Goal: Information Seeking & Learning: Learn about a topic

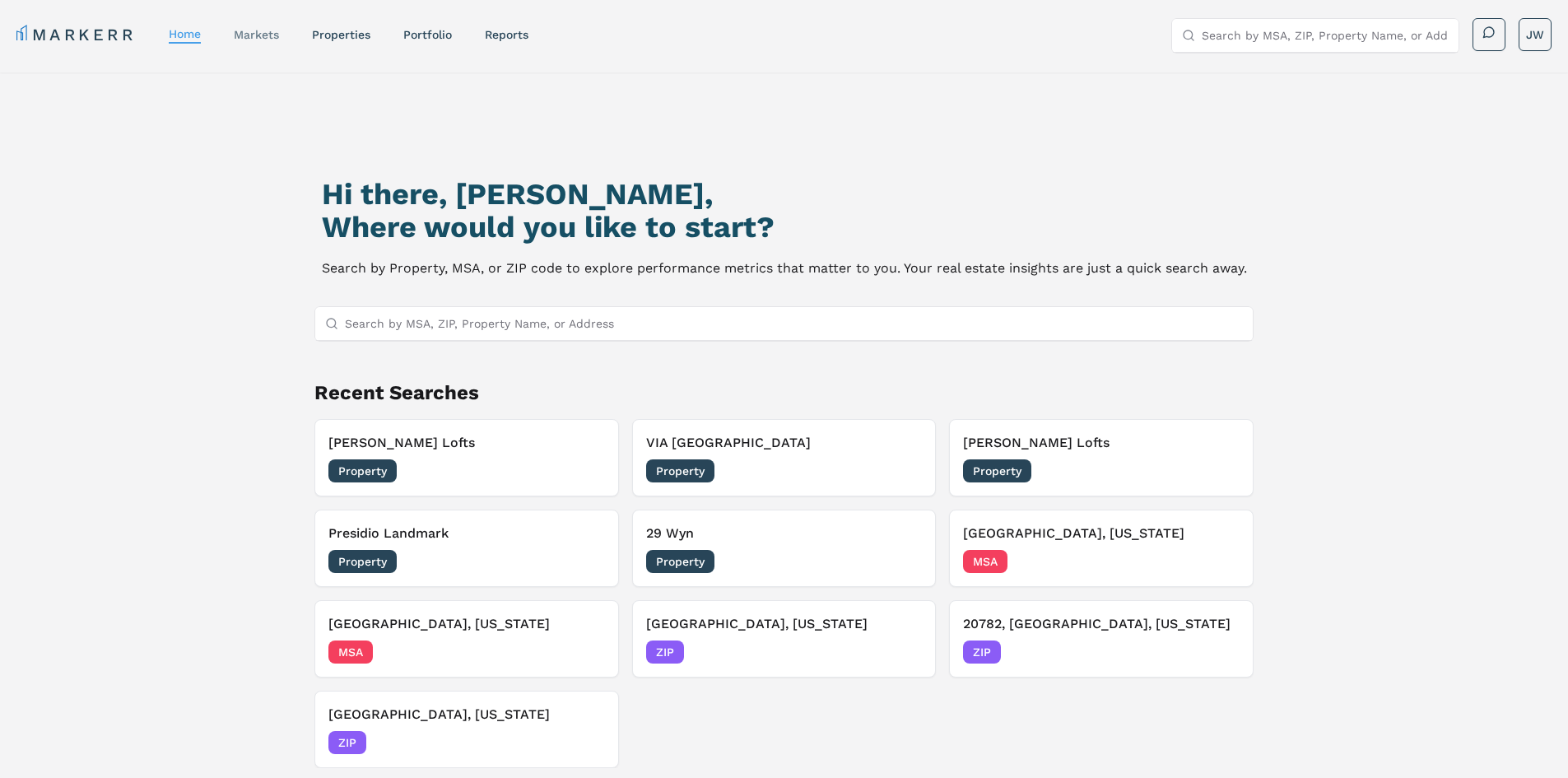
click at [260, 32] on link "markets" at bounding box center [257, 34] width 46 height 13
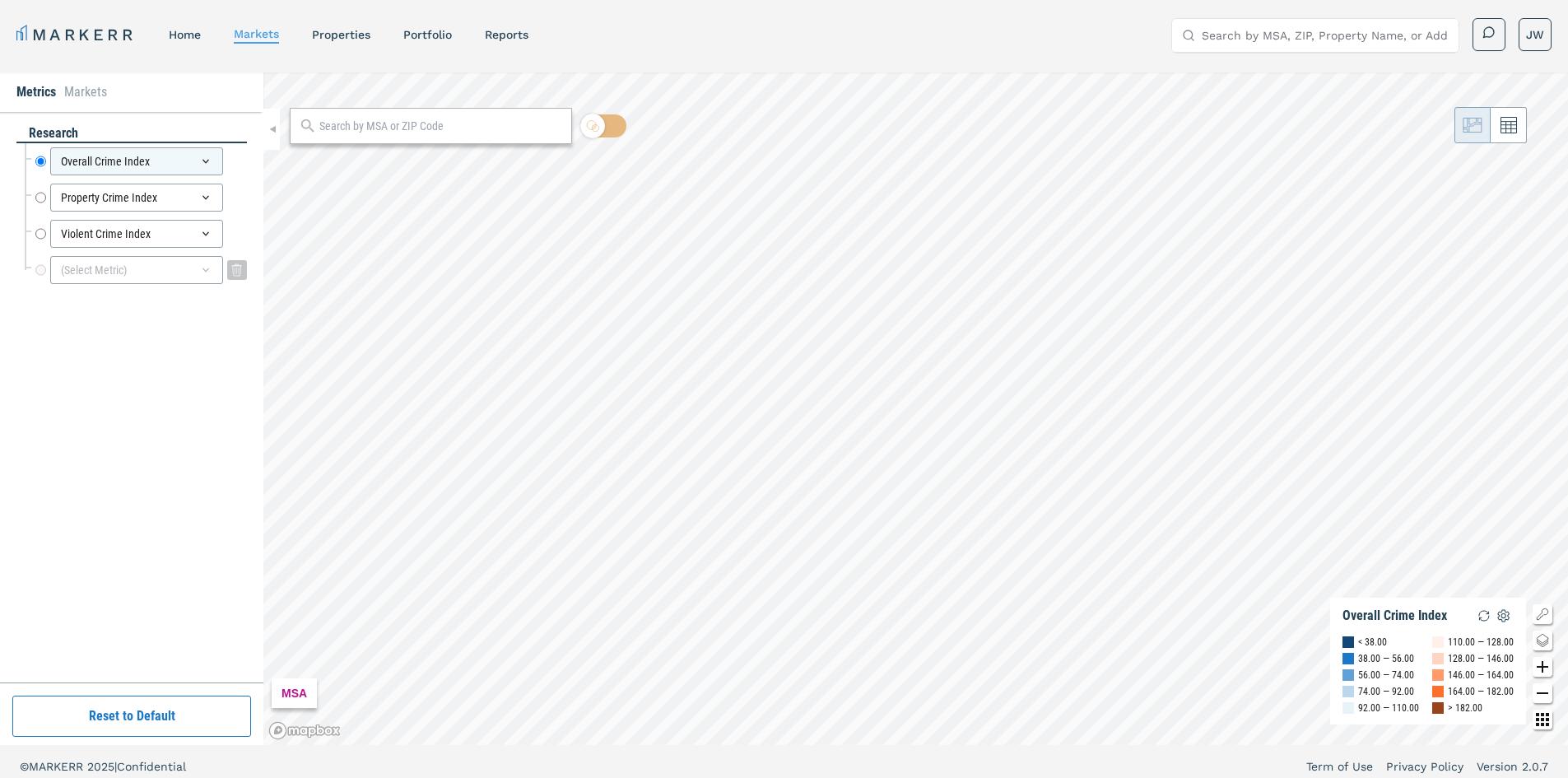
click at [89, 269] on div "(Select Metric)" at bounding box center [137, 270] width 172 height 28
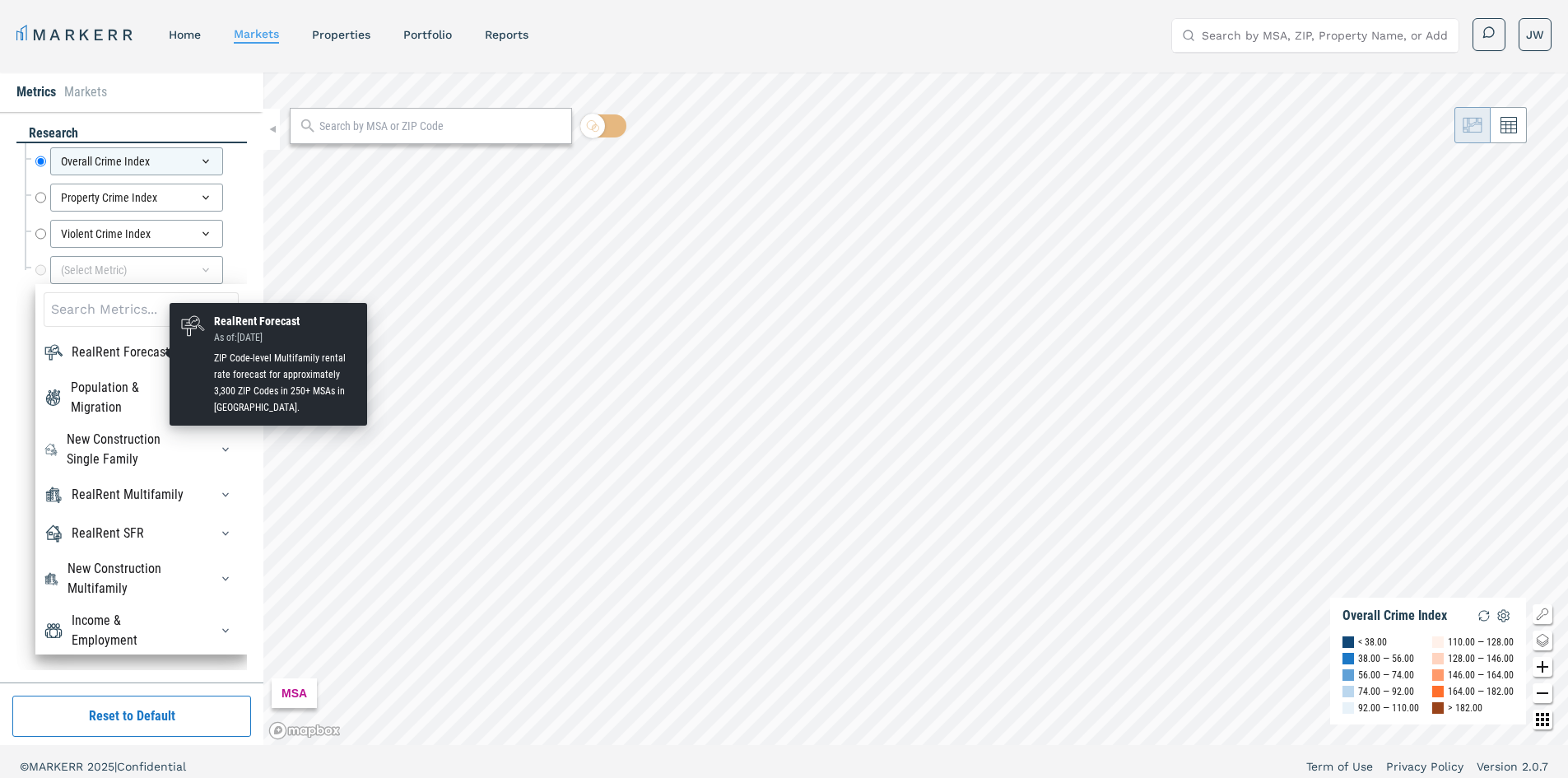
click at [149, 350] on div "RealRent Forecast" at bounding box center [120, 353] width 98 height 20
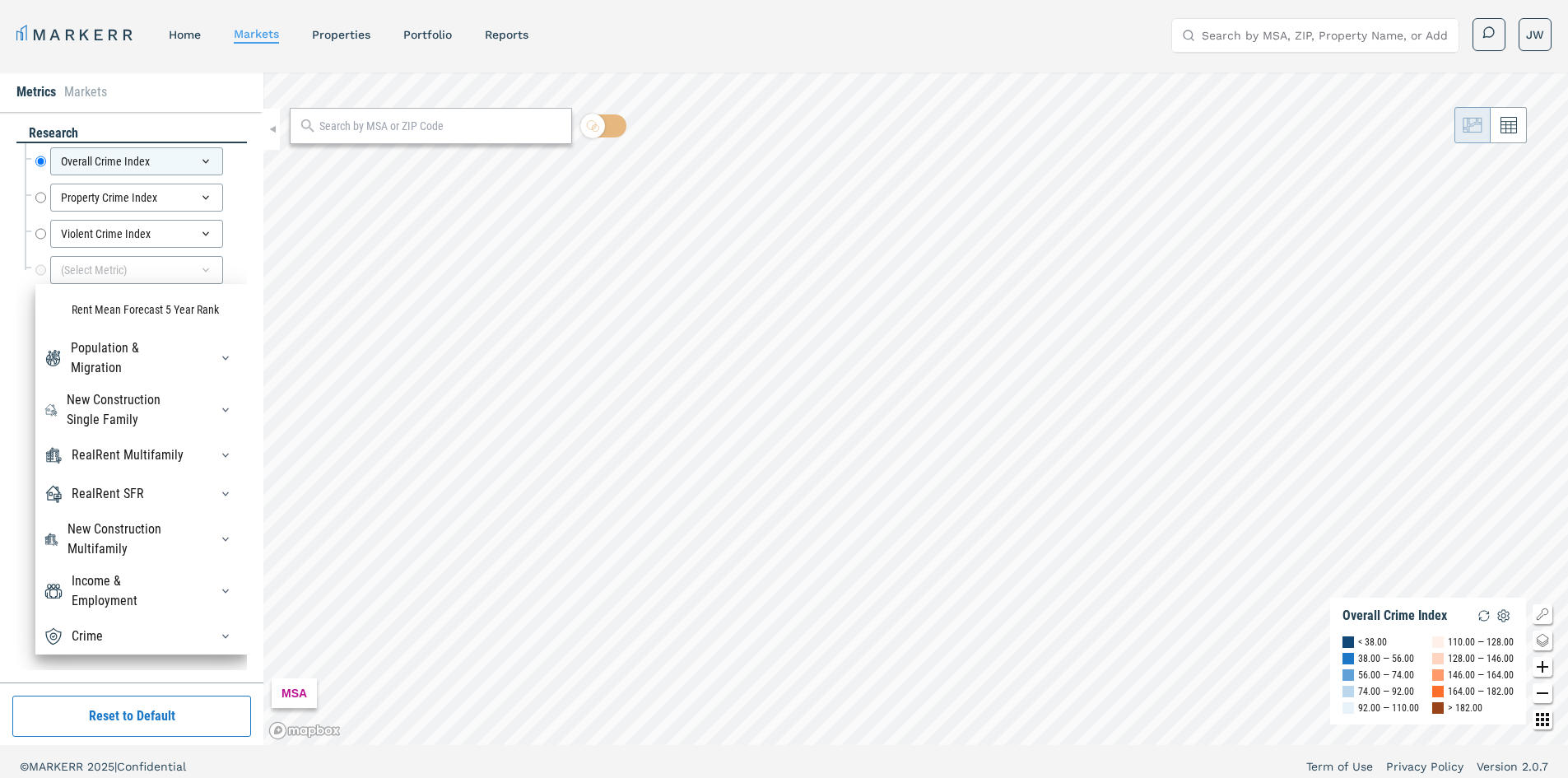
scroll to position [181, 0]
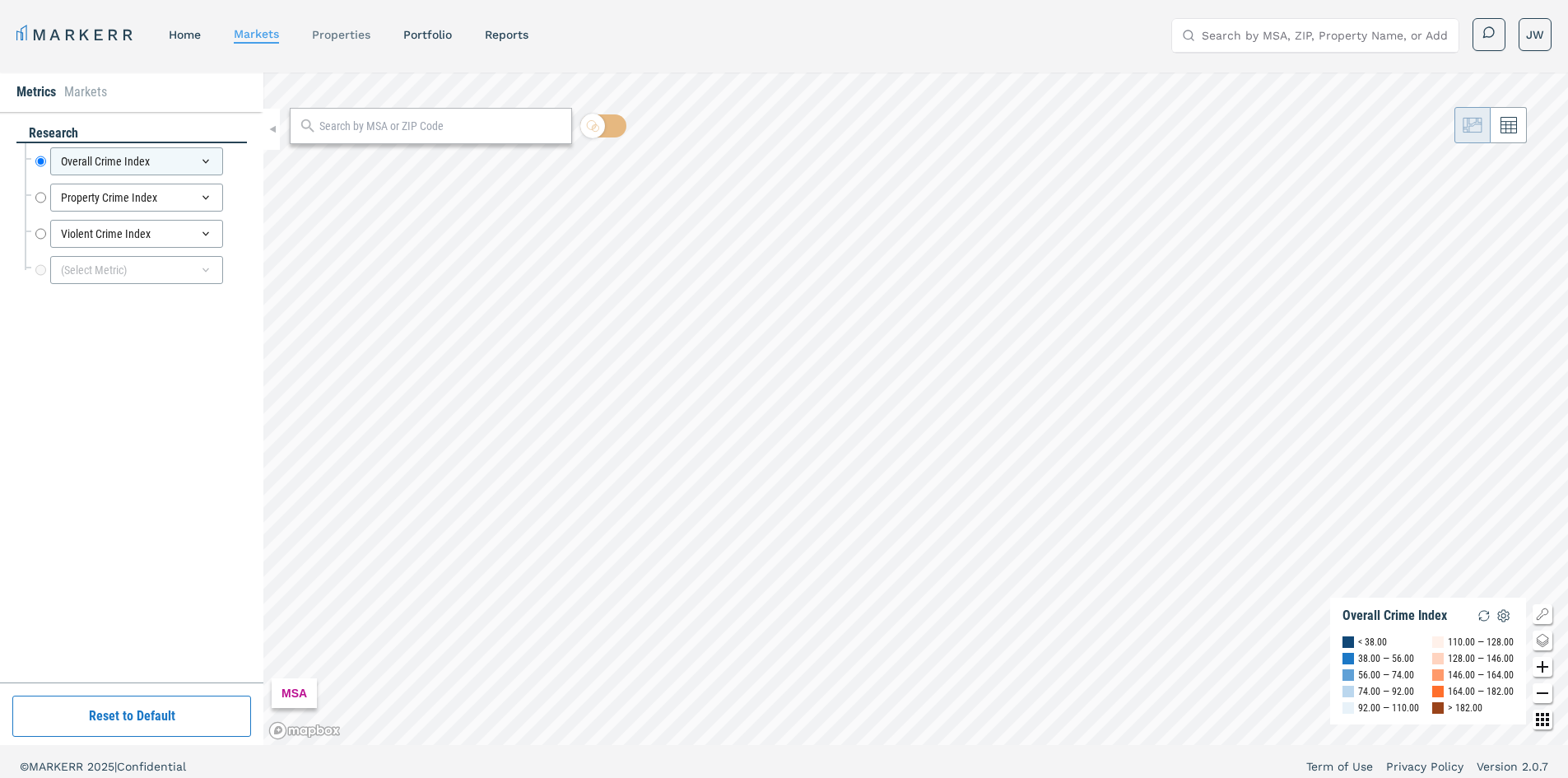
click at [344, 36] on link "properties" at bounding box center [341, 34] width 58 height 13
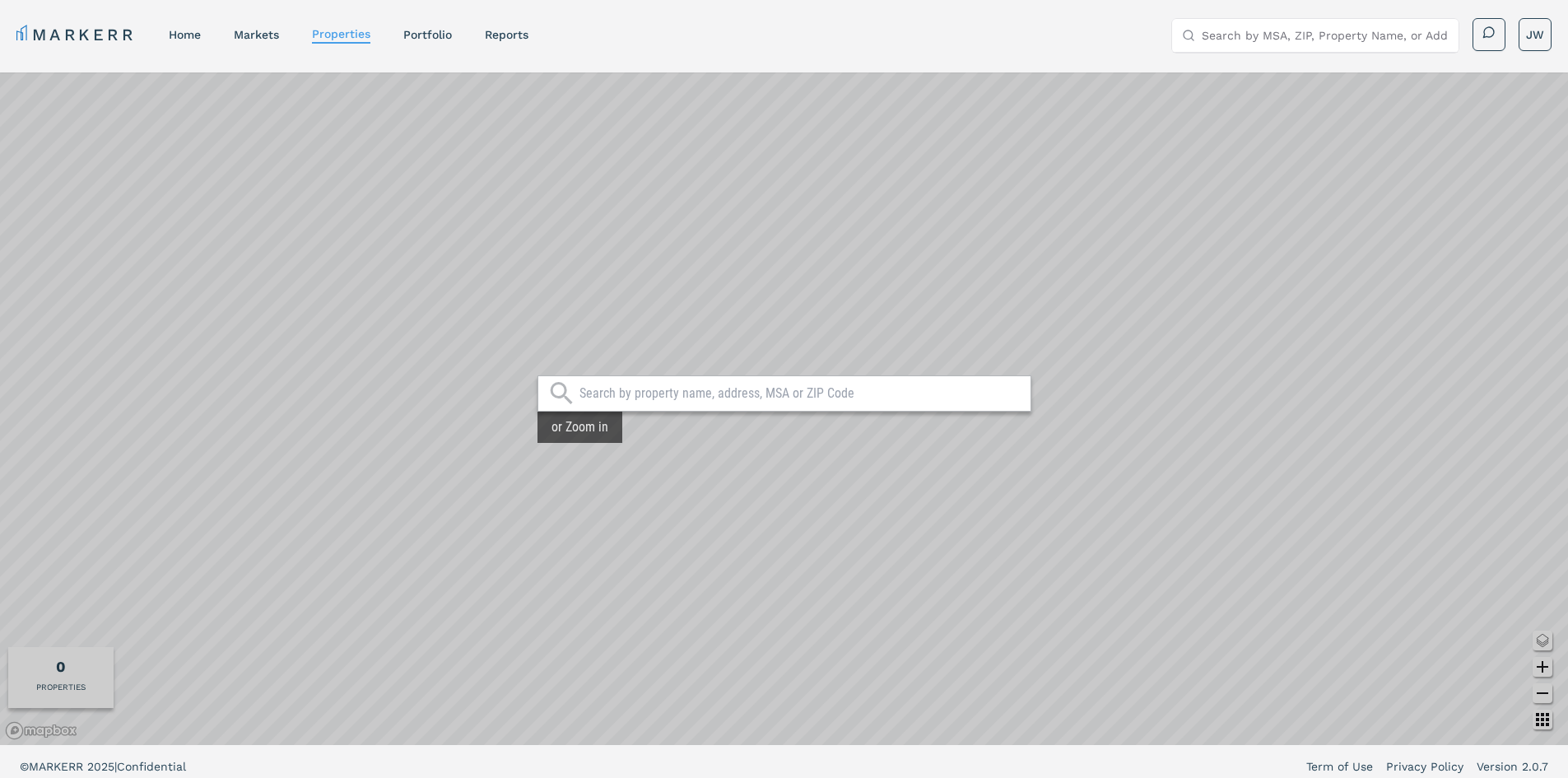
click at [776, 400] on input "text" at bounding box center [801, 393] width 443 height 17
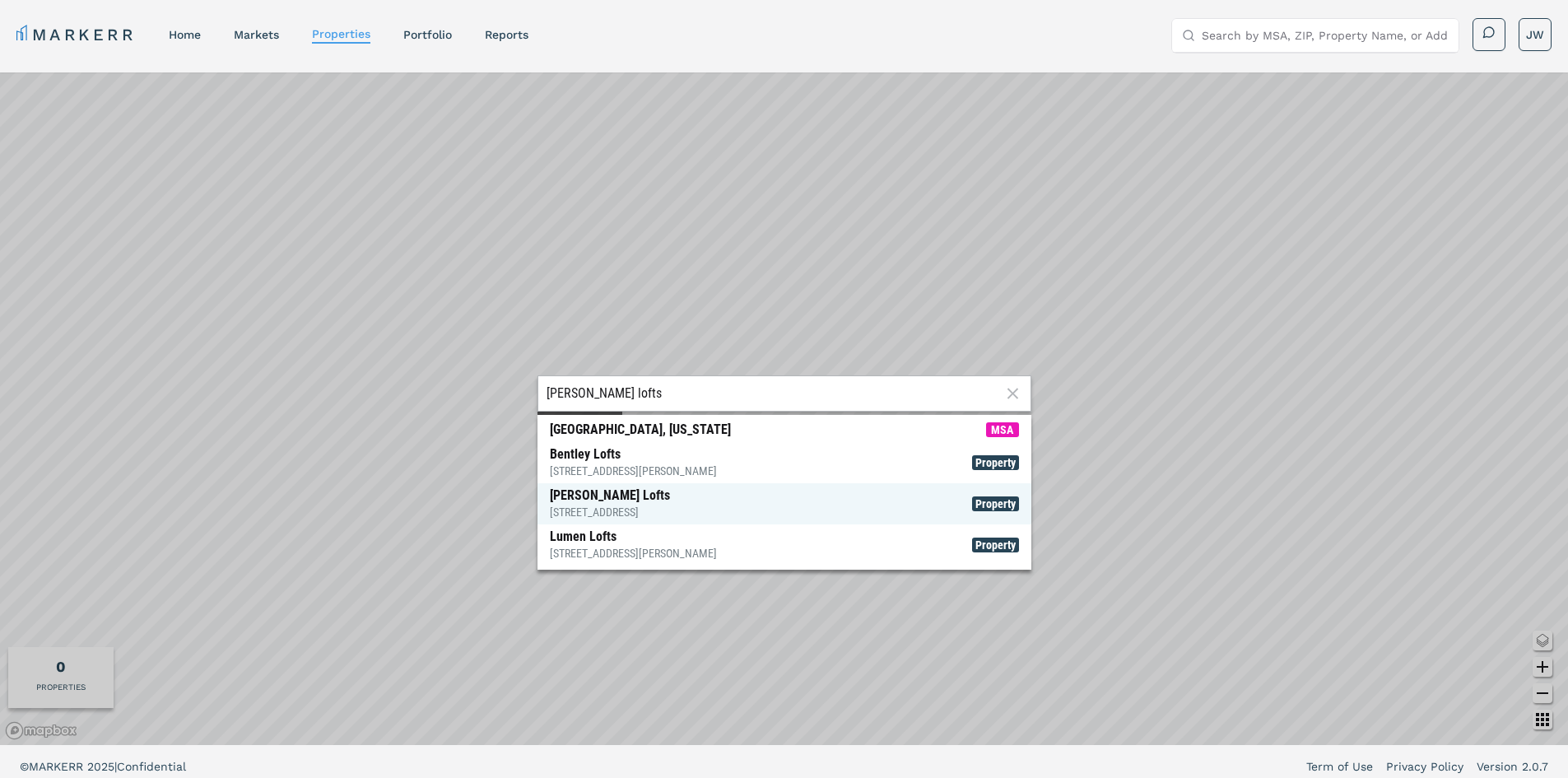
type input "[PERSON_NAME] lofts"
click at [669, 500] on span "[PERSON_NAME] Lofts [STREET_ADDRESS] Property" at bounding box center [784, 504] width 494 height 42
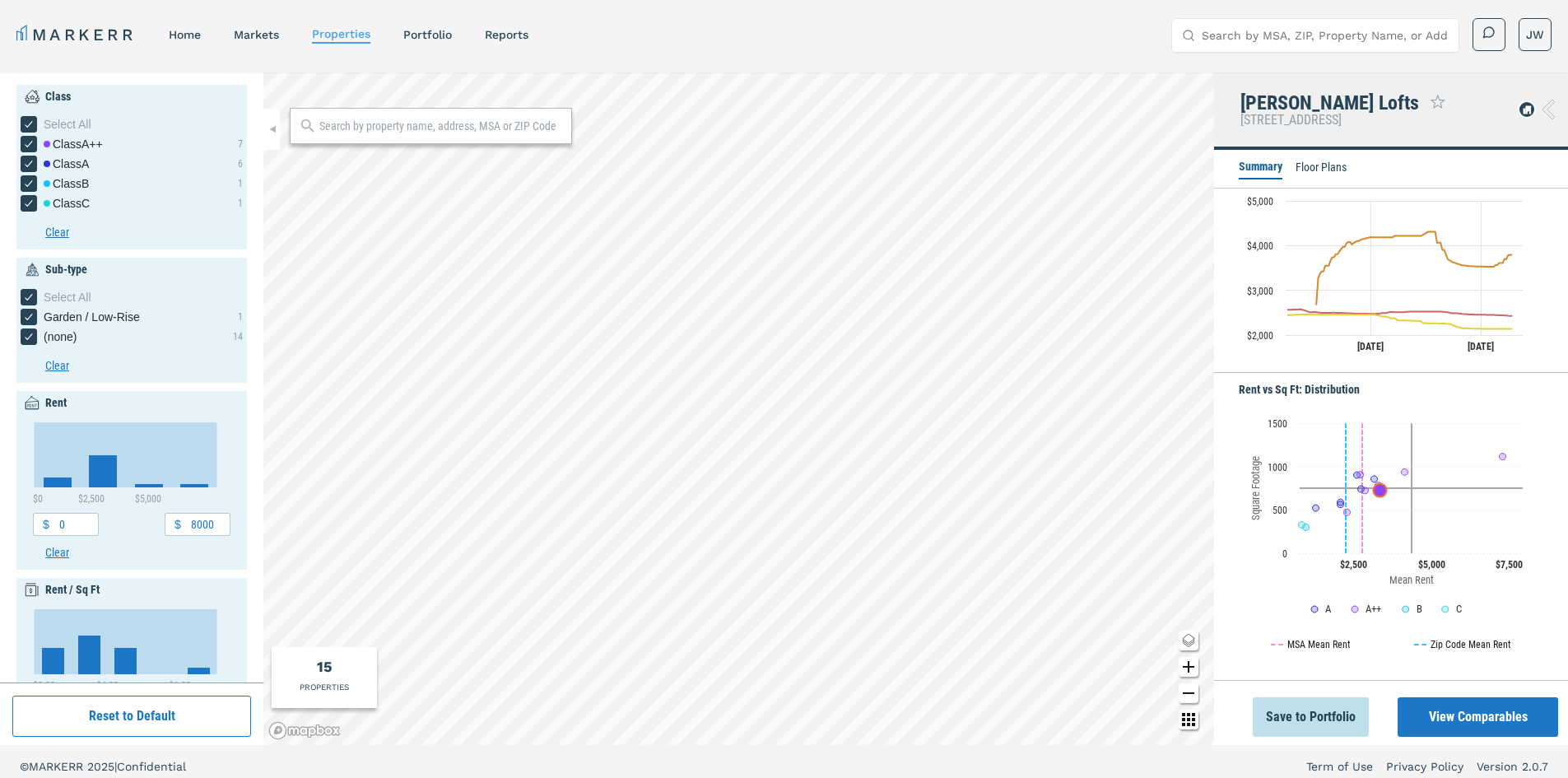
scroll to position [334, 0]
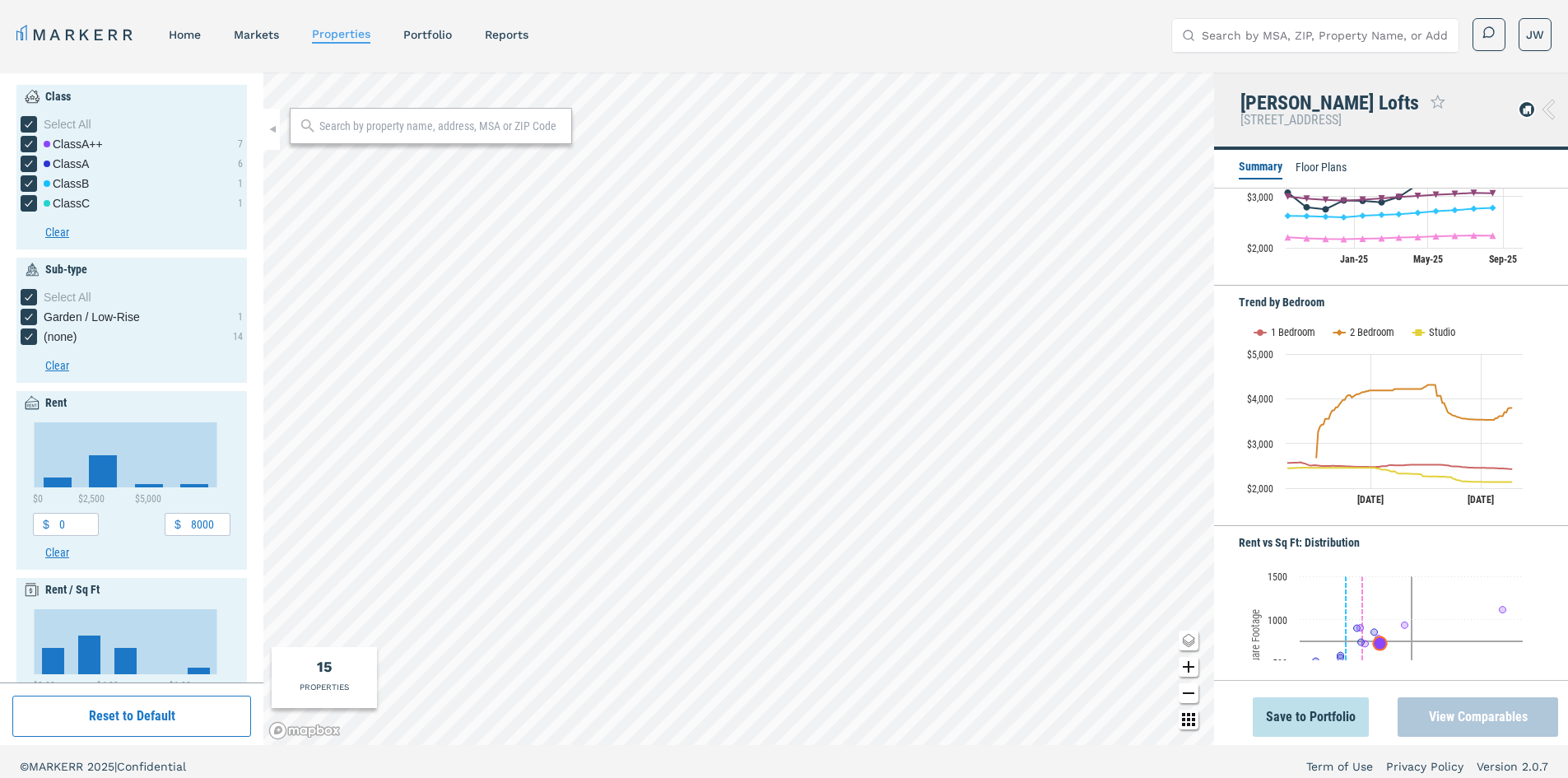
click at [1511, 714] on button "View Comparables" at bounding box center [1478, 717] width 161 height 40
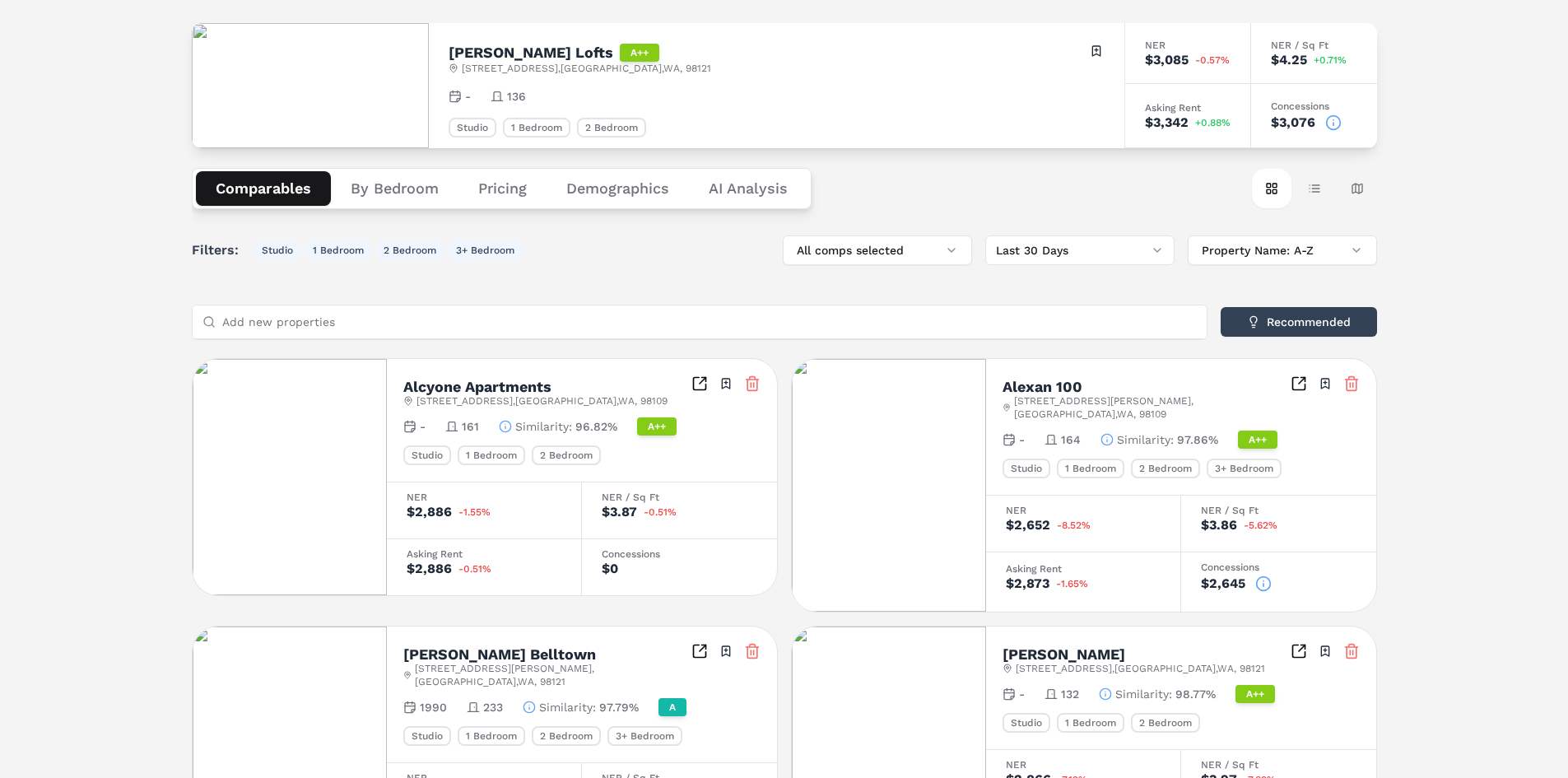
scroll to position [165, 0]
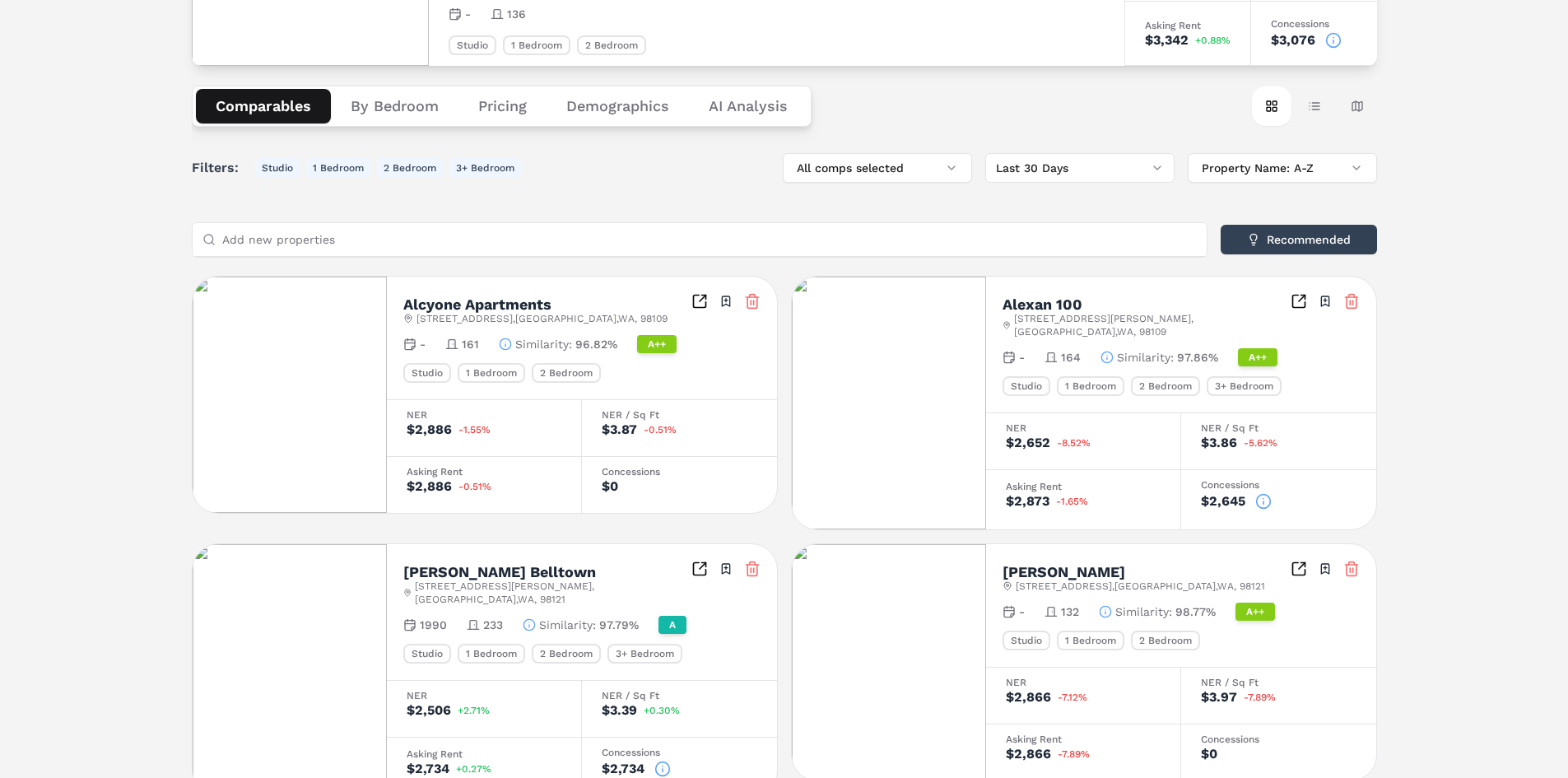
click at [1266, 494] on icon at bounding box center [1264, 501] width 17 height 17
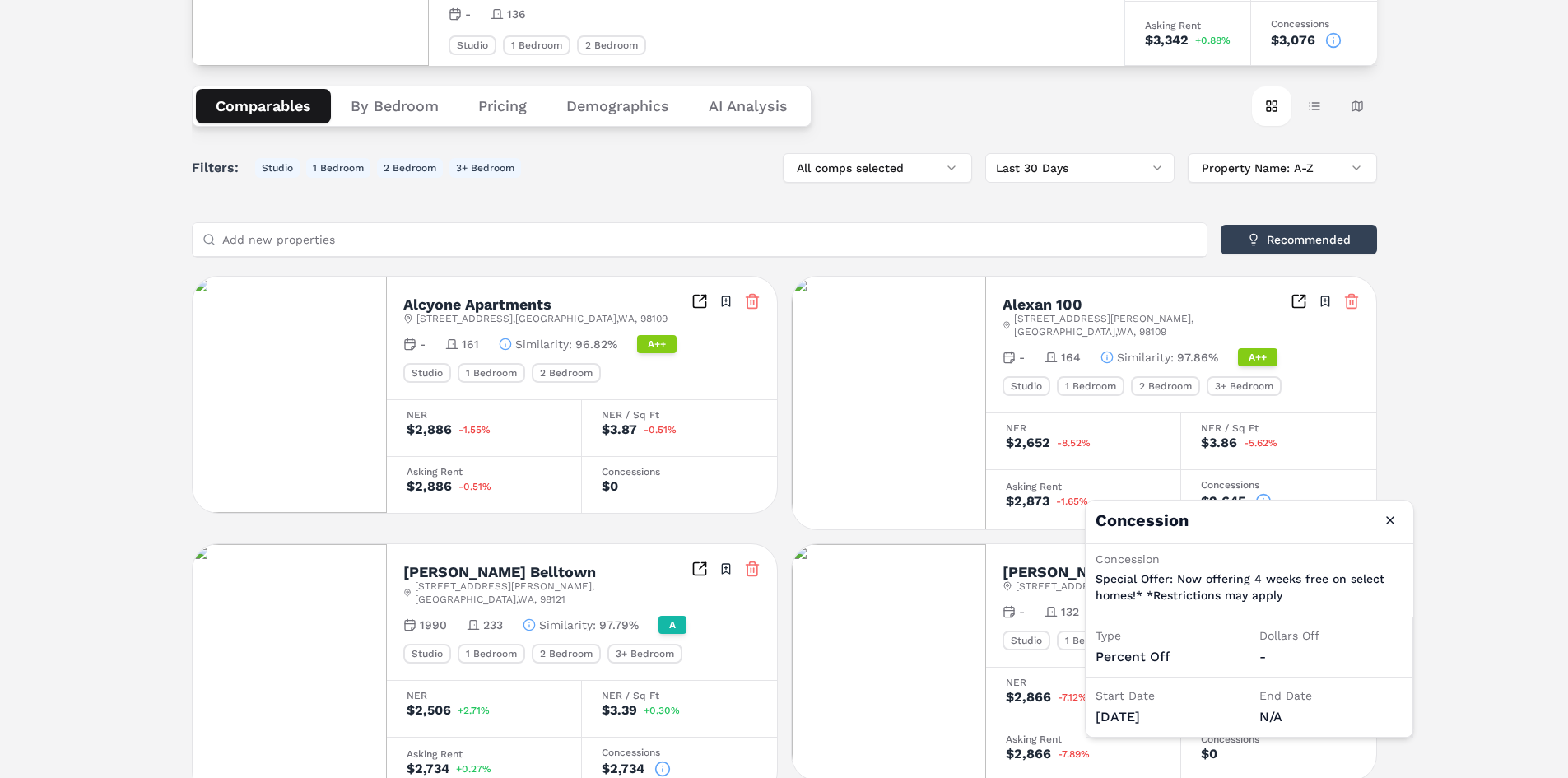
click at [1434, 435] on div "[PERSON_NAME] Lofts A++ [STREET_ADDRESS] Toggle portfolio menu - 136 Studio 1 B…" at bounding box center [784, 745] width 1568 height 1676
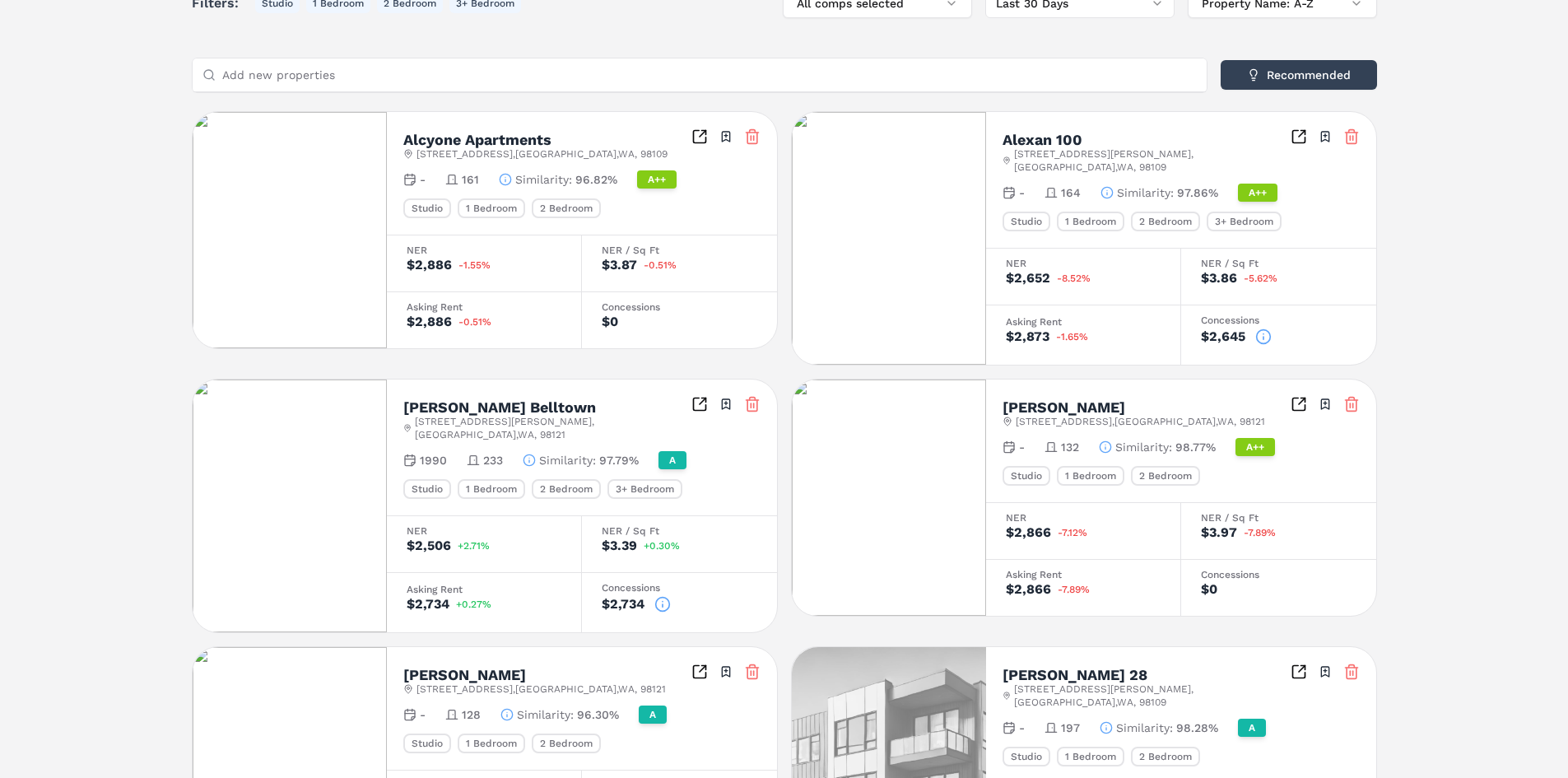
scroll to position [0, 0]
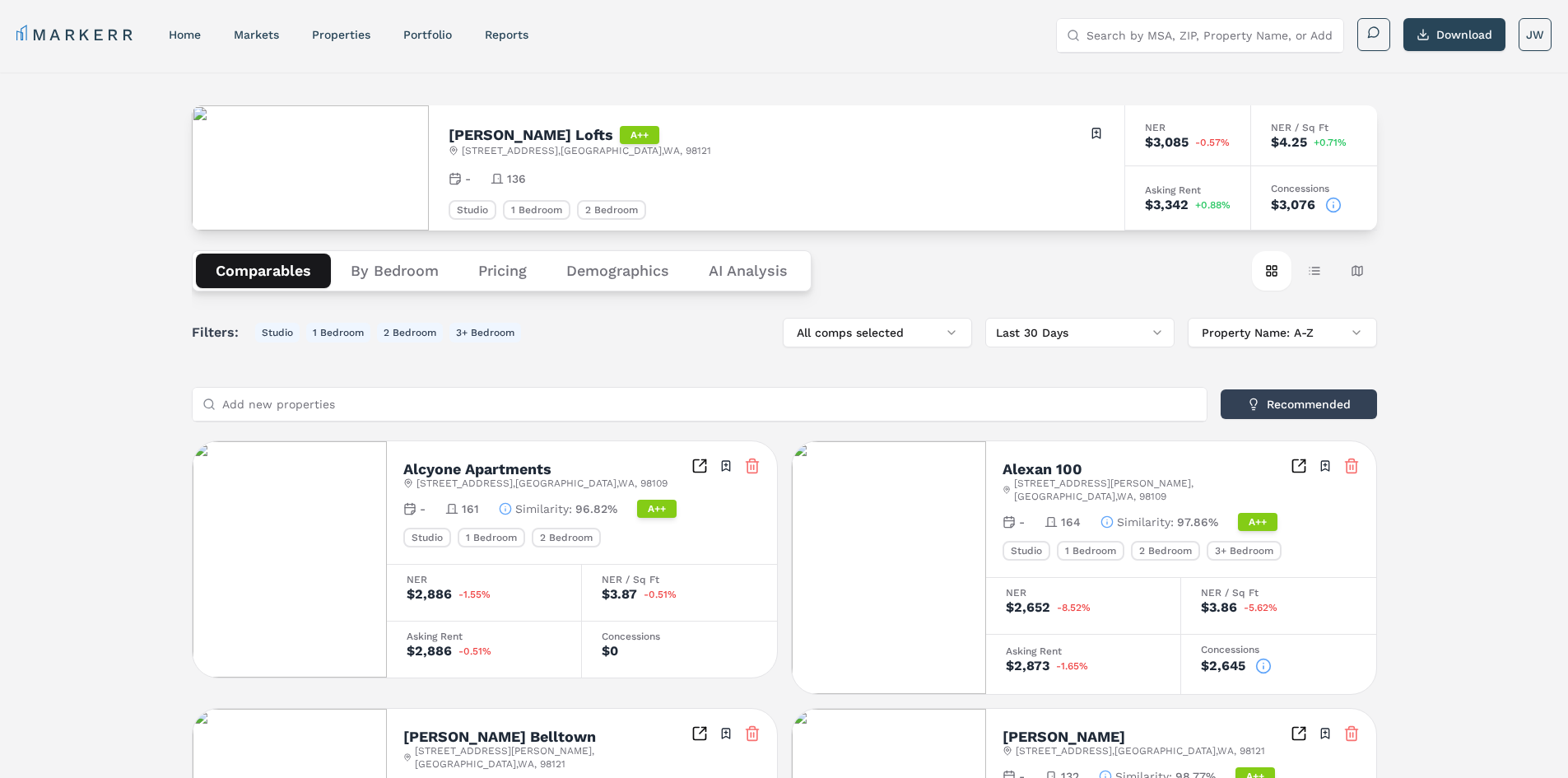
click at [377, 279] on button "By Bedroom" at bounding box center [394, 271] width 128 height 35
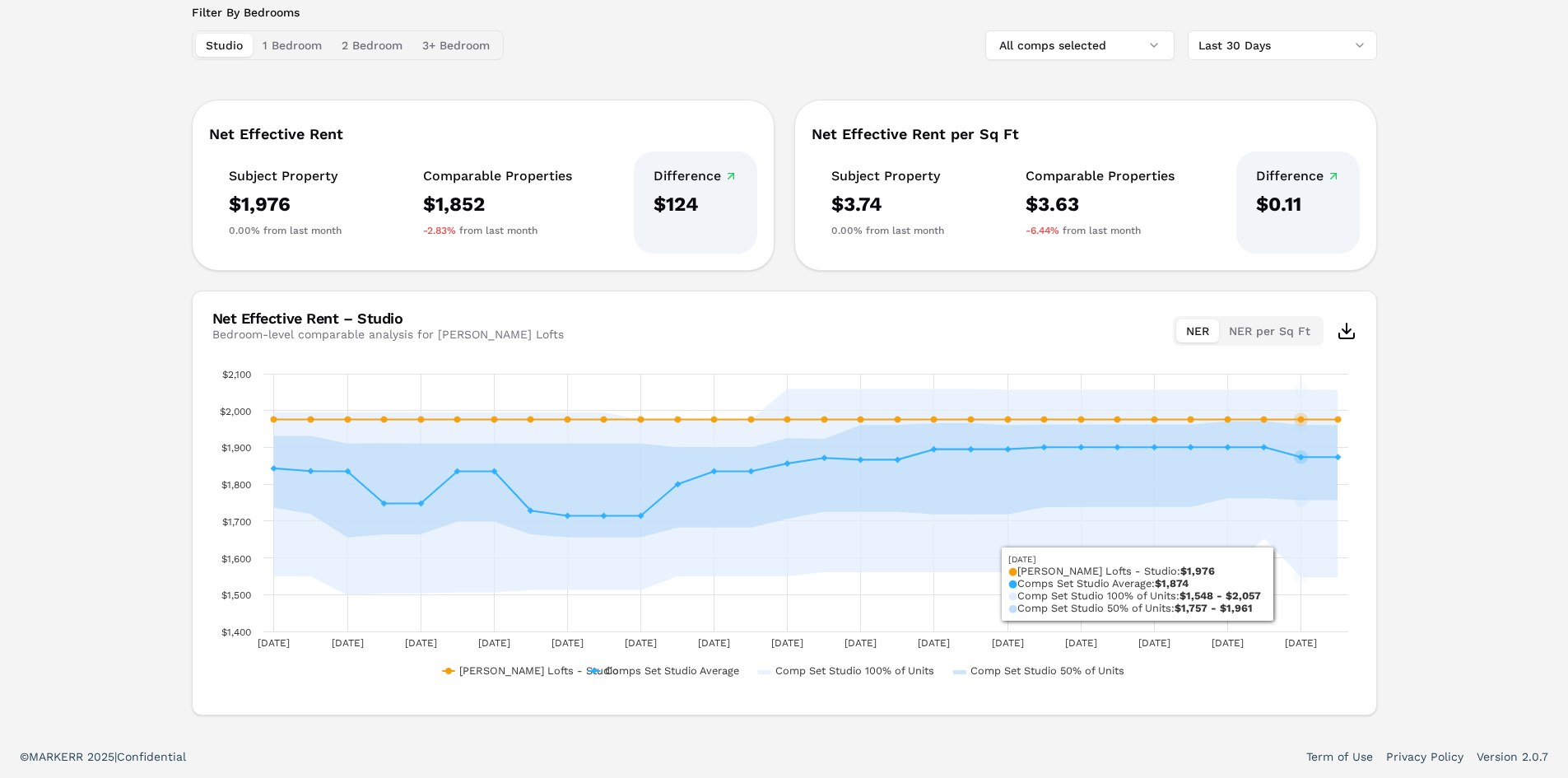
scroll to position [66, 0]
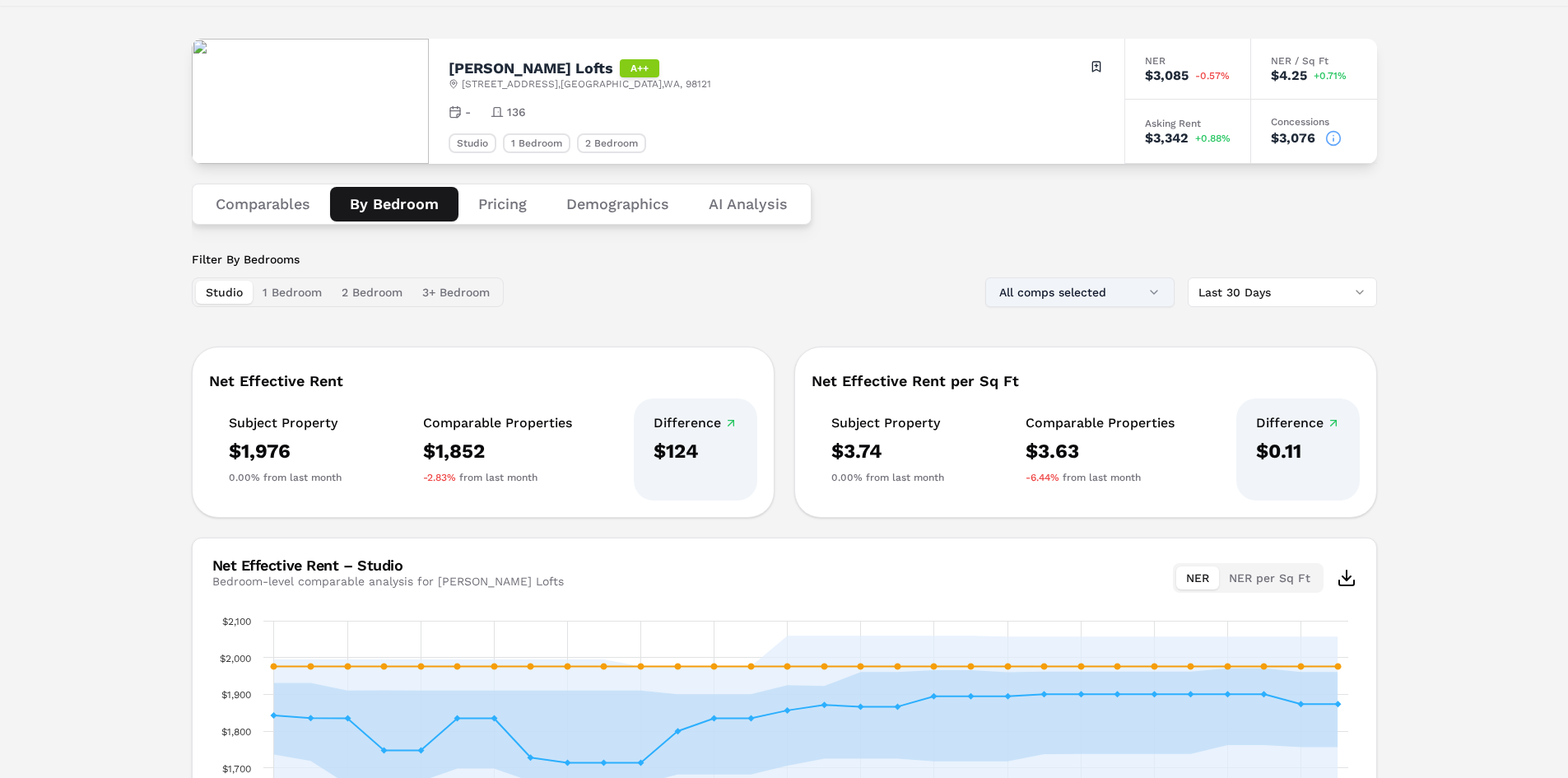
click at [1114, 292] on button "All comps selected" at bounding box center [1079, 292] width 189 height 30
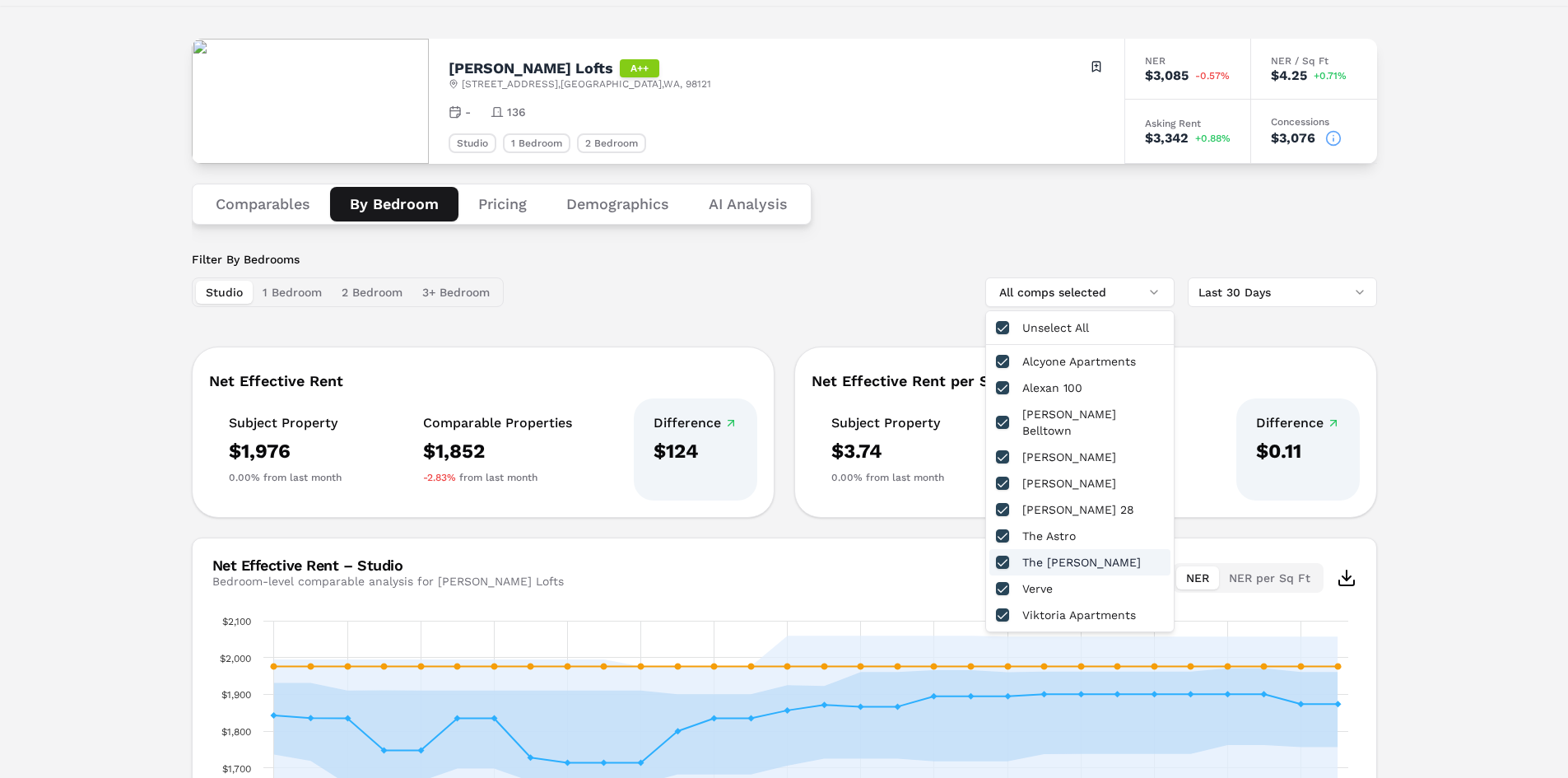
click at [871, 299] on div "Filter By Bedrooms Studio 1 Bedroom 2 Bedroom 3+ Bedroom All comps selected Las…" at bounding box center [785, 278] width 1185 height 56
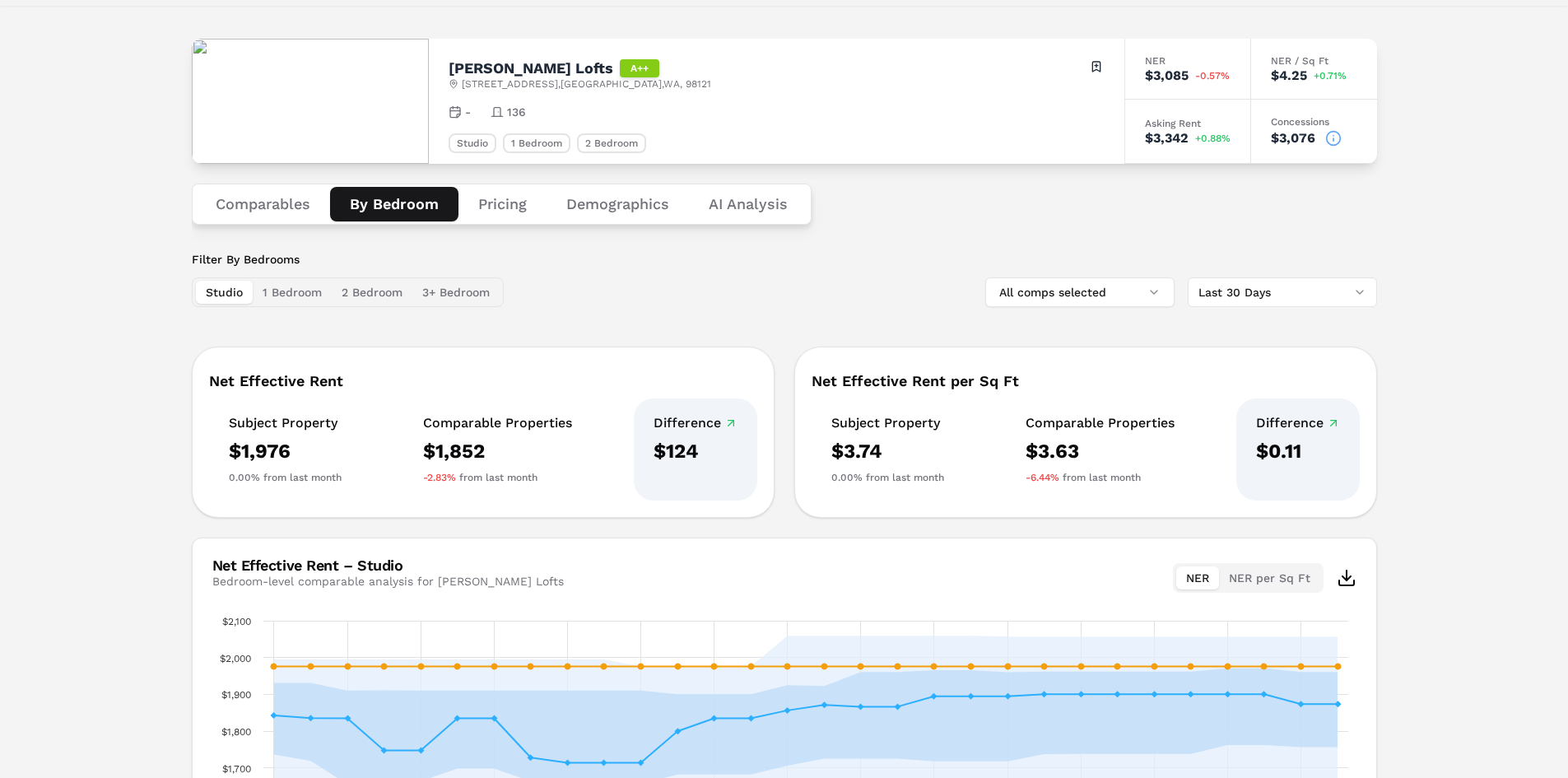
click at [286, 290] on button "1 Bedroom" at bounding box center [292, 291] width 79 height 23
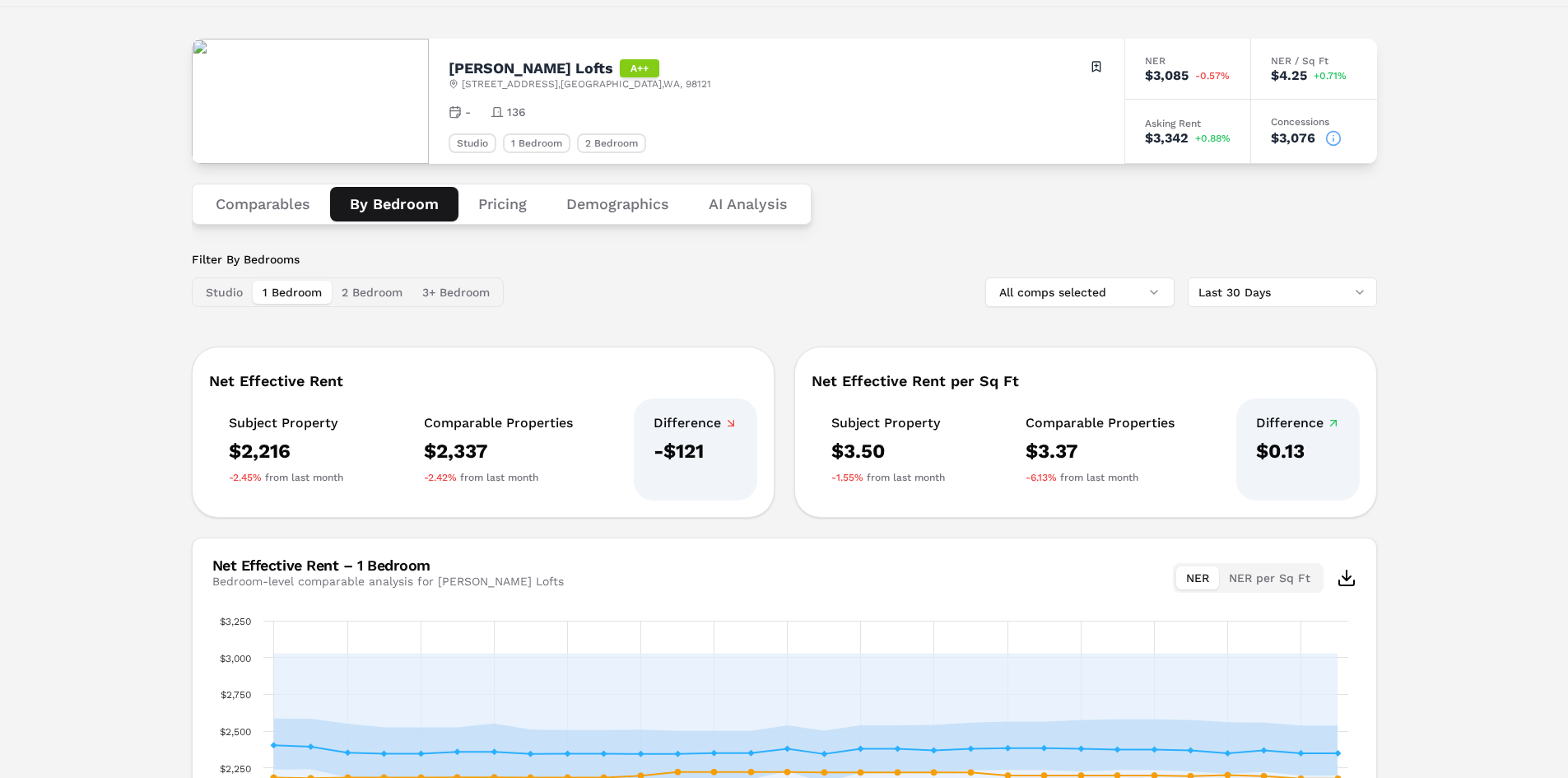
click at [352, 291] on button "2 Bedroom" at bounding box center [372, 291] width 80 height 23
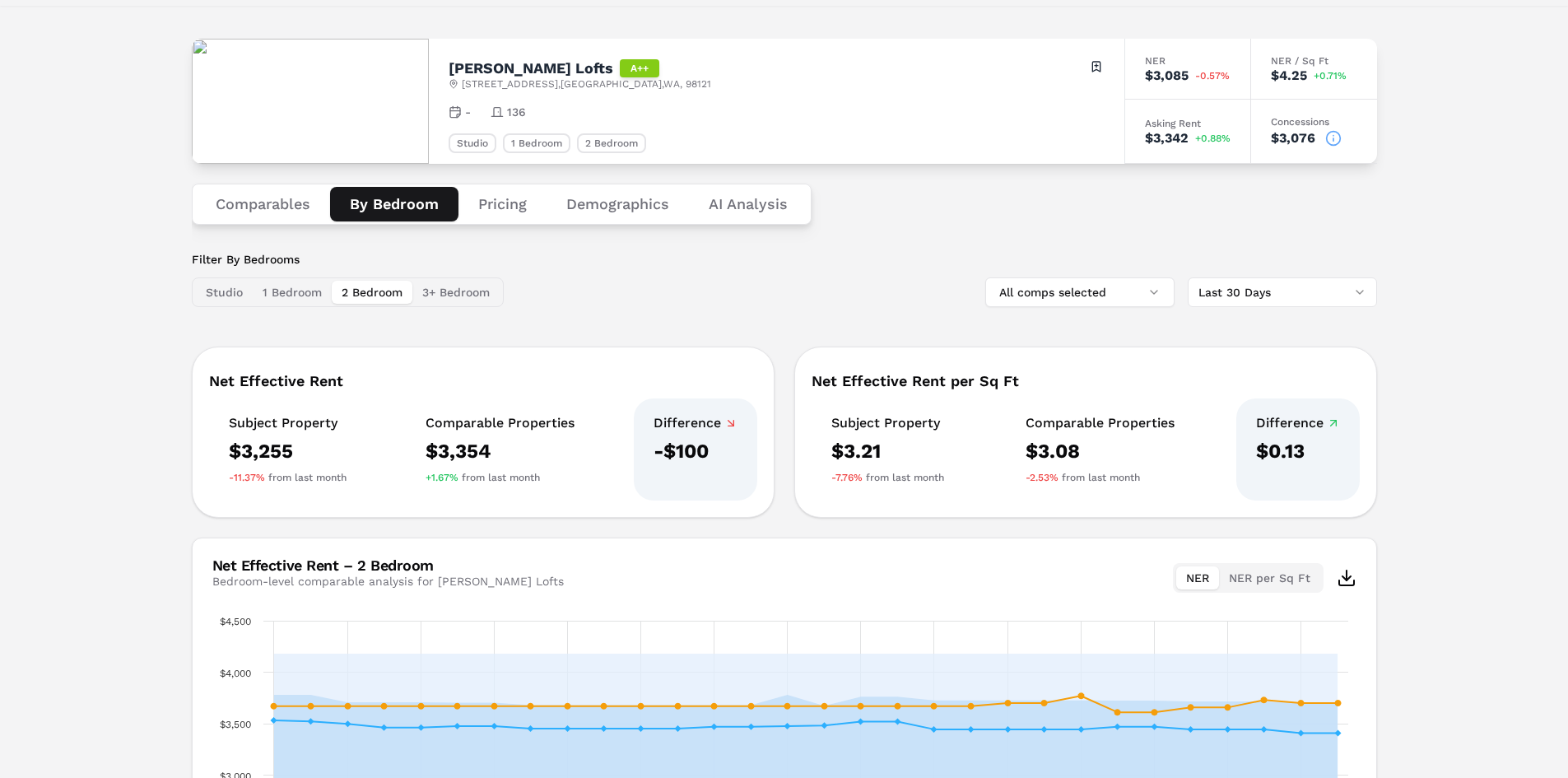
click at [454, 287] on button "3+ Bedroom" at bounding box center [456, 291] width 87 height 23
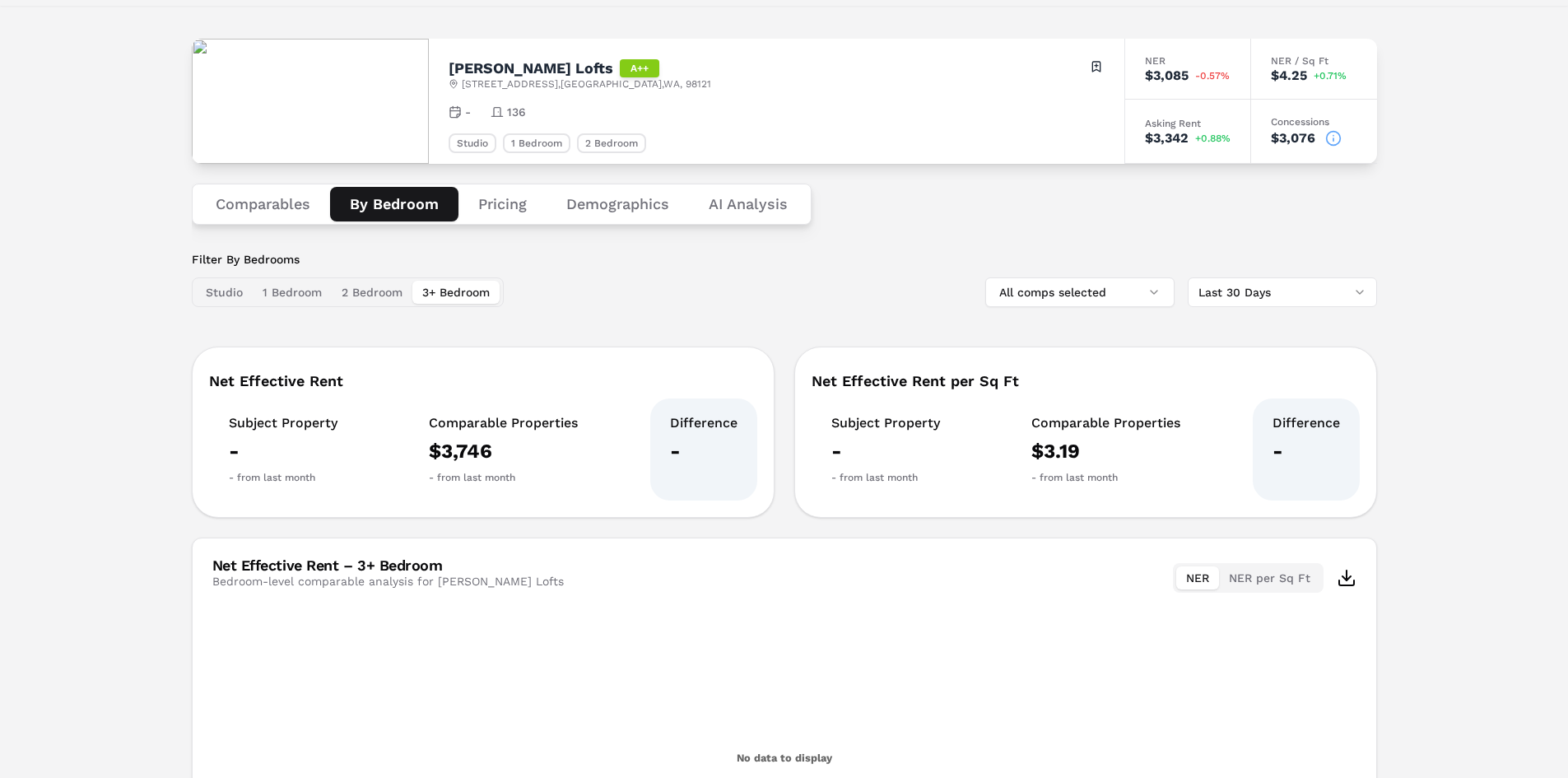
click at [511, 202] on button "Pricing" at bounding box center [503, 204] width 88 height 35
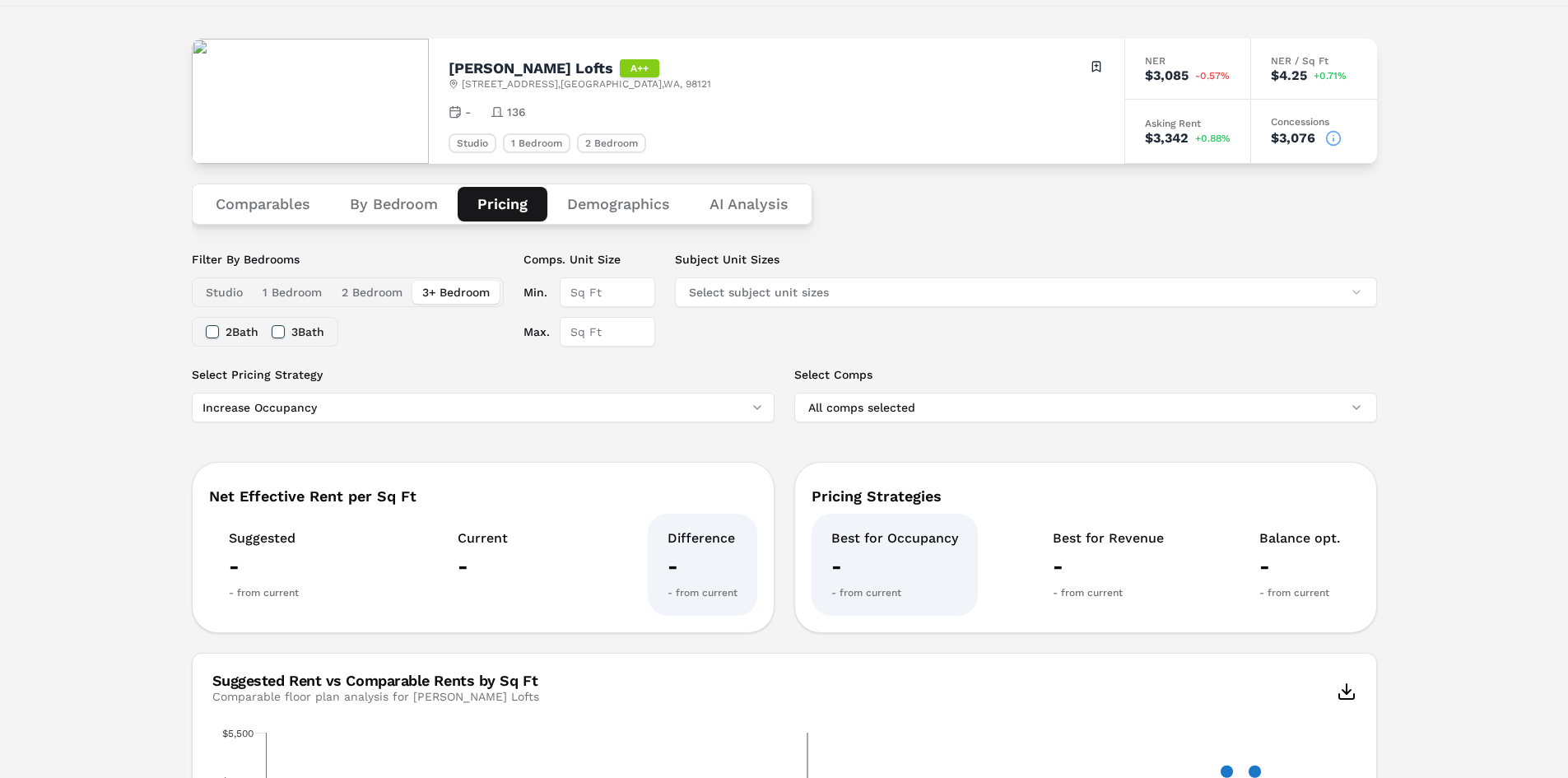
click at [597, 206] on button "Demographics" at bounding box center [618, 204] width 143 height 35
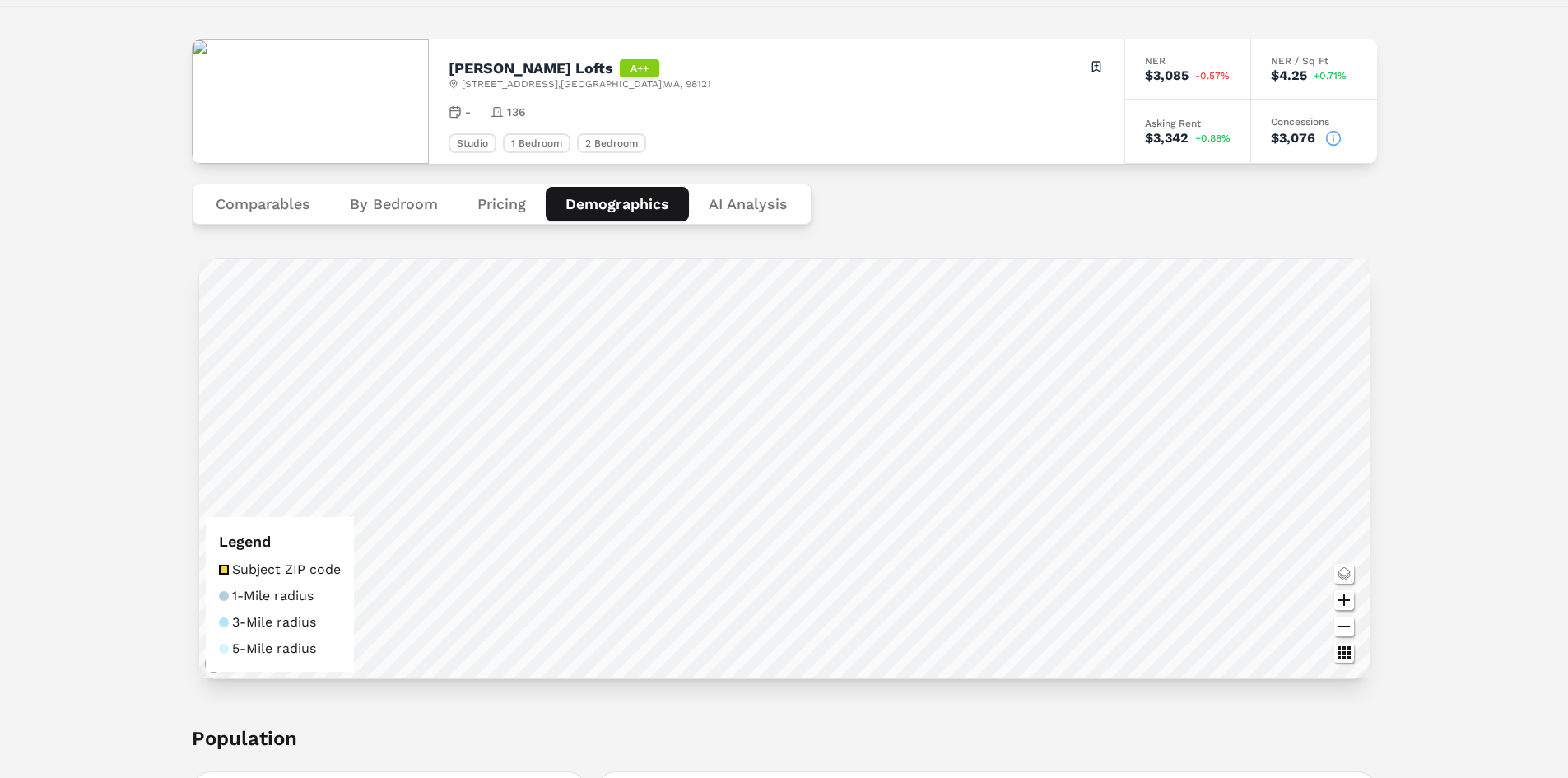
click at [253, 210] on button "Comparables" at bounding box center [263, 204] width 134 height 35
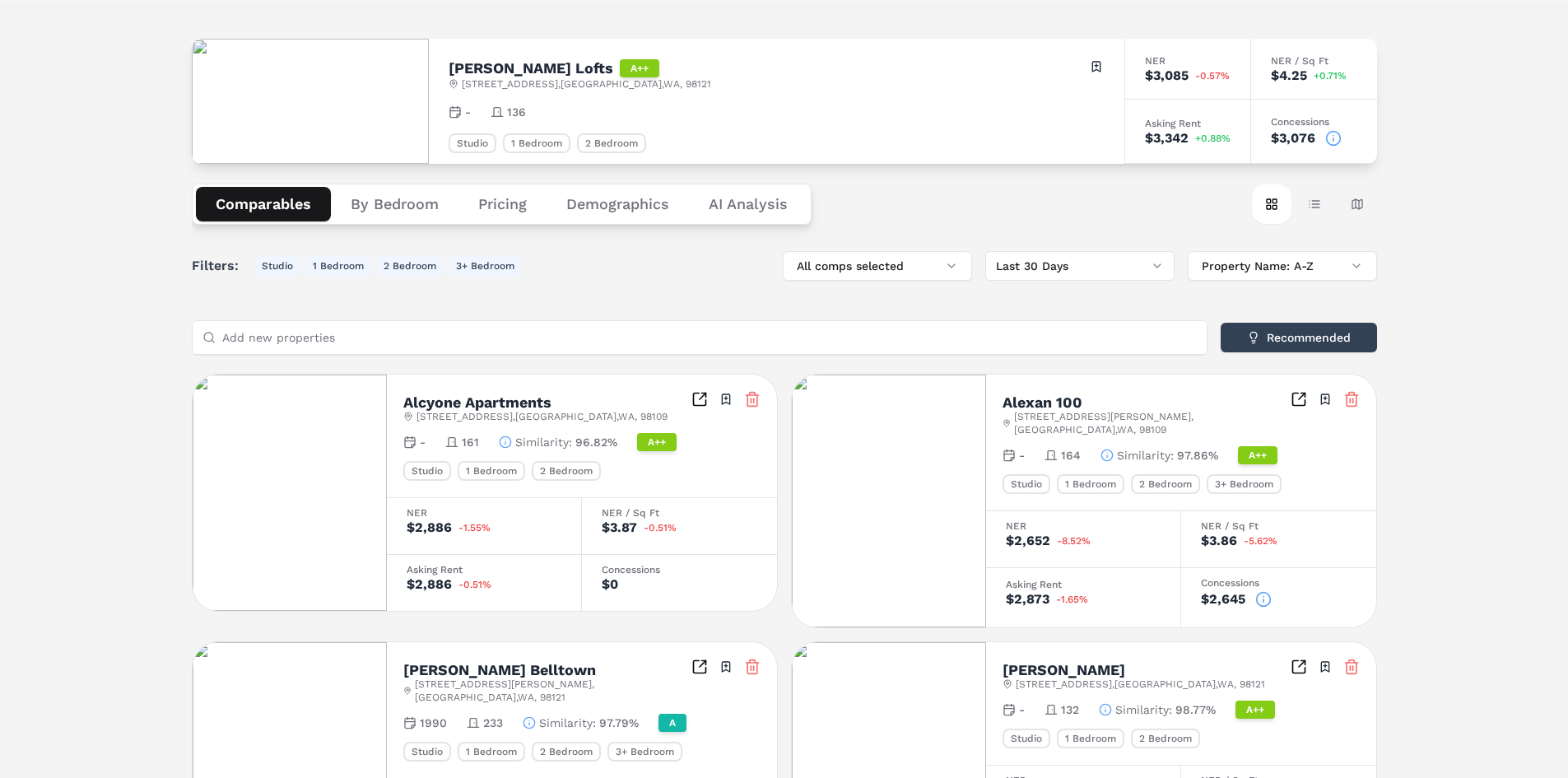
scroll to position [0, 0]
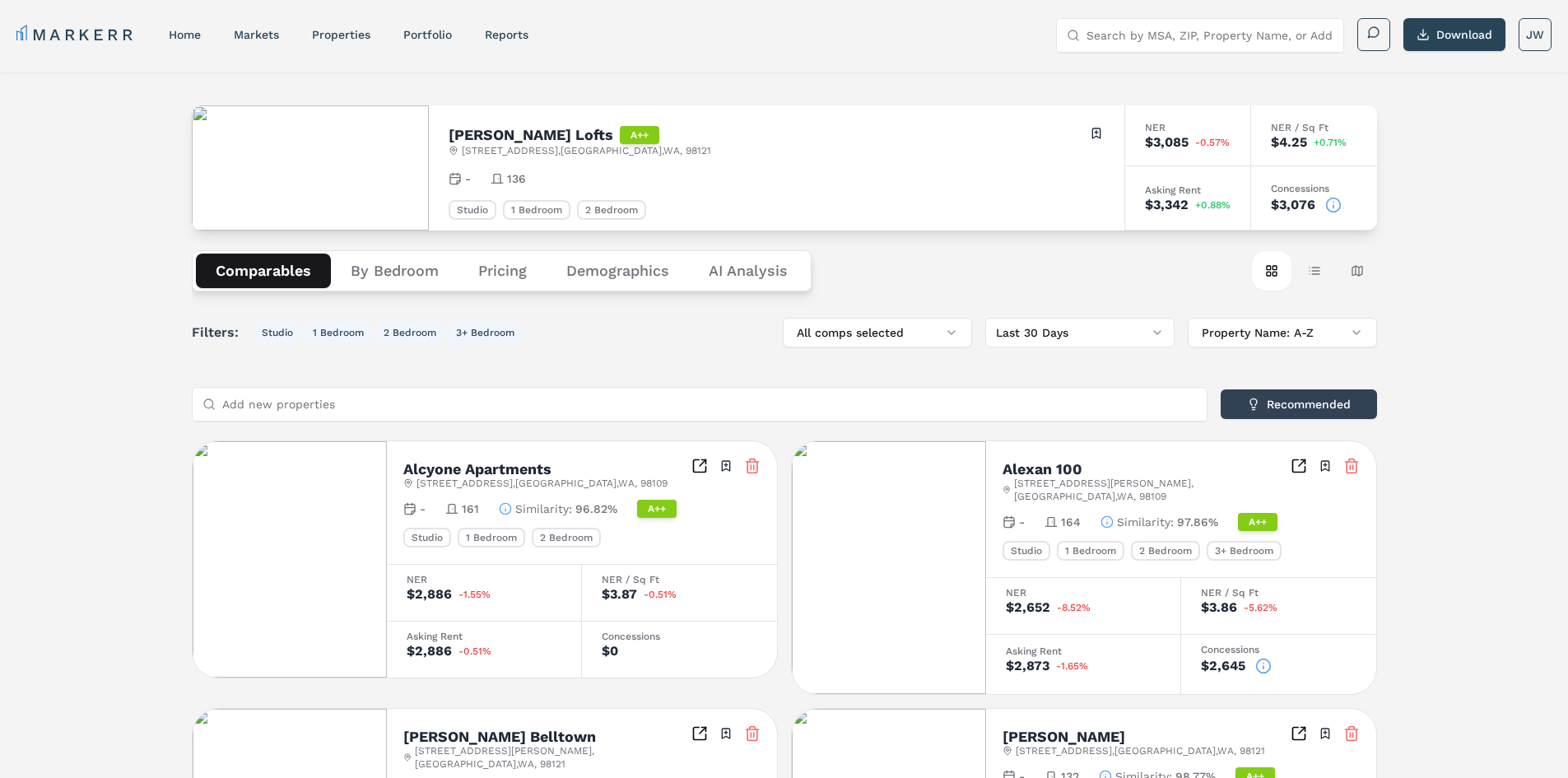
click at [784, 278] on Analysis "AI Analysis" at bounding box center [748, 271] width 119 height 35
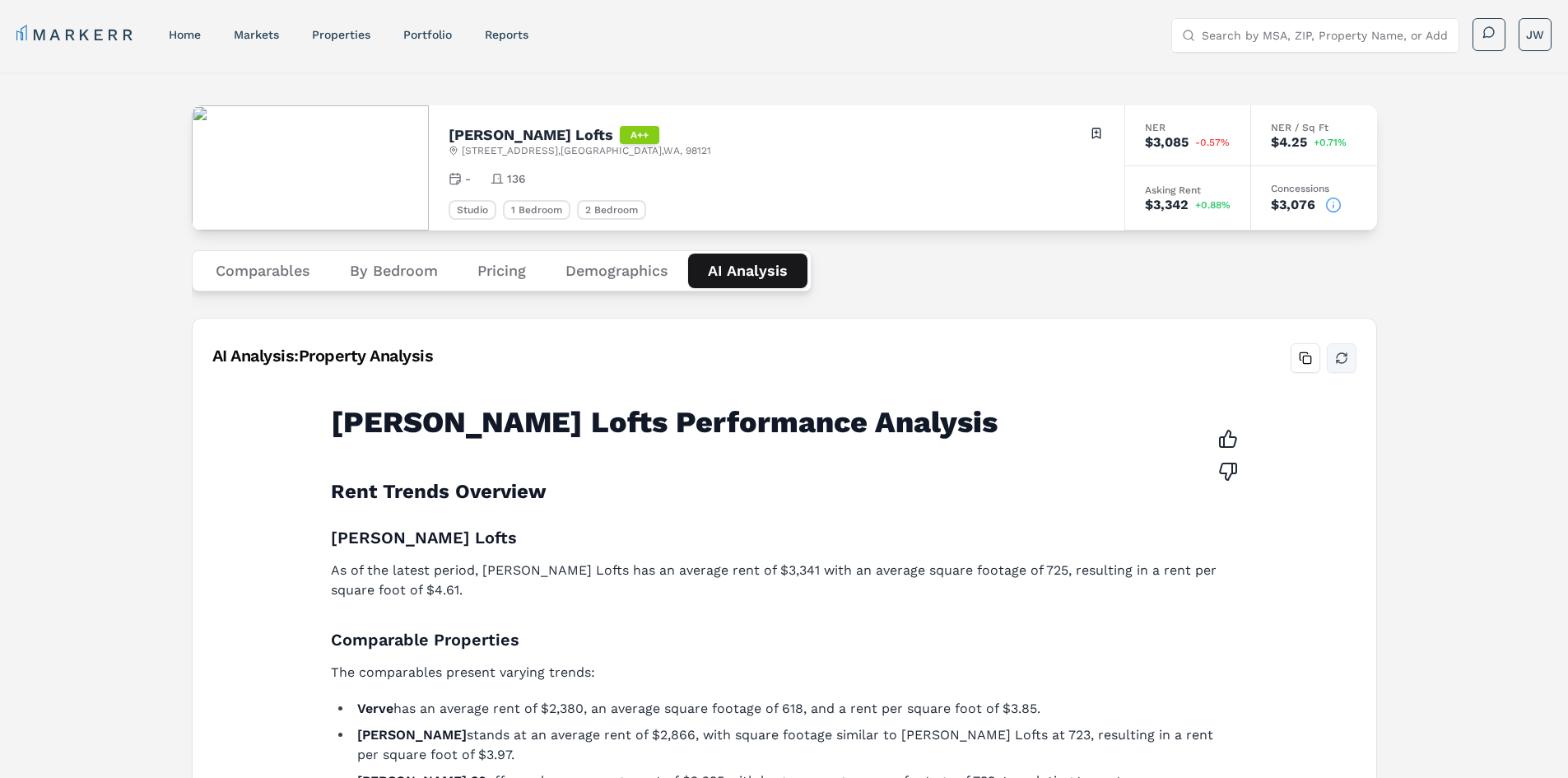
click at [1341, 361] on button "Refresh analysis" at bounding box center [1342, 358] width 30 height 30
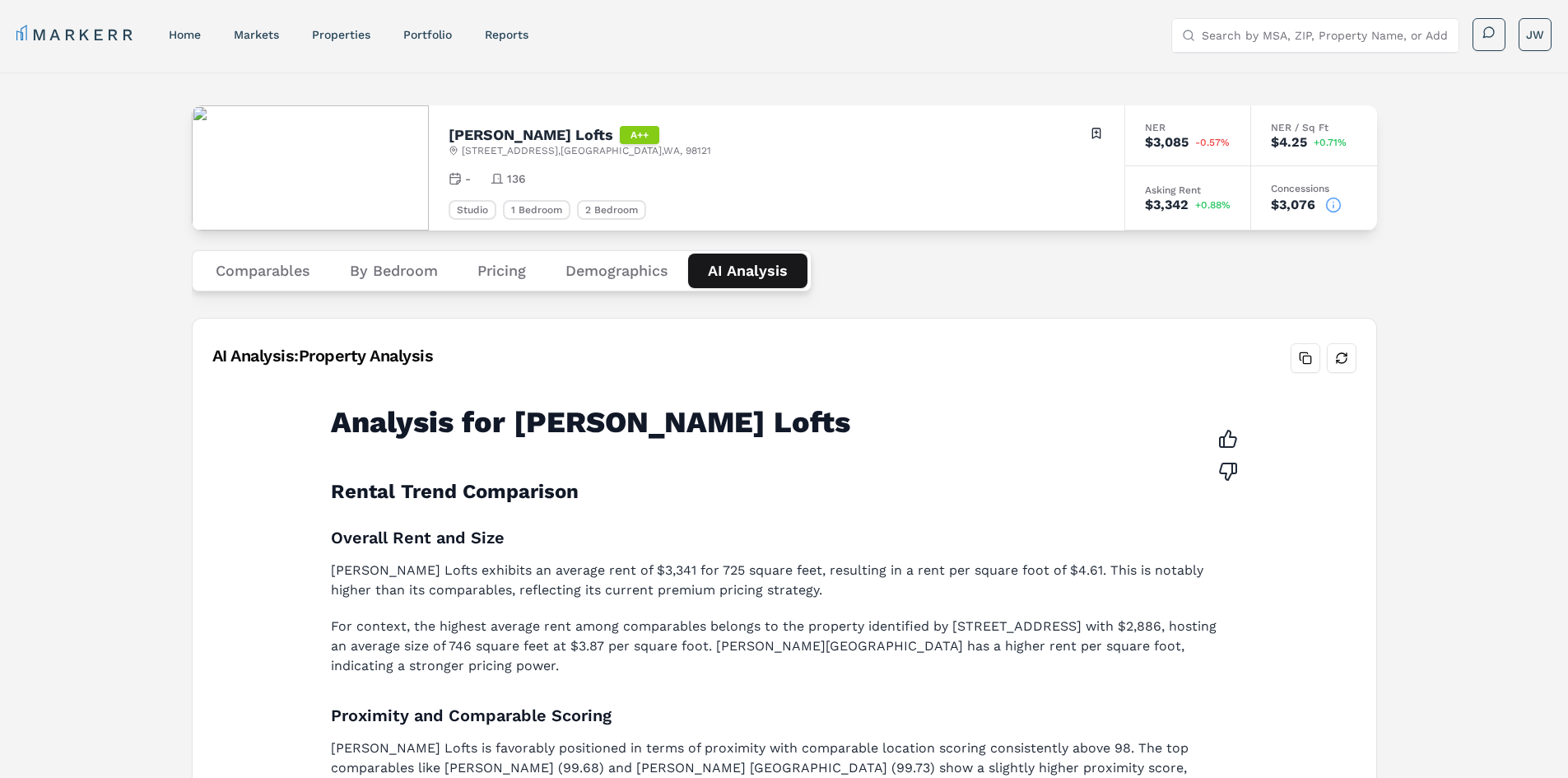
click at [236, 25] on nav "MARKERR home markets properties Portfolio reports" at bounding box center [273, 34] width 512 height 23
click at [246, 32] on link "markets" at bounding box center [257, 34] width 46 height 13
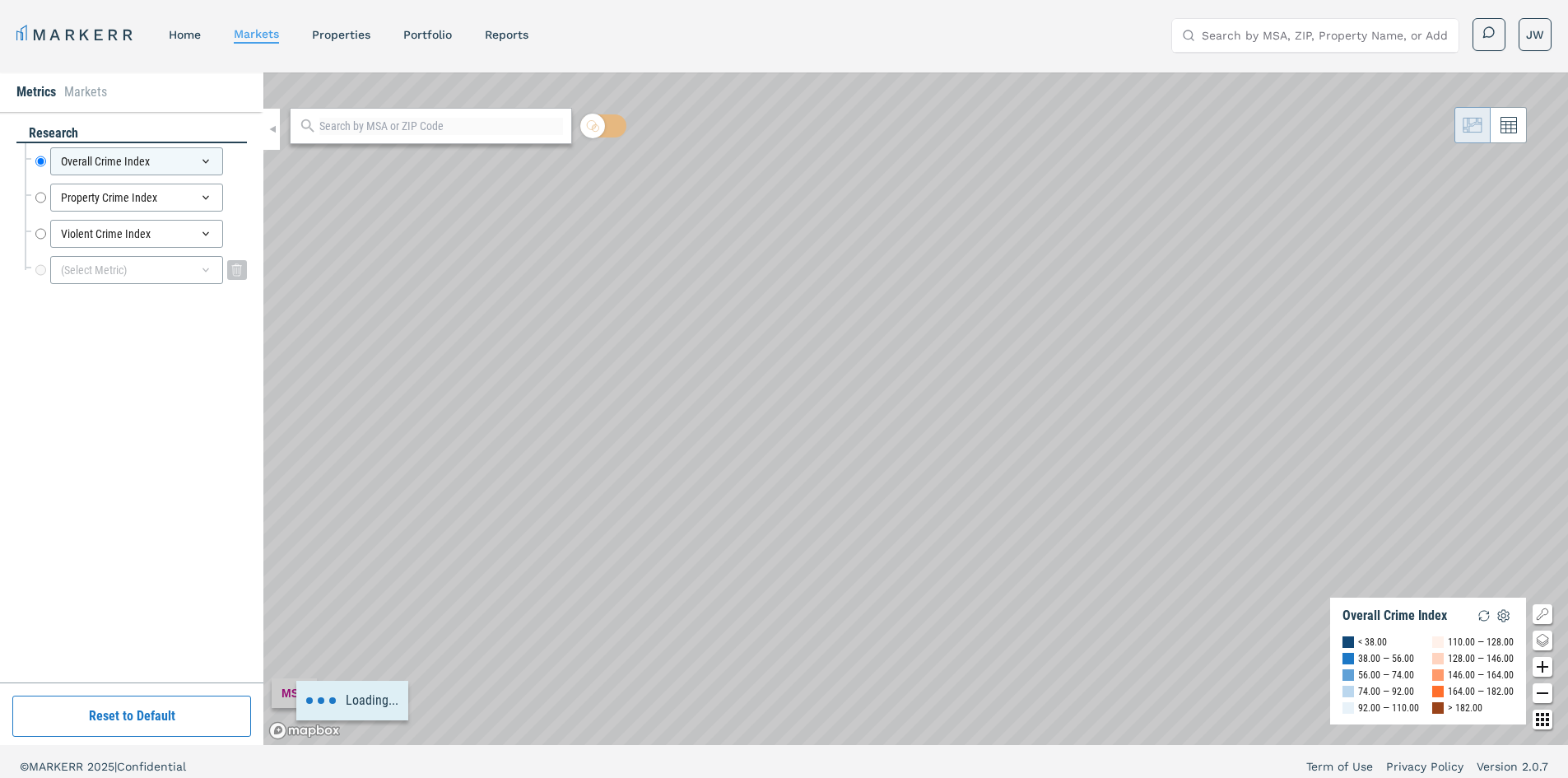
click at [65, 273] on div "(Select Metric)" at bounding box center [137, 270] width 172 height 28
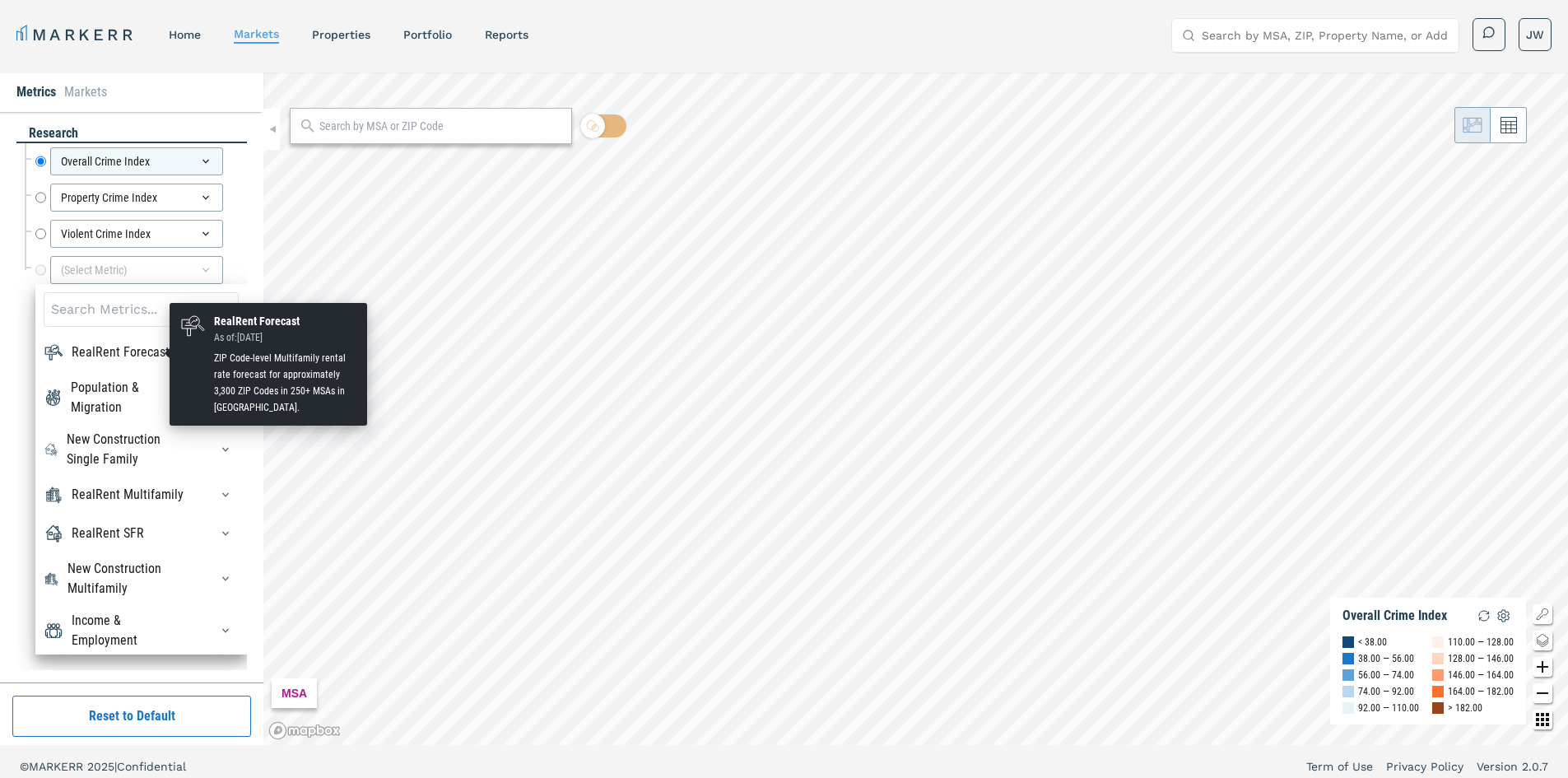
click at [102, 350] on div "RealRent Forecast" at bounding box center [120, 353] width 98 height 20
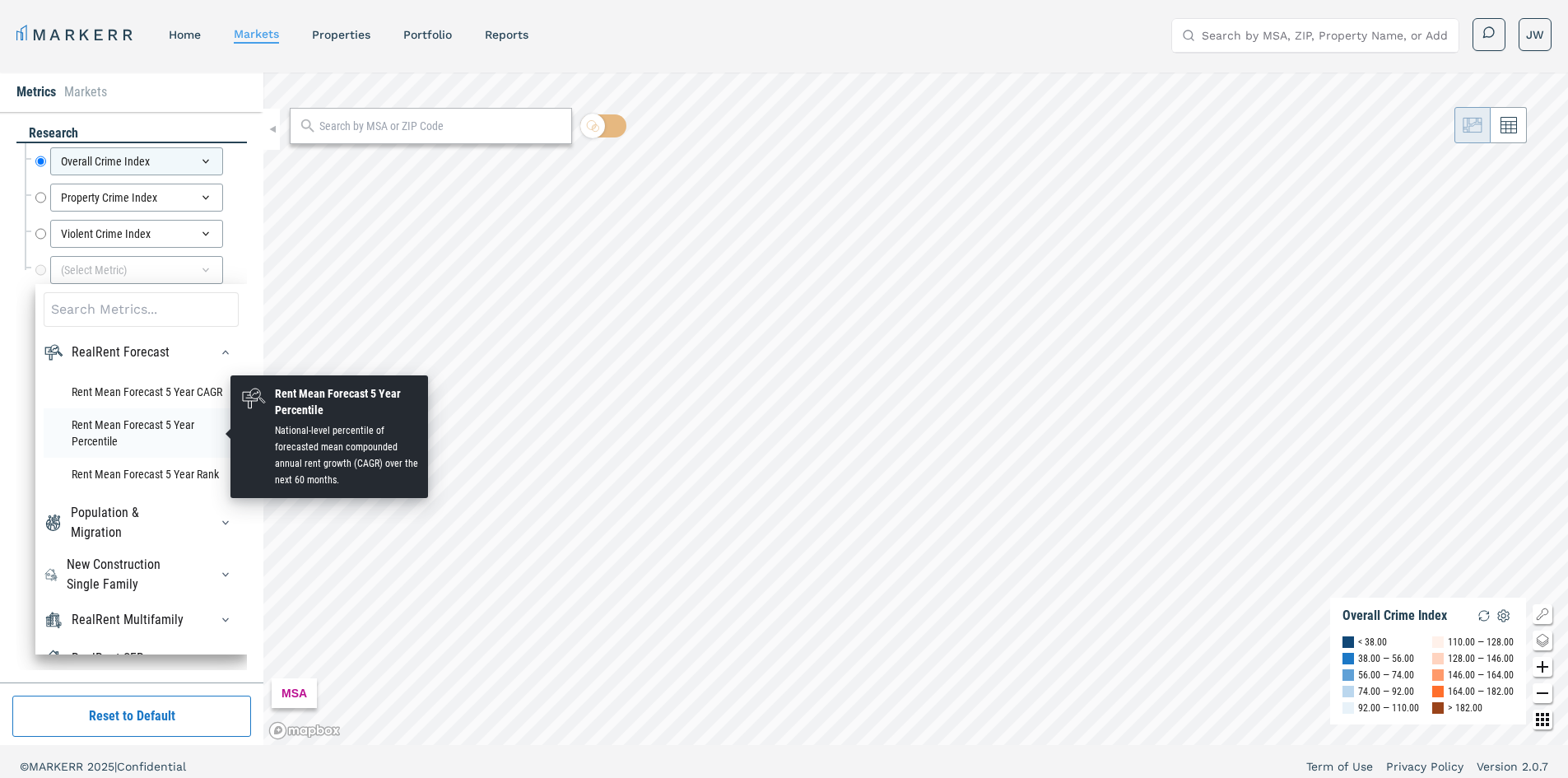
click at [121, 420] on li "Rent Mean Forecast 5 Year Percentile" at bounding box center [141, 433] width 195 height 50
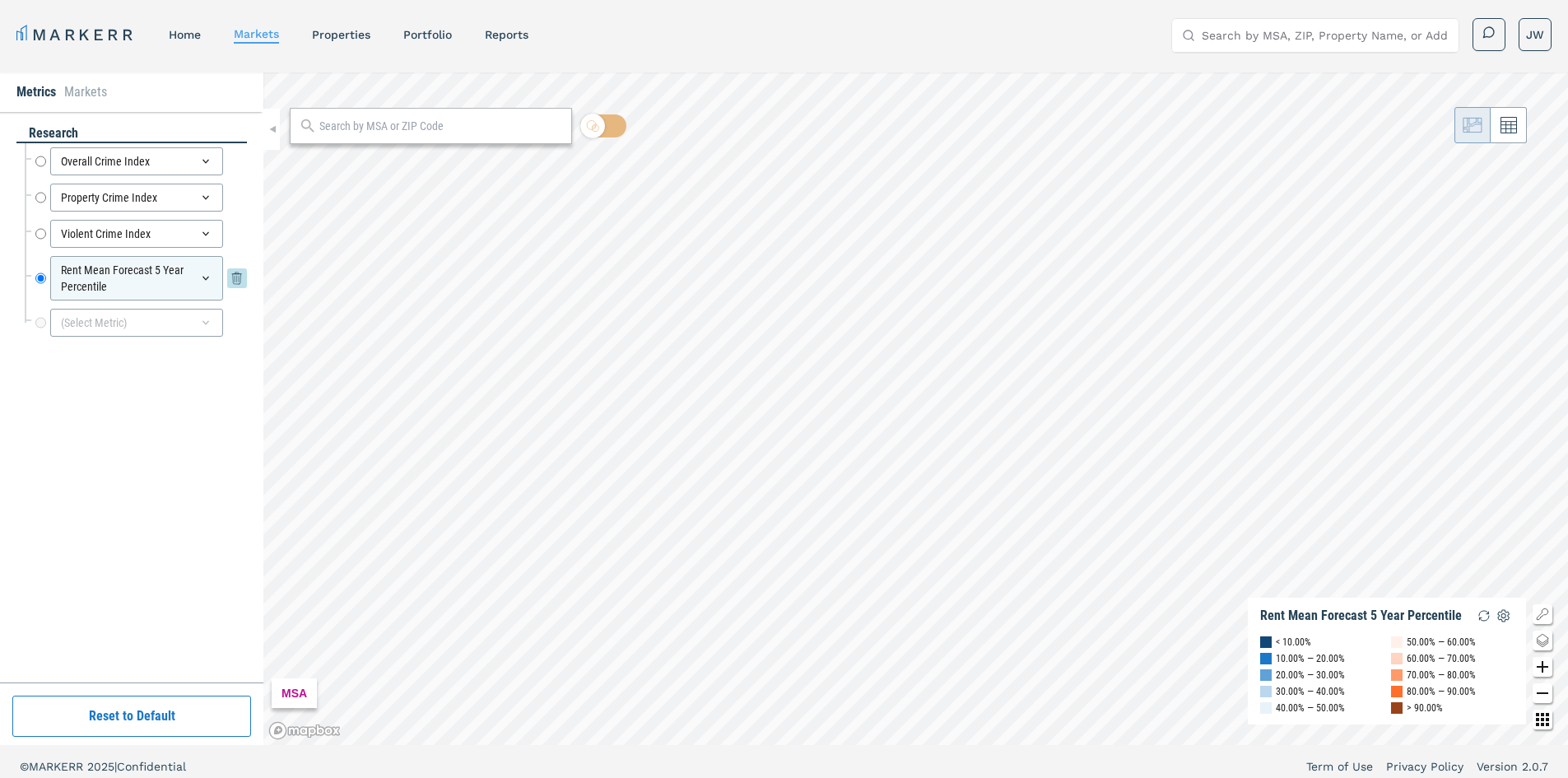
click at [159, 275] on div "Rent Mean Forecast 5 Year Percentile" at bounding box center [137, 278] width 172 height 45
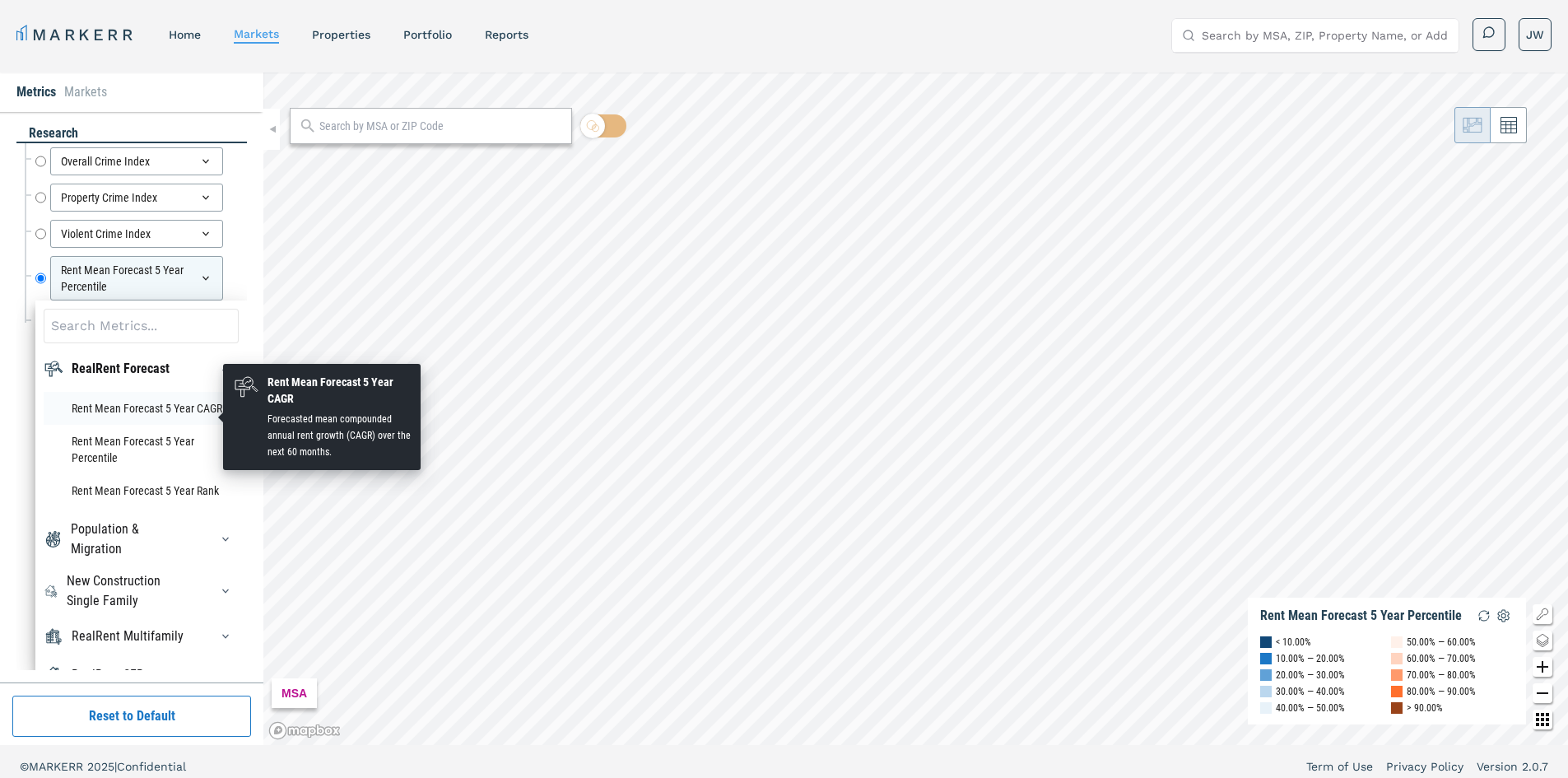
click at [156, 416] on li "Rent Mean Forecast 5 Year CAGR" at bounding box center [141, 407] width 195 height 33
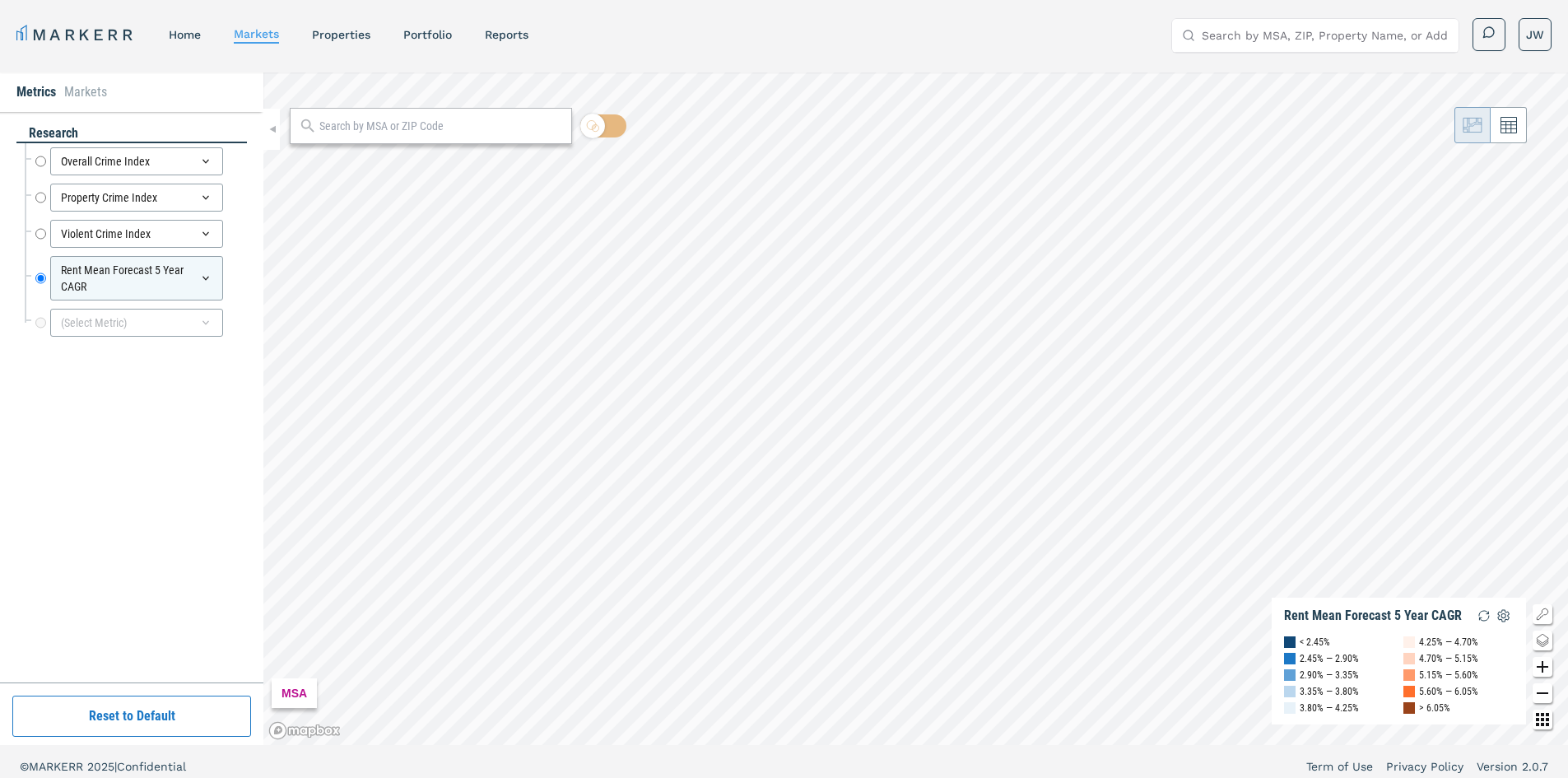
click at [352, 131] on input "text" at bounding box center [441, 126] width 244 height 17
type input "98121"
click at [392, 166] on div "98121, [GEOGRAPHIC_DATA], [US_STATE]" at bounding box center [398, 162] width 192 height 17
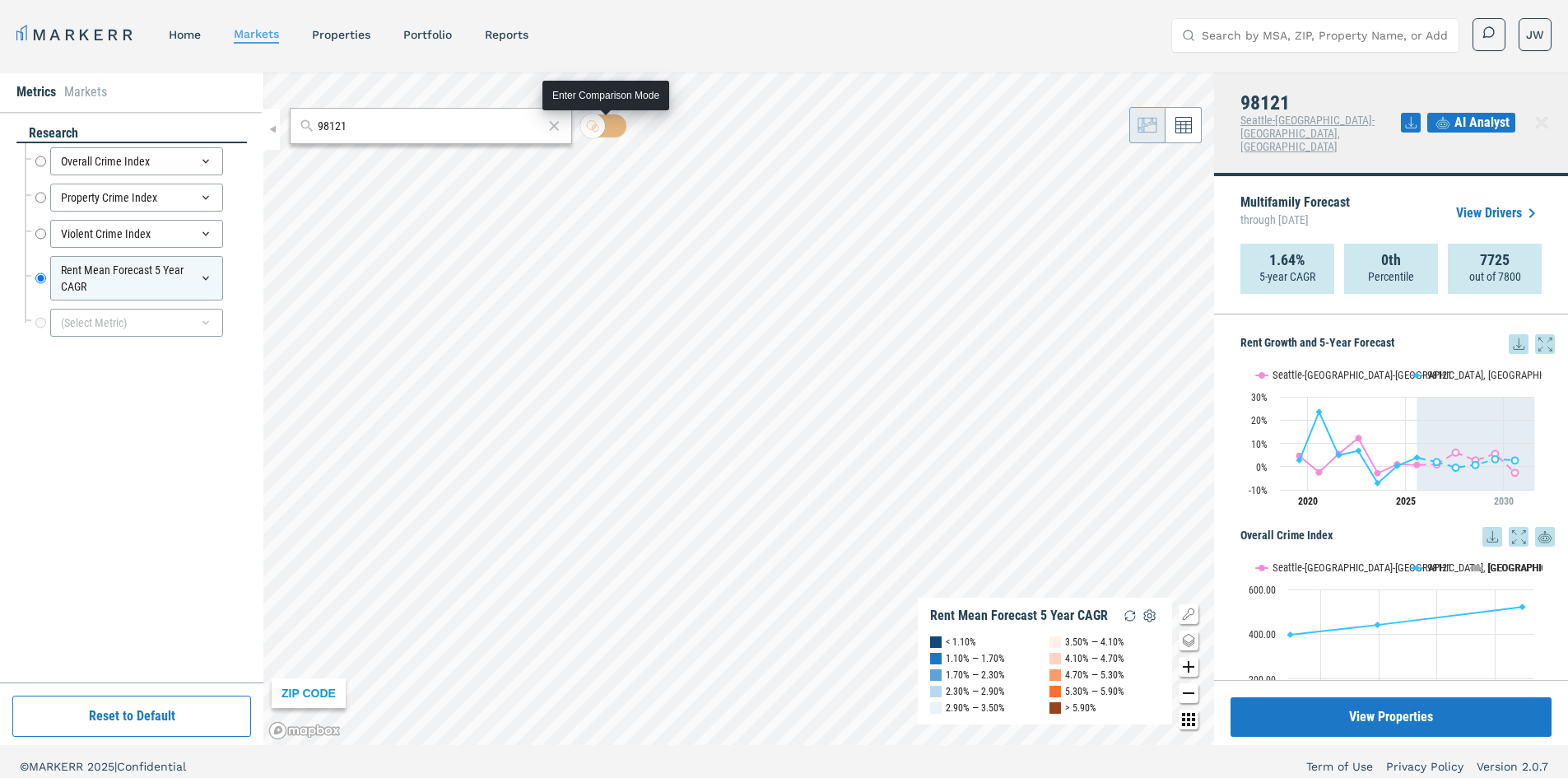
click at [615, 120] on input "checkbox" at bounding box center [604, 125] width 47 height 23
checkbox input "true"
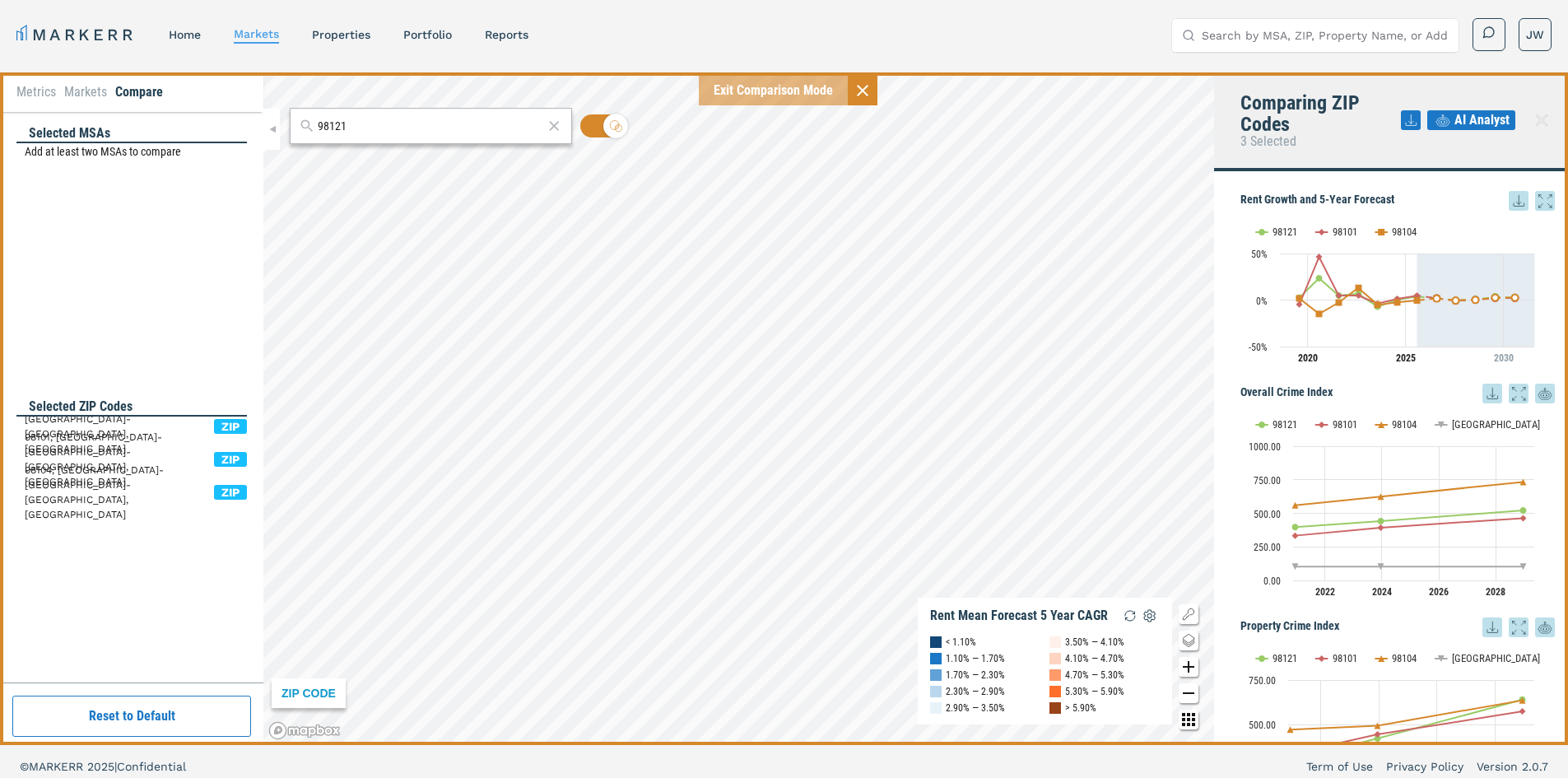
click at [42, 96] on li "Metrics" at bounding box center [37, 92] width 40 height 20
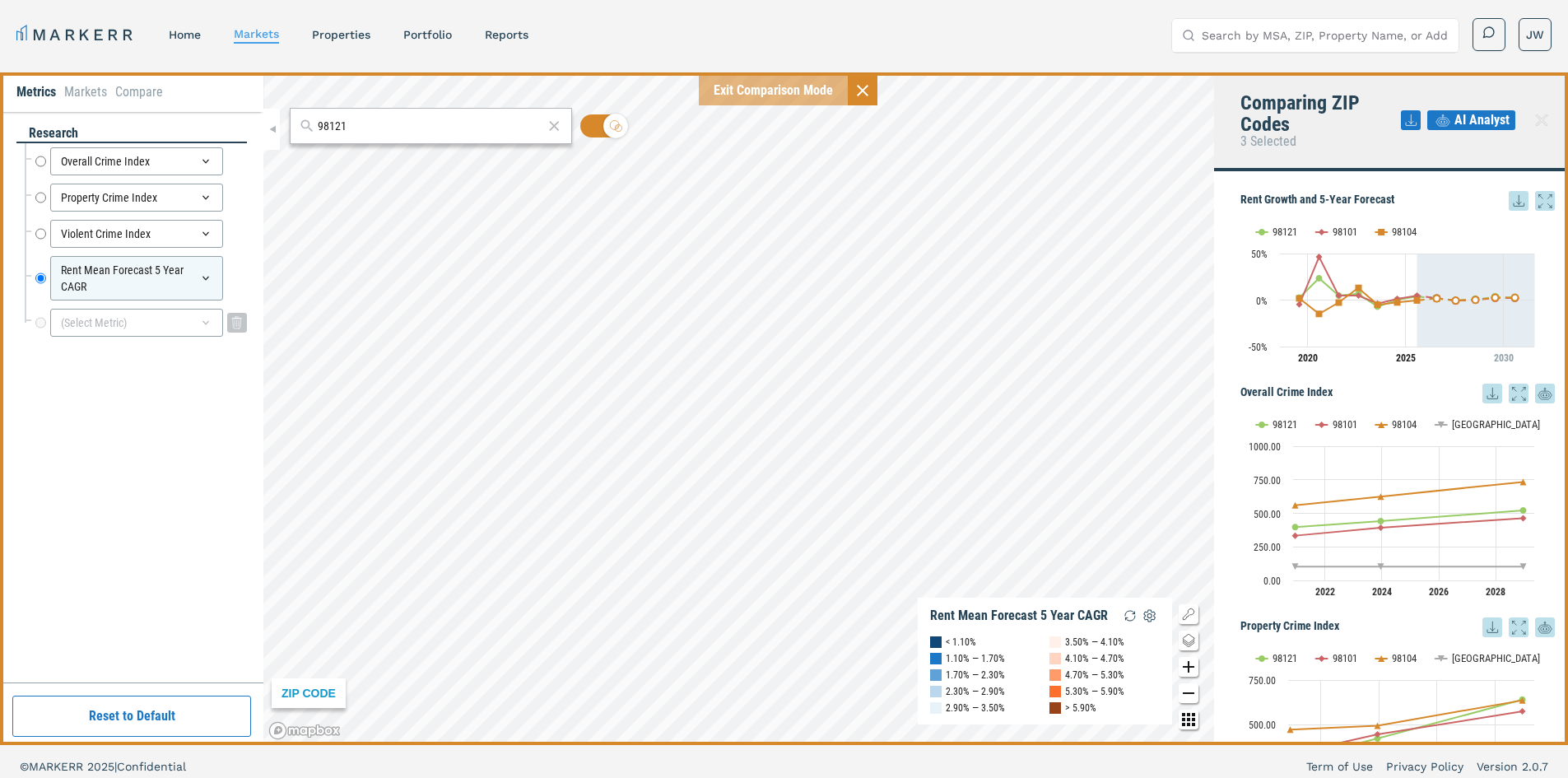
click at [73, 324] on div "(Select Metric)" at bounding box center [137, 322] width 172 height 28
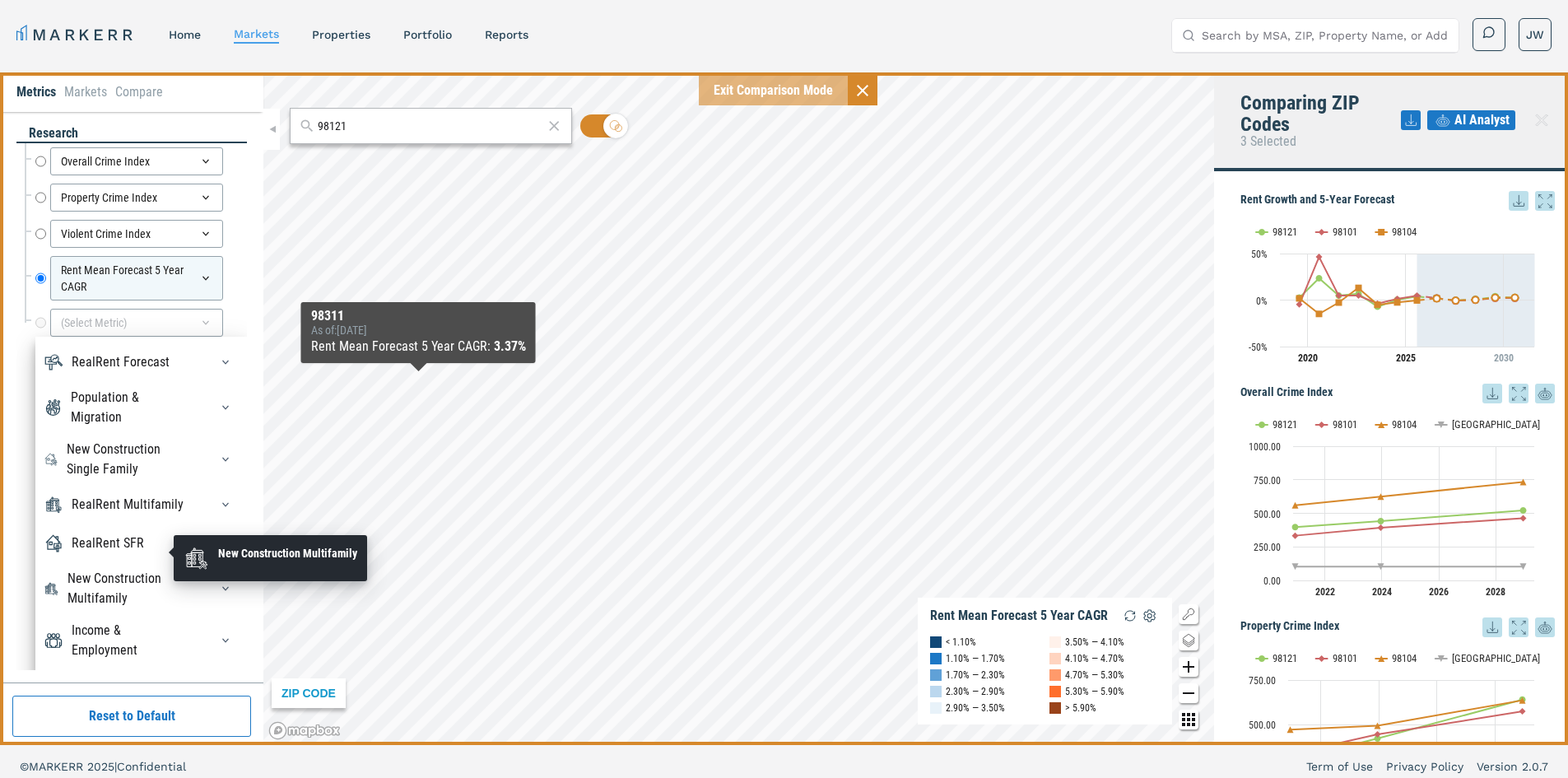
scroll to position [37, 0]
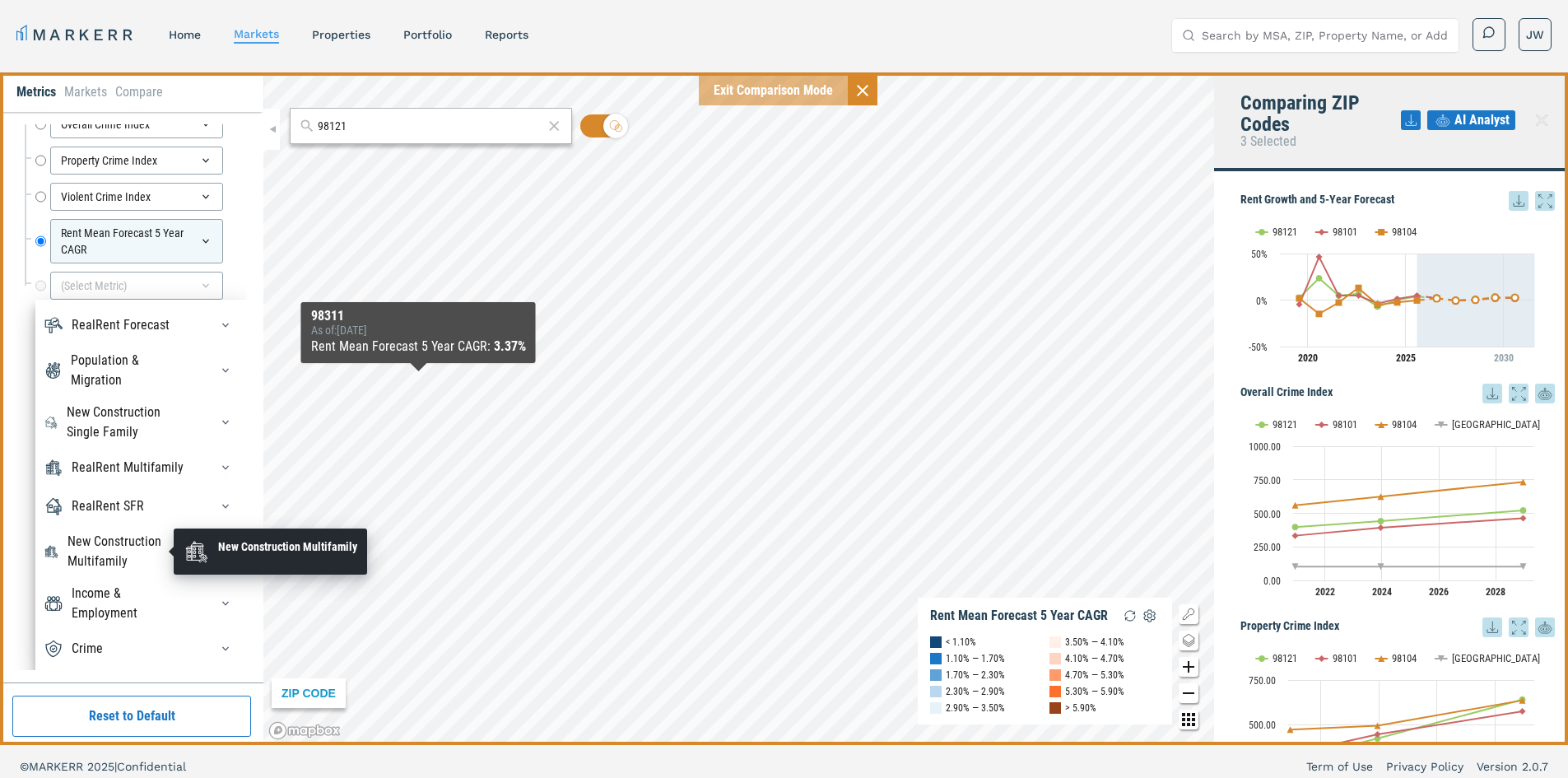
click at [102, 553] on div "New Construction Multifamily" at bounding box center [128, 552] width 122 height 40
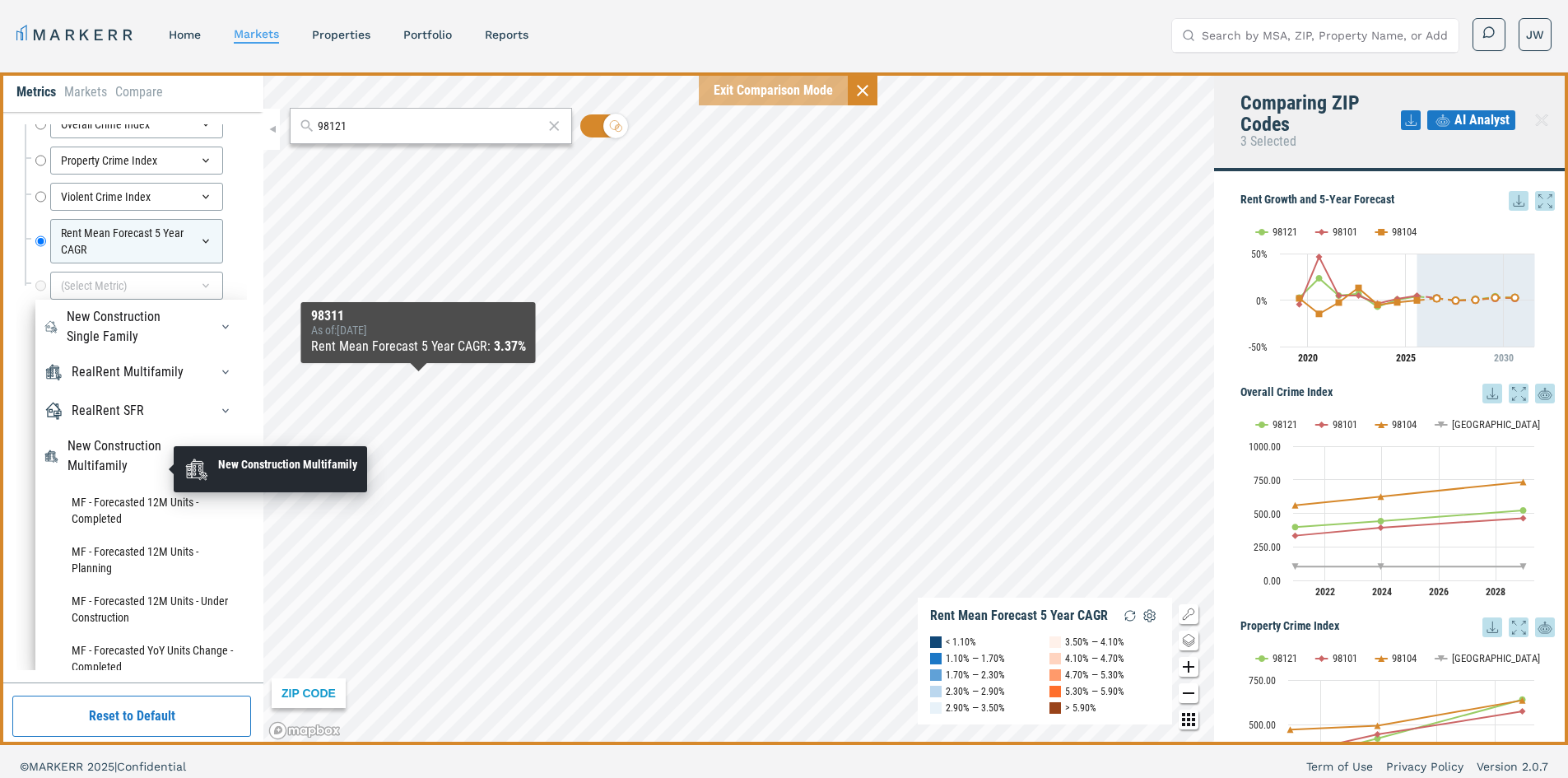
scroll to position [221, 0]
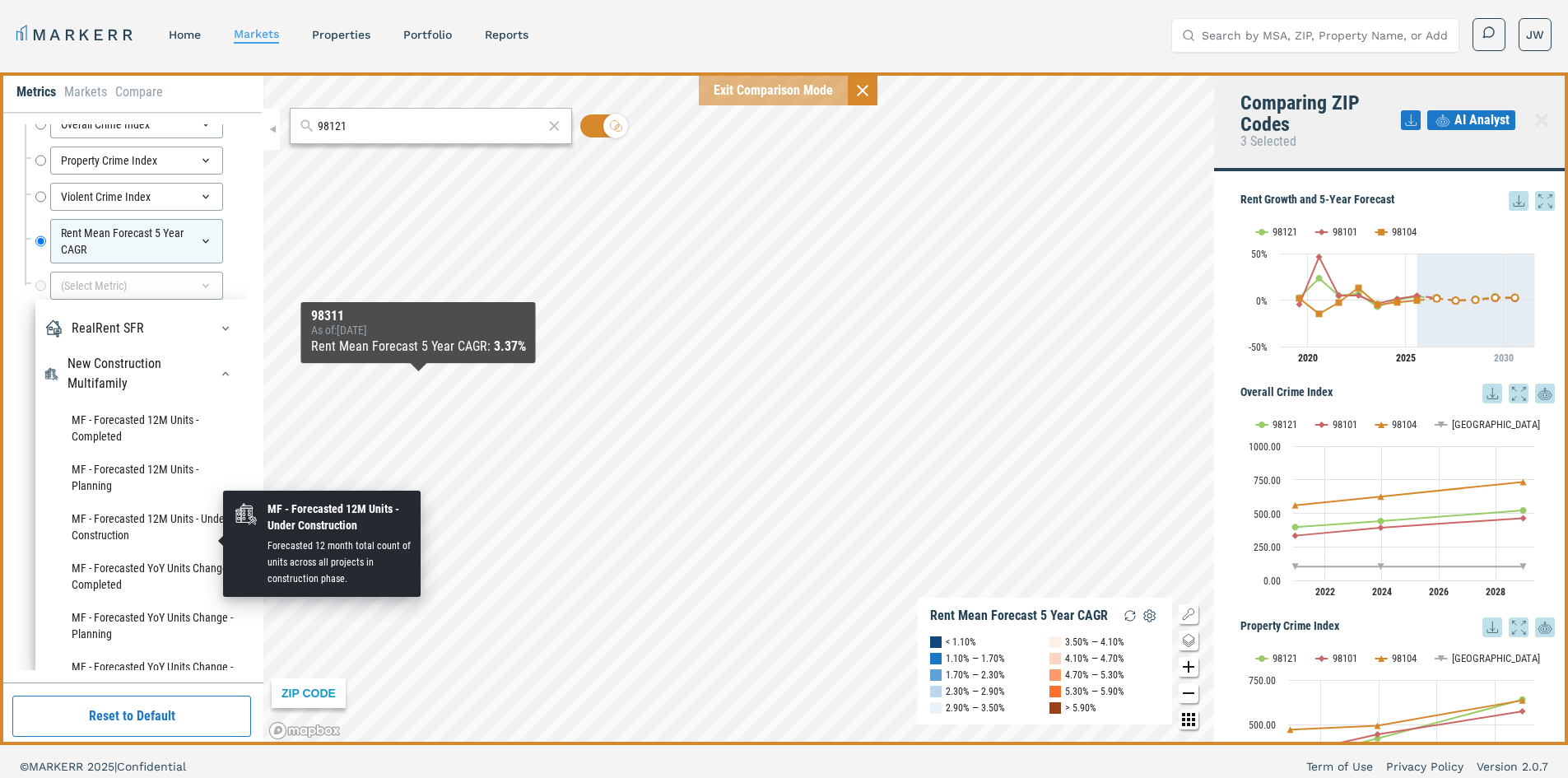
click at [120, 537] on li "MF - Forecasted 12M Units - Under Construction" at bounding box center [141, 527] width 195 height 50
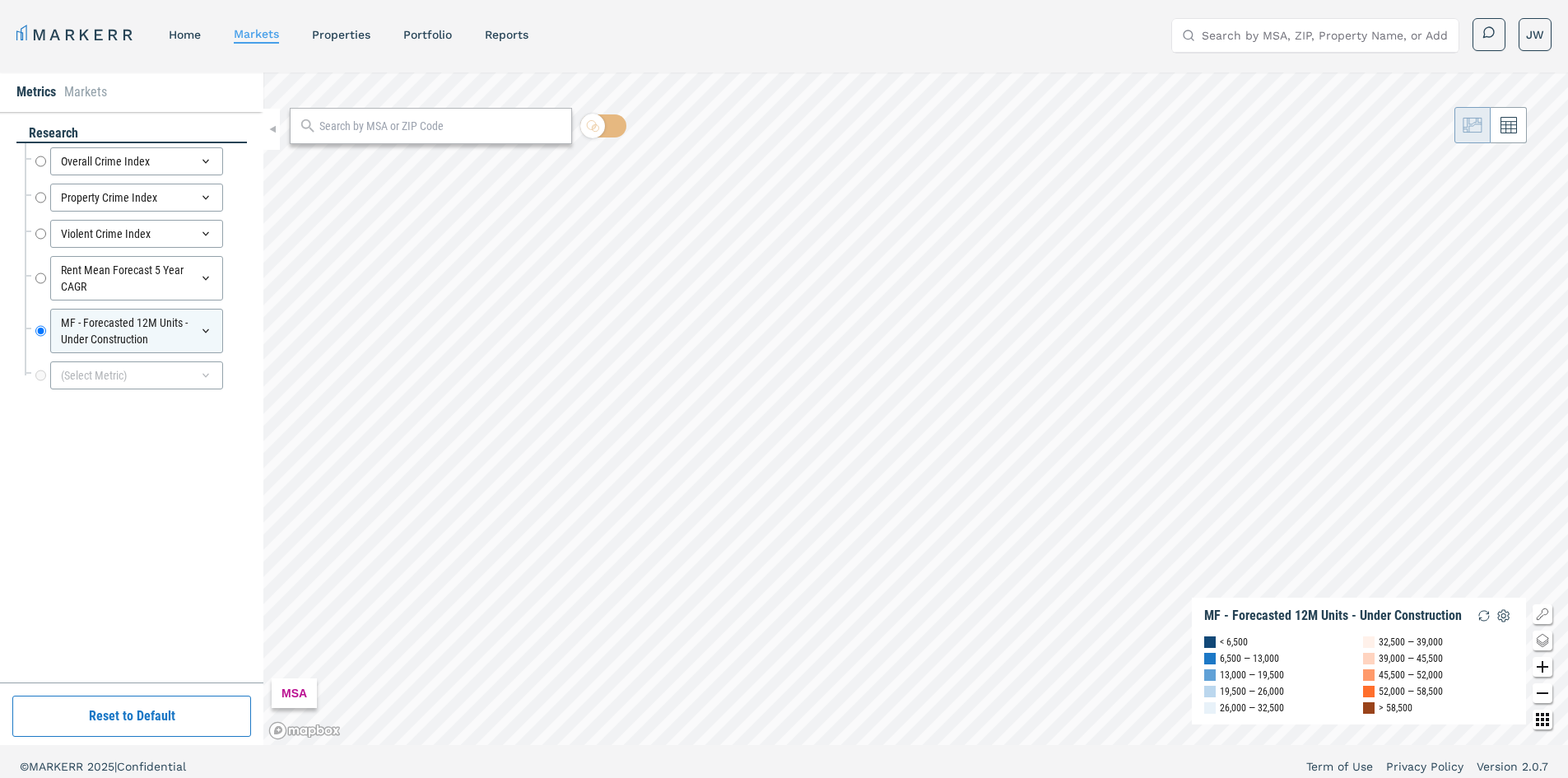
click at [391, 131] on input "text" at bounding box center [441, 126] width 244 height 17
type input "98121"
click at [407, 163] on div "98121, [GEOGRAPHIC_DATA], [US_STATE]" at bounding box center [398, 162] width 192 height 17
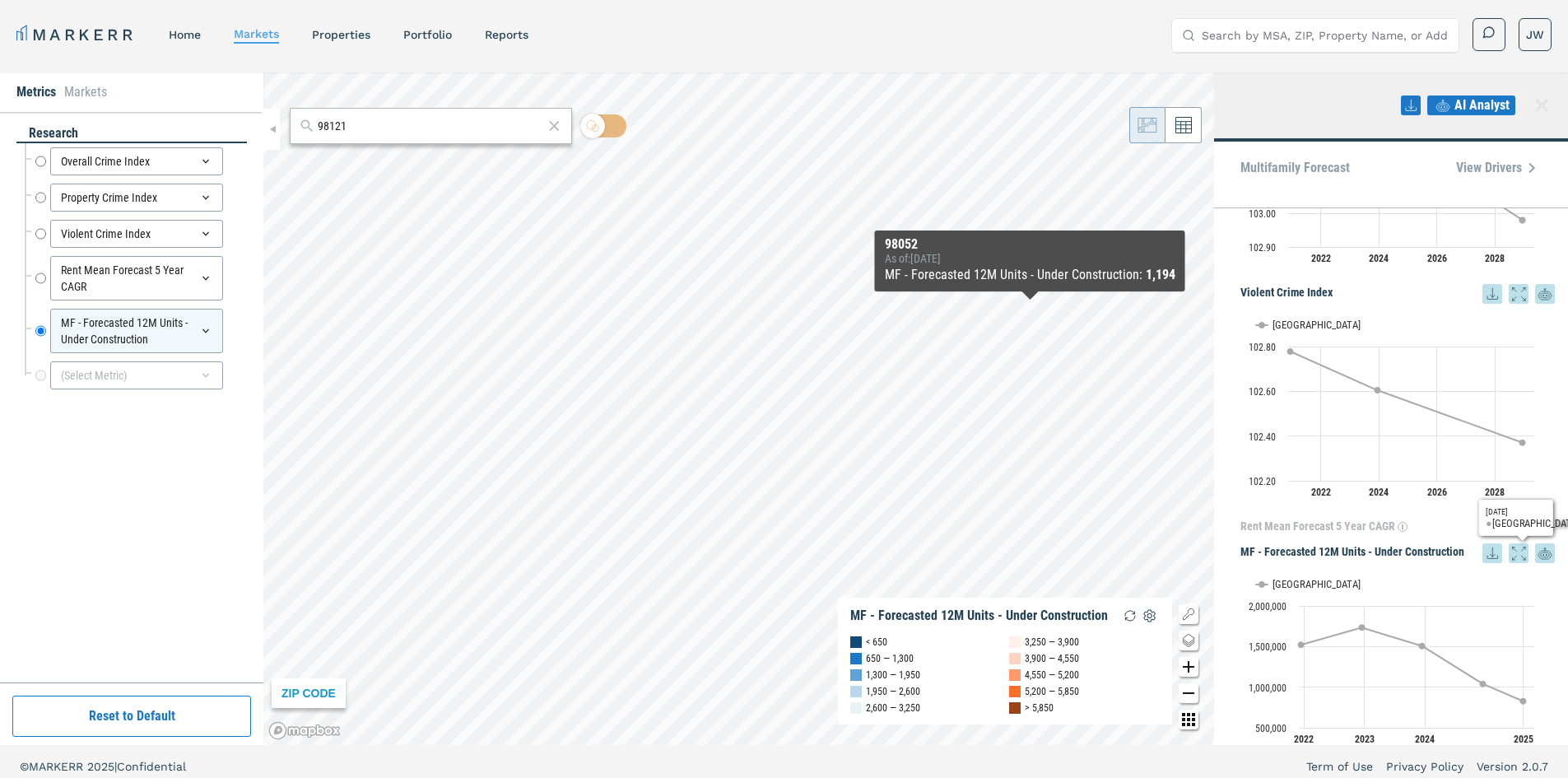
scroll to position [455, 0]
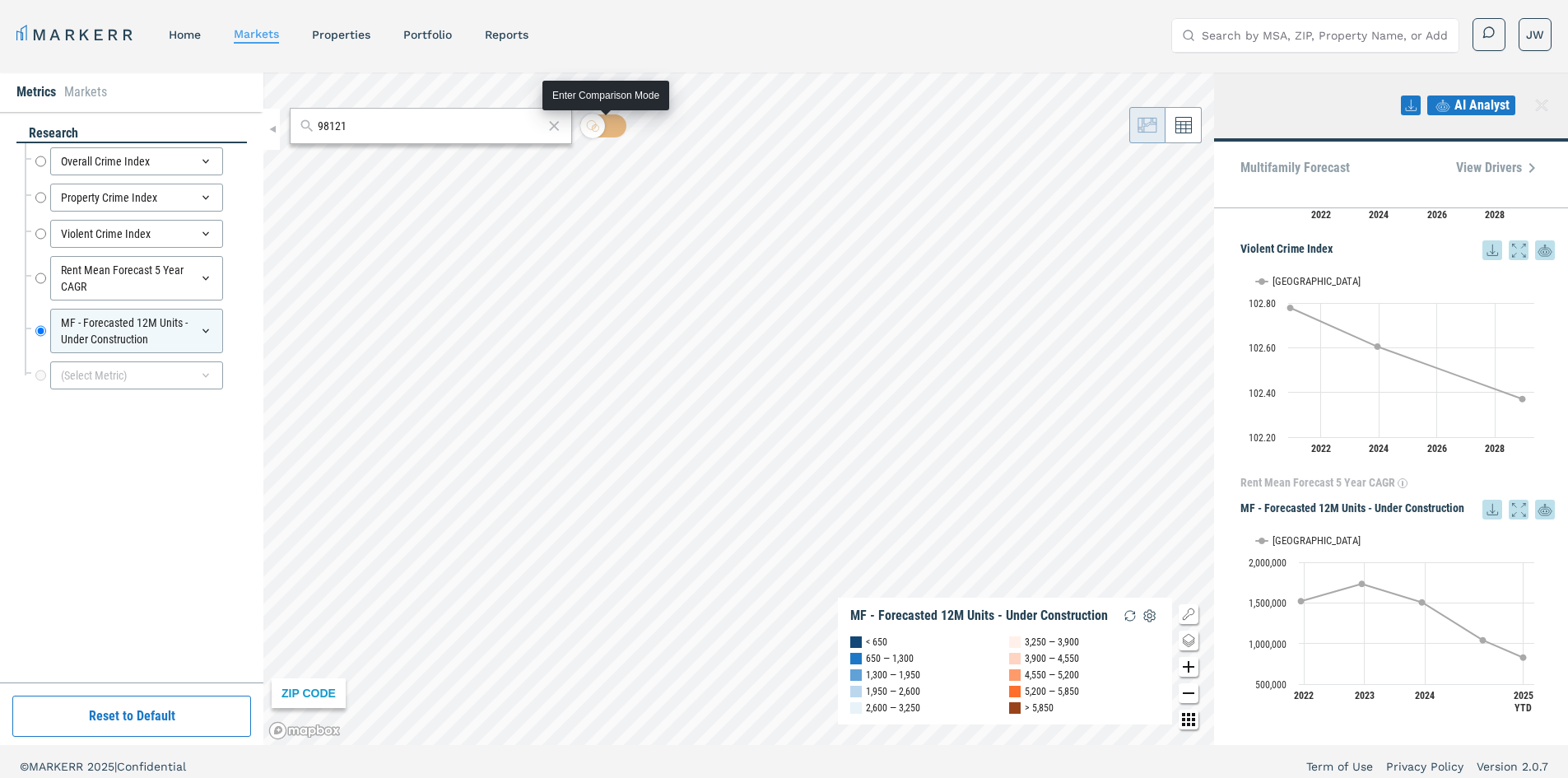
click at [605, 126] on div at bounding box center [593, 126] width 25 height 25
click at [605, 126] on input "checkbox" at bounding box center [604, 125] width 47 height 23
checkbox input "true"
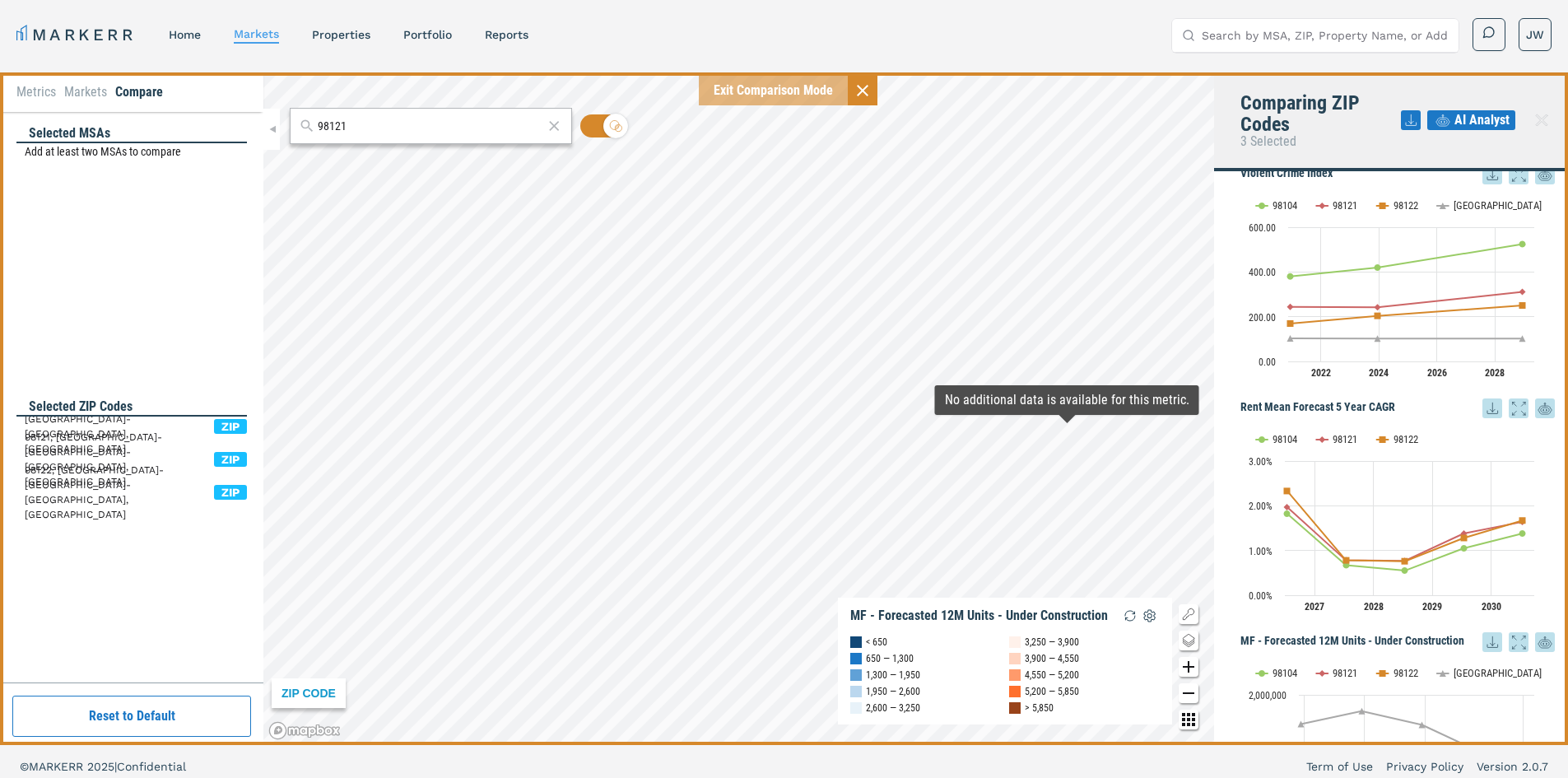
scroll to position [626, 0]
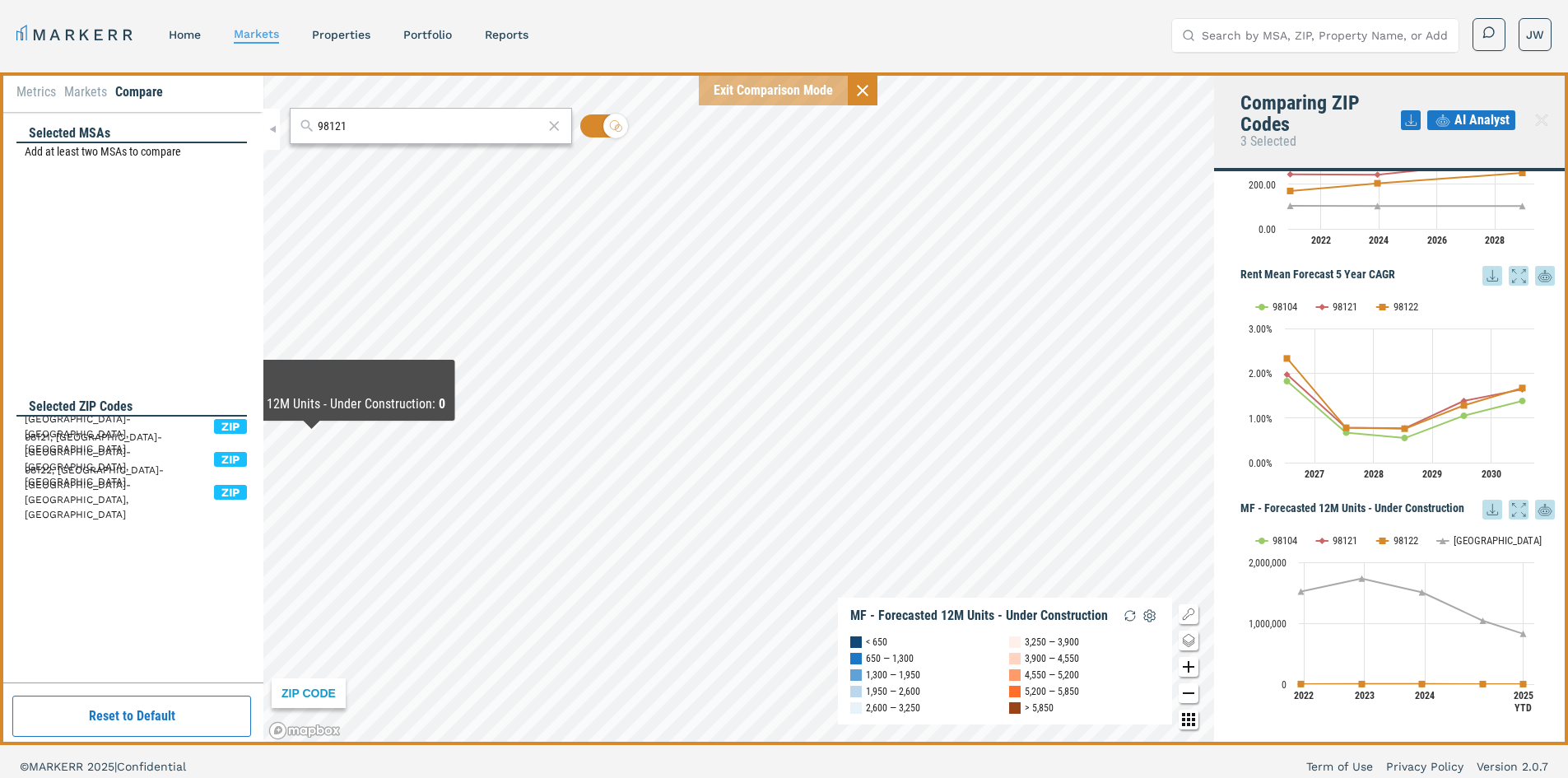
click at [44, 99] on li "Metrics" at bounding box center [37, 92] width 40 height 20
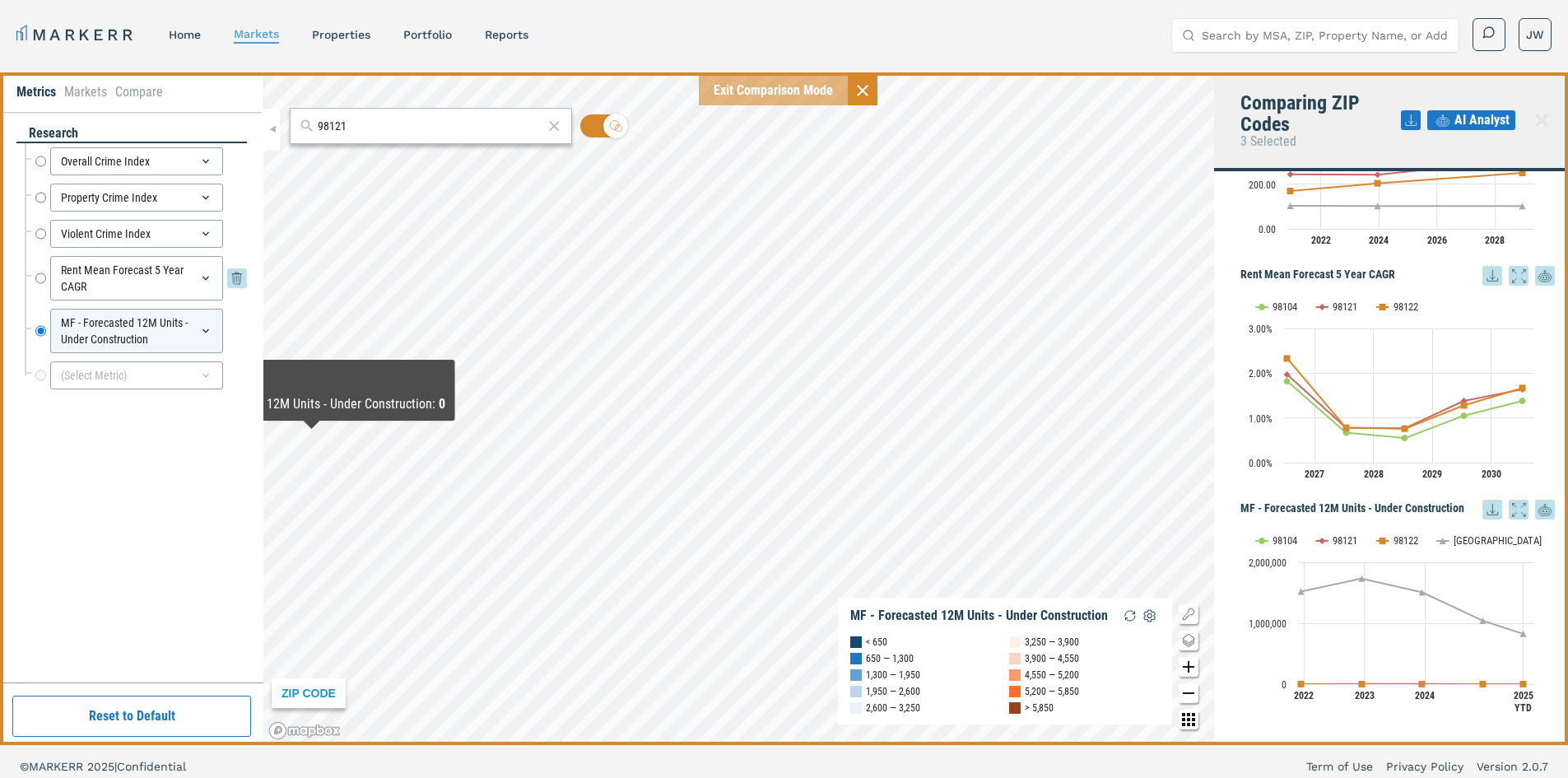
click at [141, 283] on div "Rent Mean Forecast 5 Year CAGR" at bounding box center [137, 278] width 172 height 45
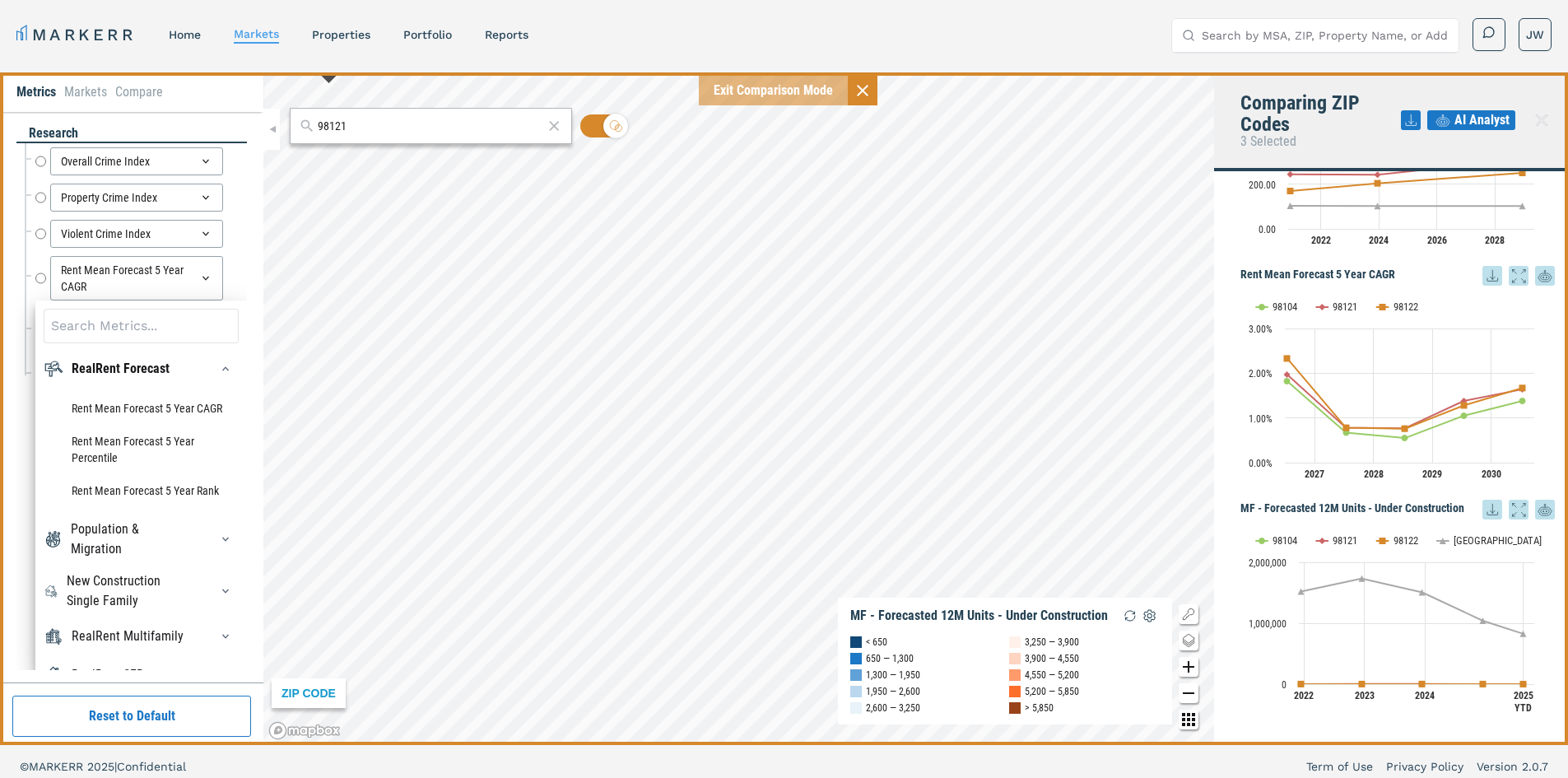
drag, startPoint x: 343, startPoint y: 35, endPoint x: 351, endPoint y: 60, distance: 26.2
click at [344, 35] on link "properties" at bounding box center [341, 34] width 58 height 13
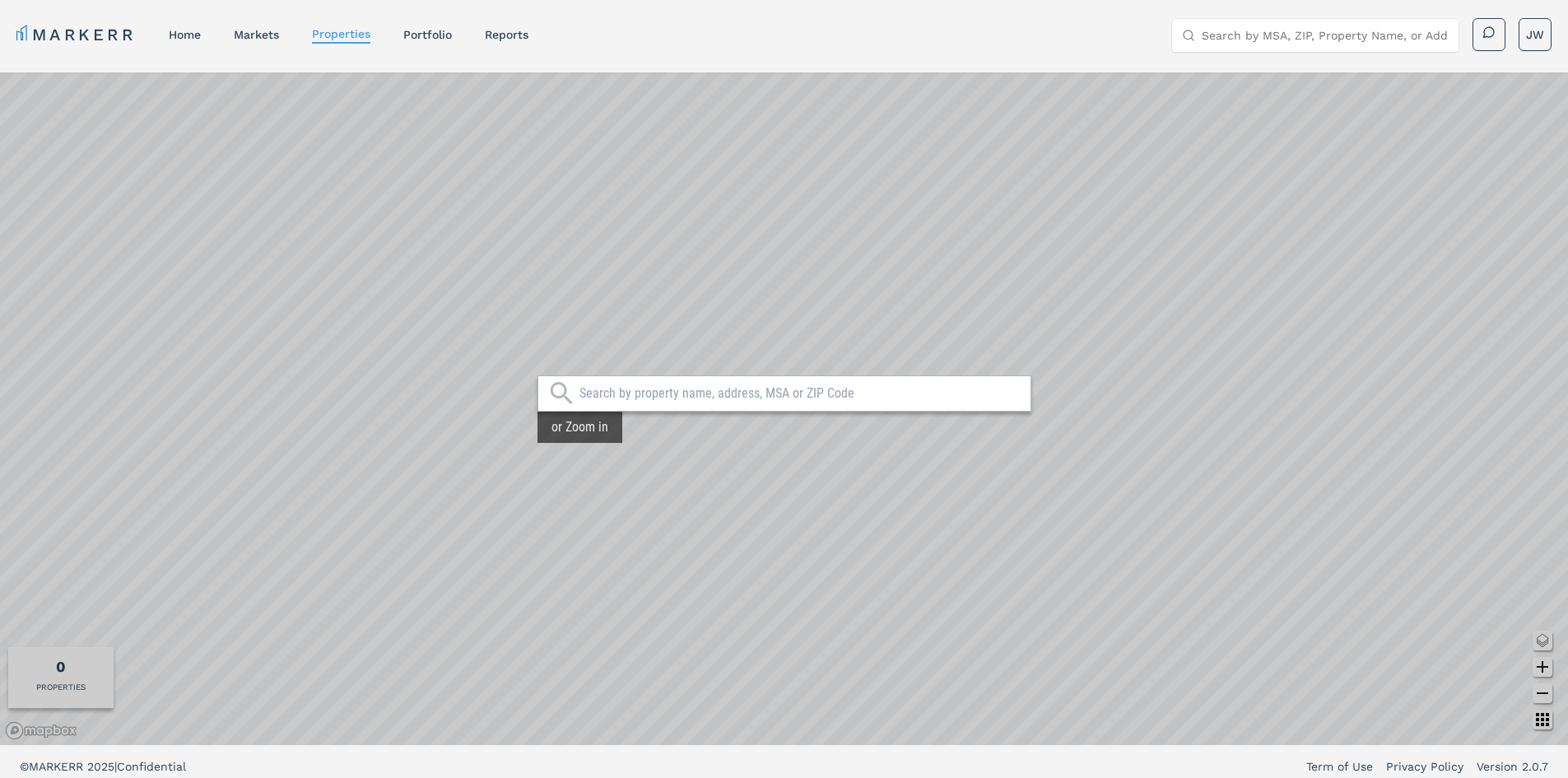
click at [611, 390] on input "text" at bounding box center [801, 393] width 443 height 17
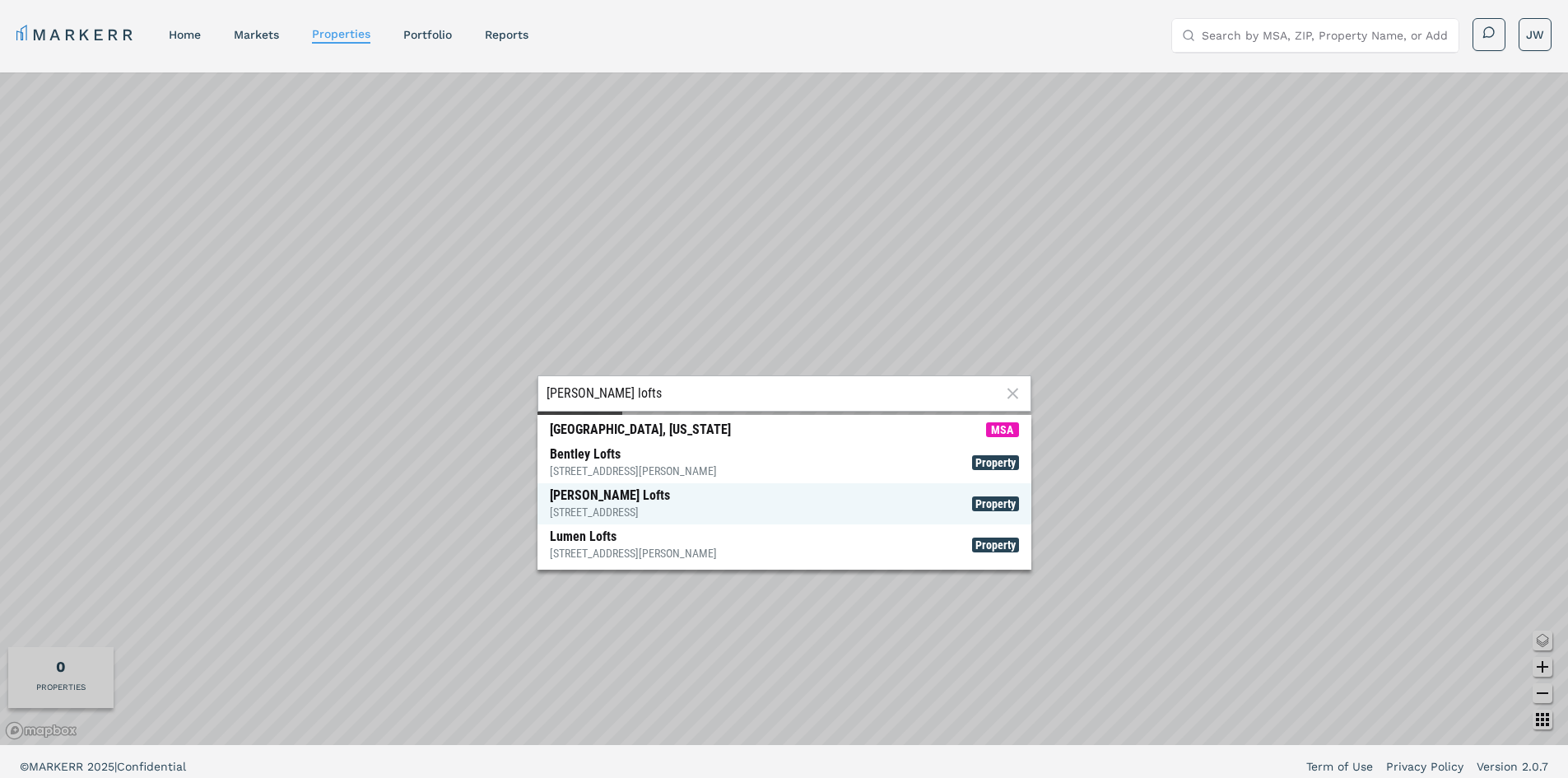
type input "[PERSON_NAME] lofts"
click at [592, 497] on div "[PERSON_NAME] Lofts [STREET_ADDRESS]" at bounding box center [610, 503] width 120 height 33
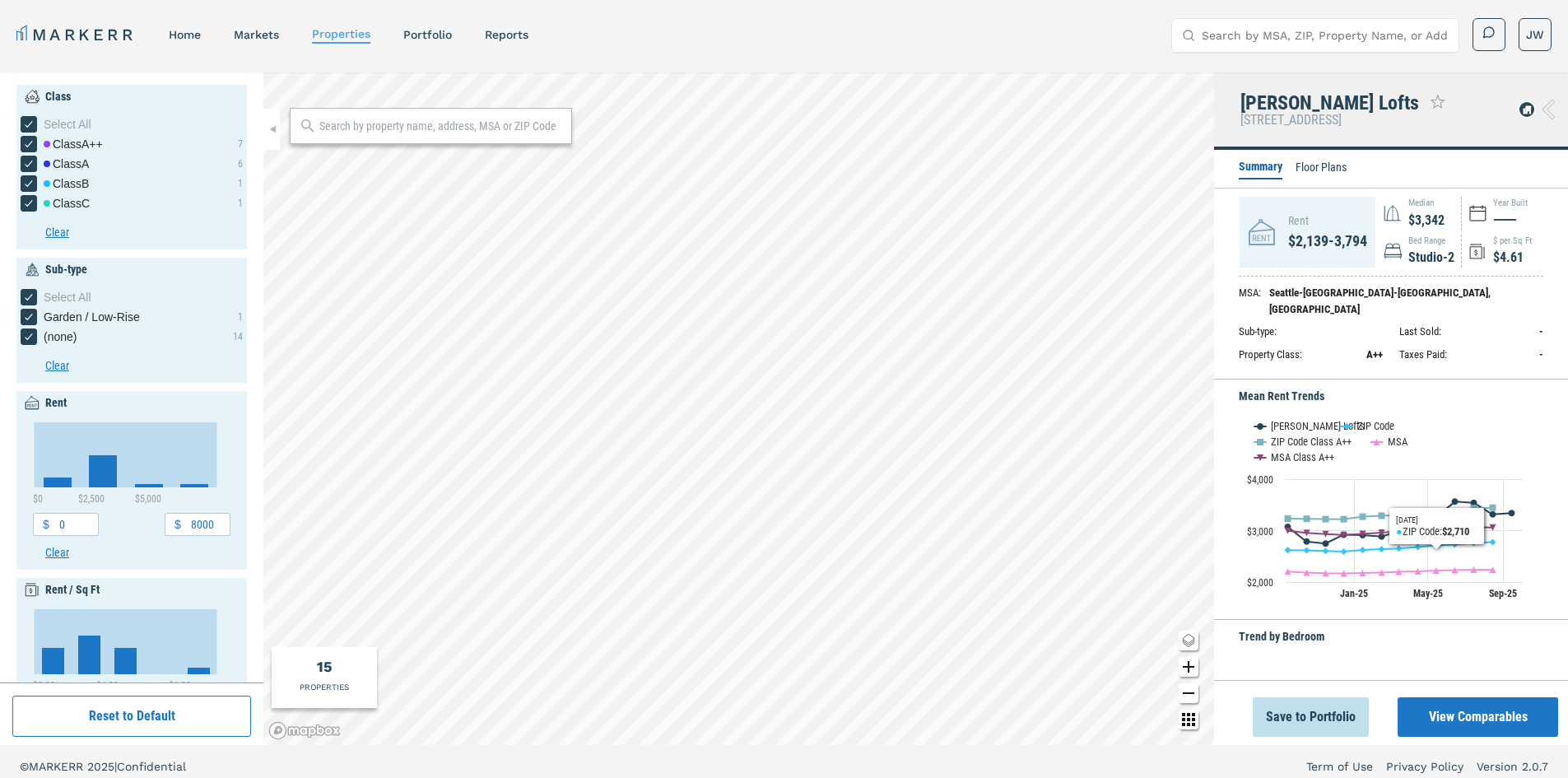
drag, startPoint x: 1464, startPoint y: 718, endPoint x: 1477, endPoint y: 653, distance: 66.3
click at [1464, 718] on button "View Comparables" at bounding box center [1478, 717] width 161 height 40
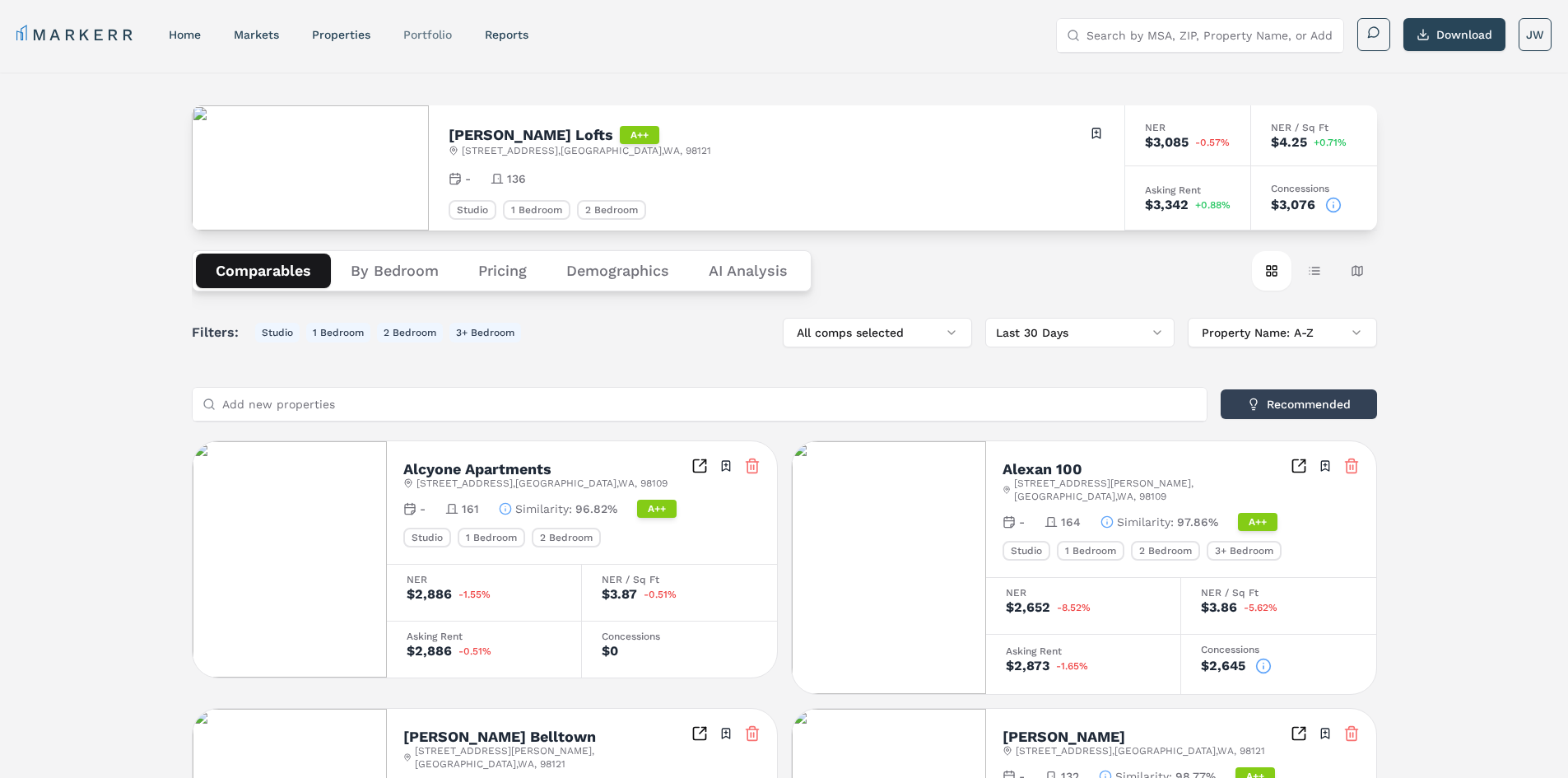
click at [426, 30] on link "Portfolio" at bounding box center [427, 34] width 49 height 13
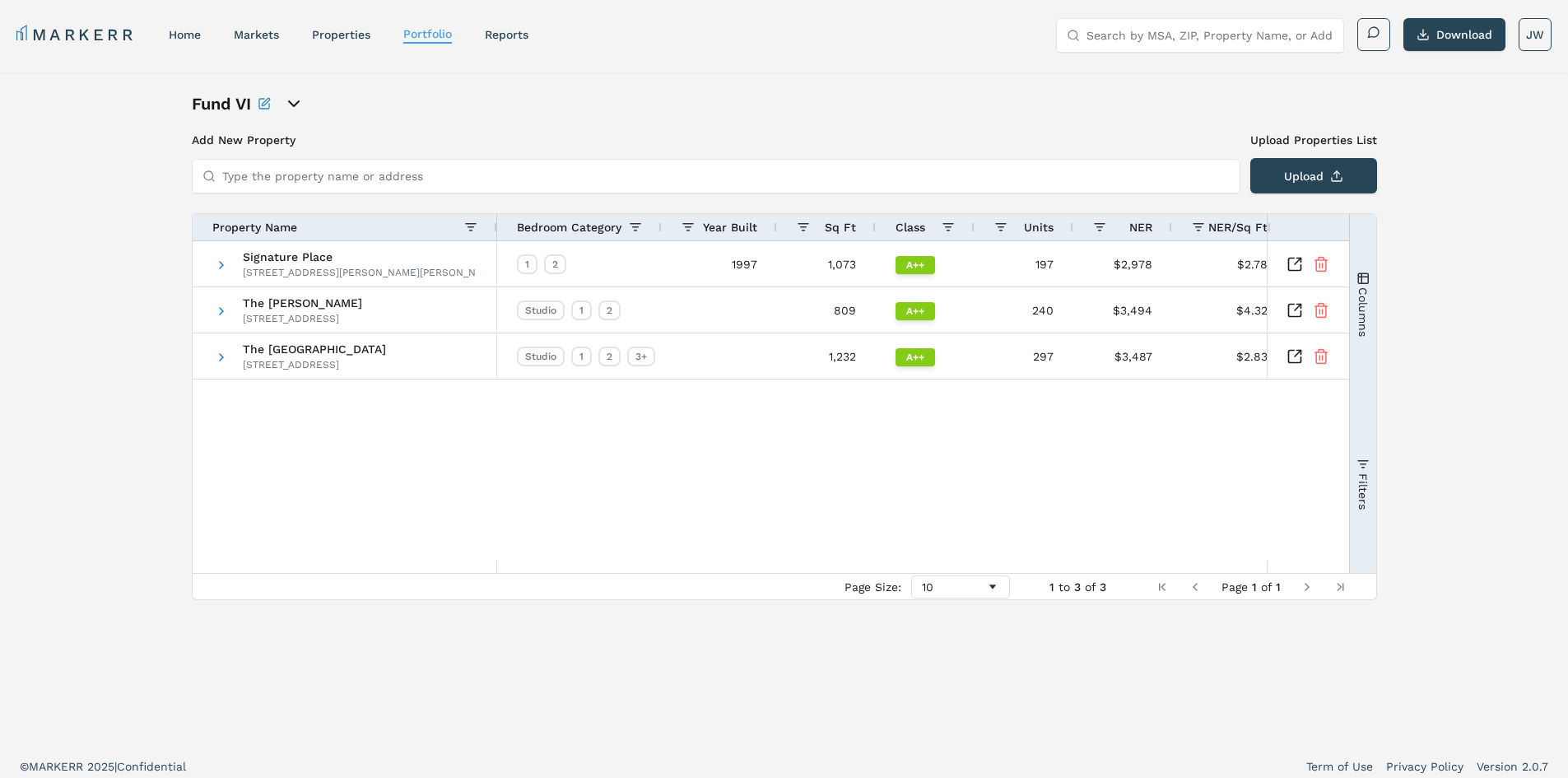
click at [297, 104] on icon "open portfolio options" at bounding box center [294, 103] width 10 height 5
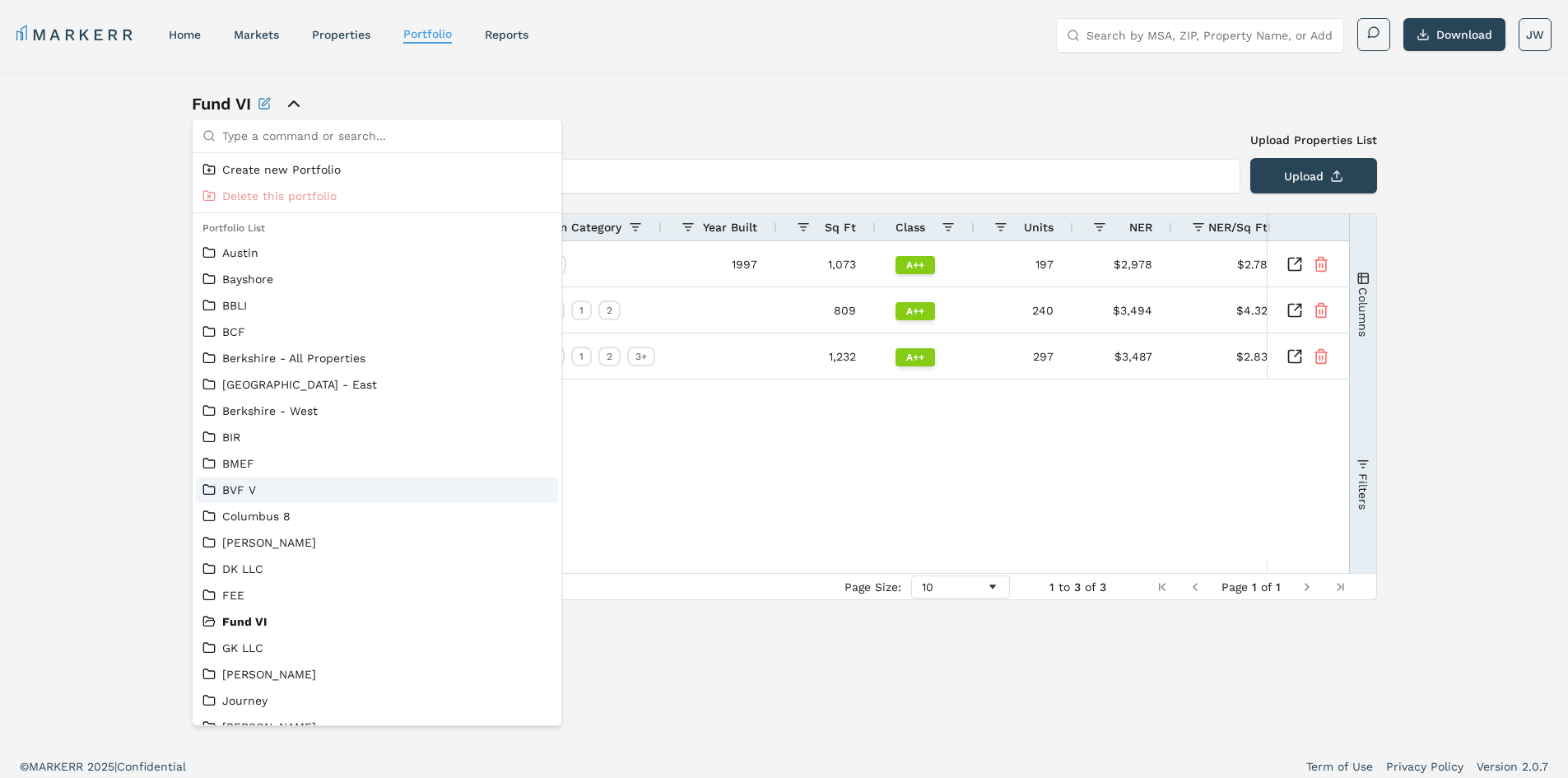
scroll to position [281, 0]
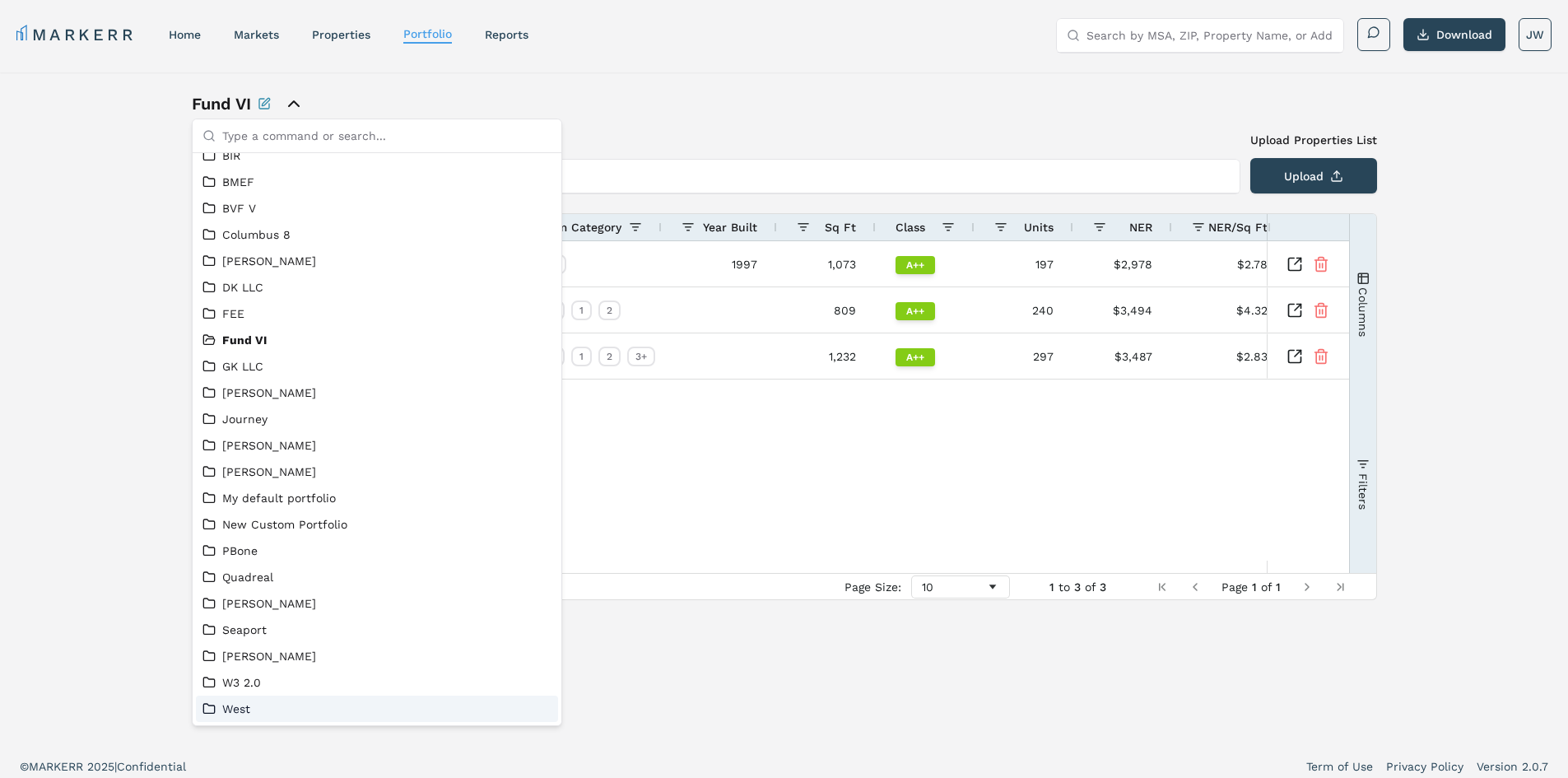
click at [304, 702] on link "West" at bounding box center [377, 709] width 349 height 17
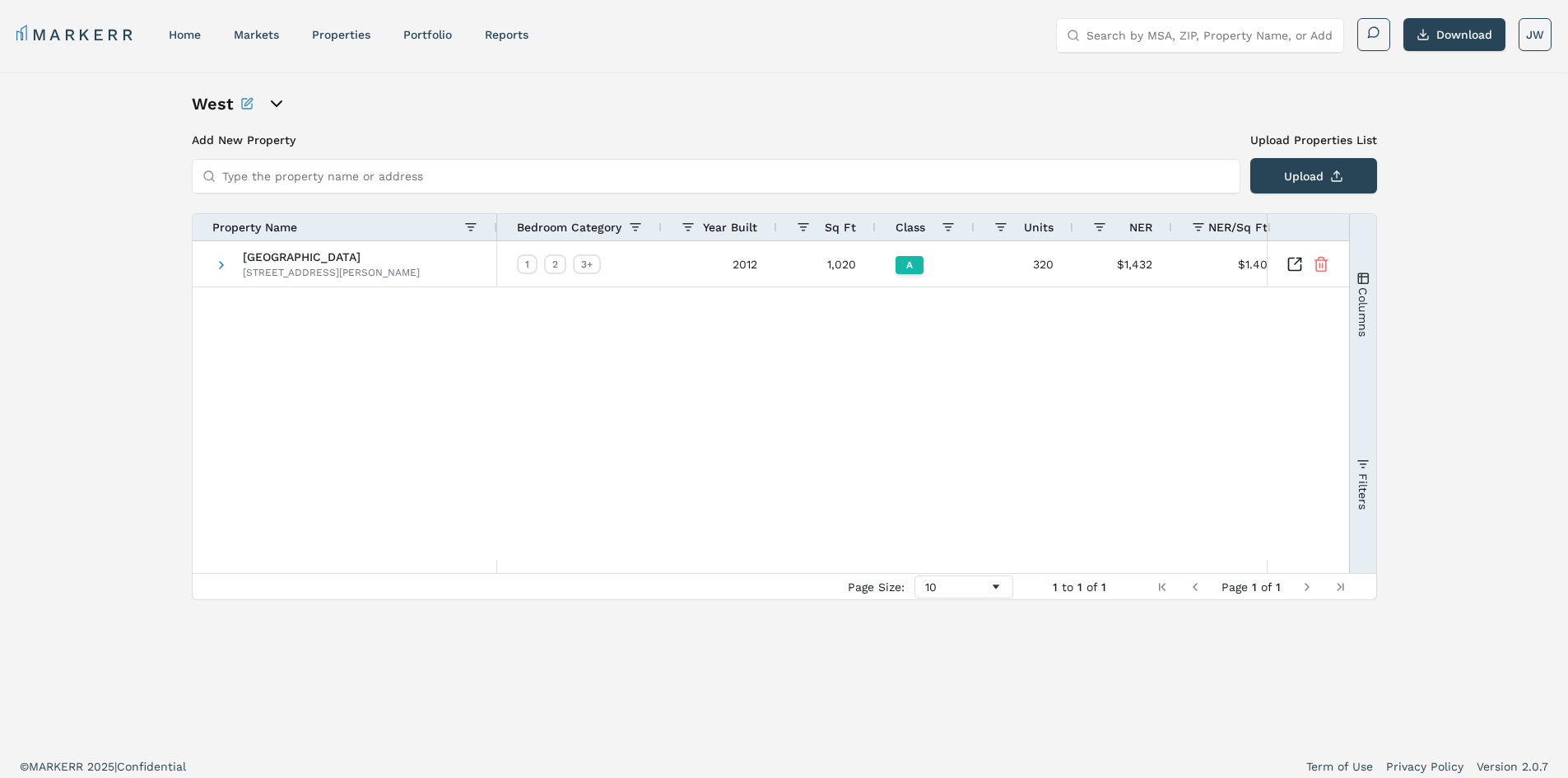
click at [276, 101] on icon "open portfolio options" at bounding box center [277, 104] width 20 height 20
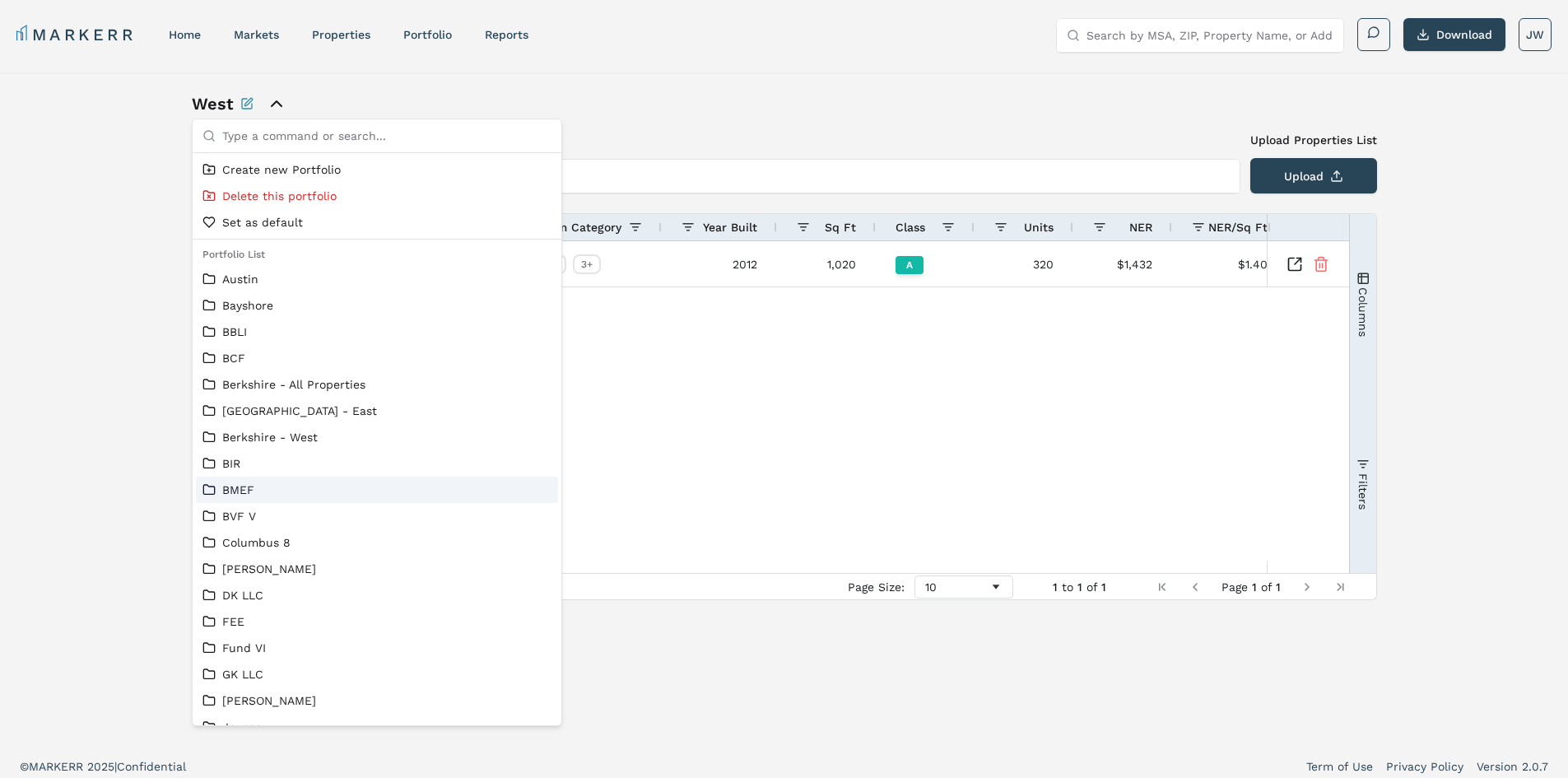
click at [292, 484] on link "BMEF" at bounding box center [377, 490] width 349 height 17
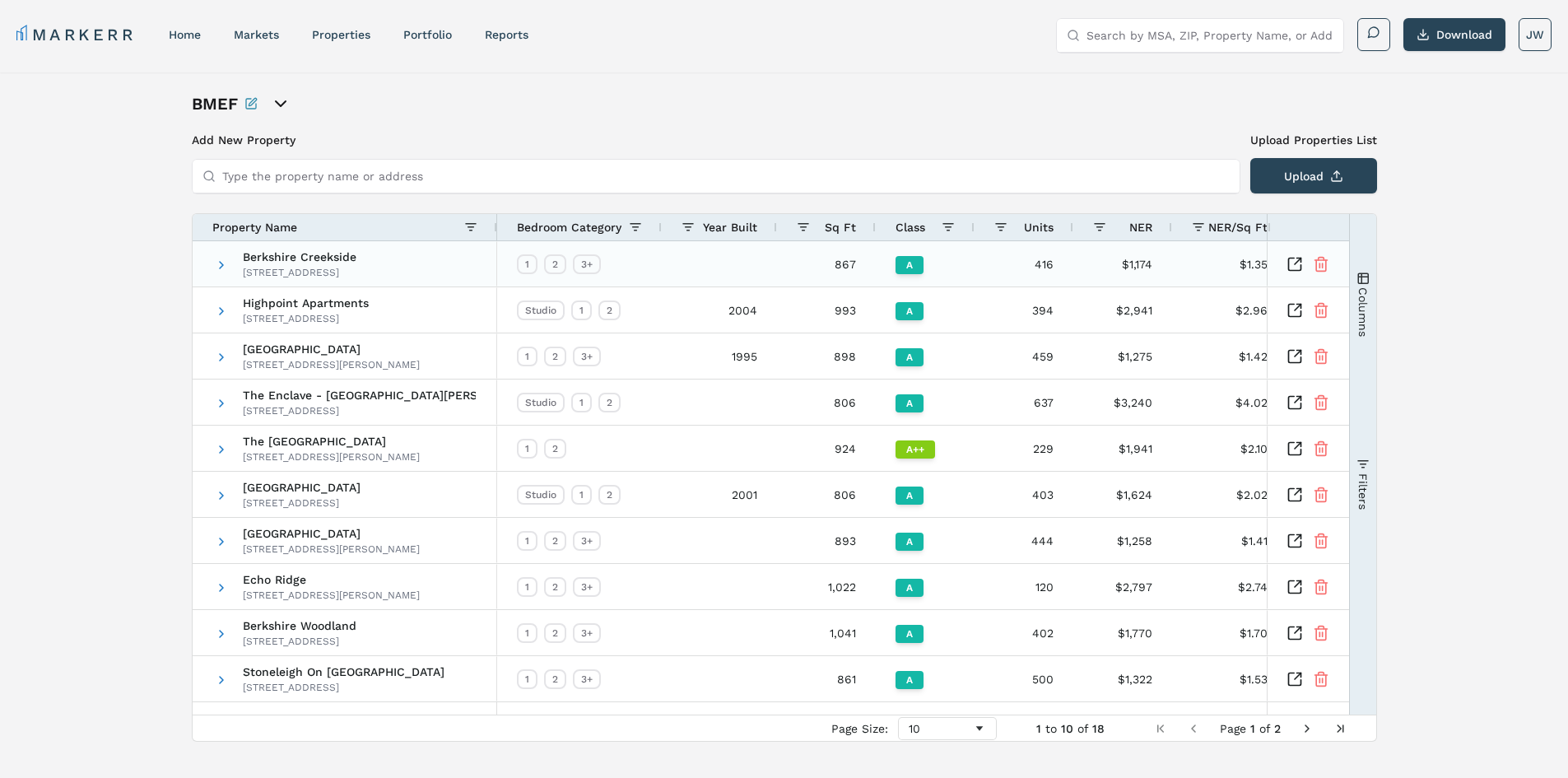
click at [312, 257] on span "Berkshire Creekside" at bounding box center [299, 257] width 114 height 12
click at [1292, 267] on icon "Inspect Comparable" at bounding box center [1294, 264] width 17 height 17
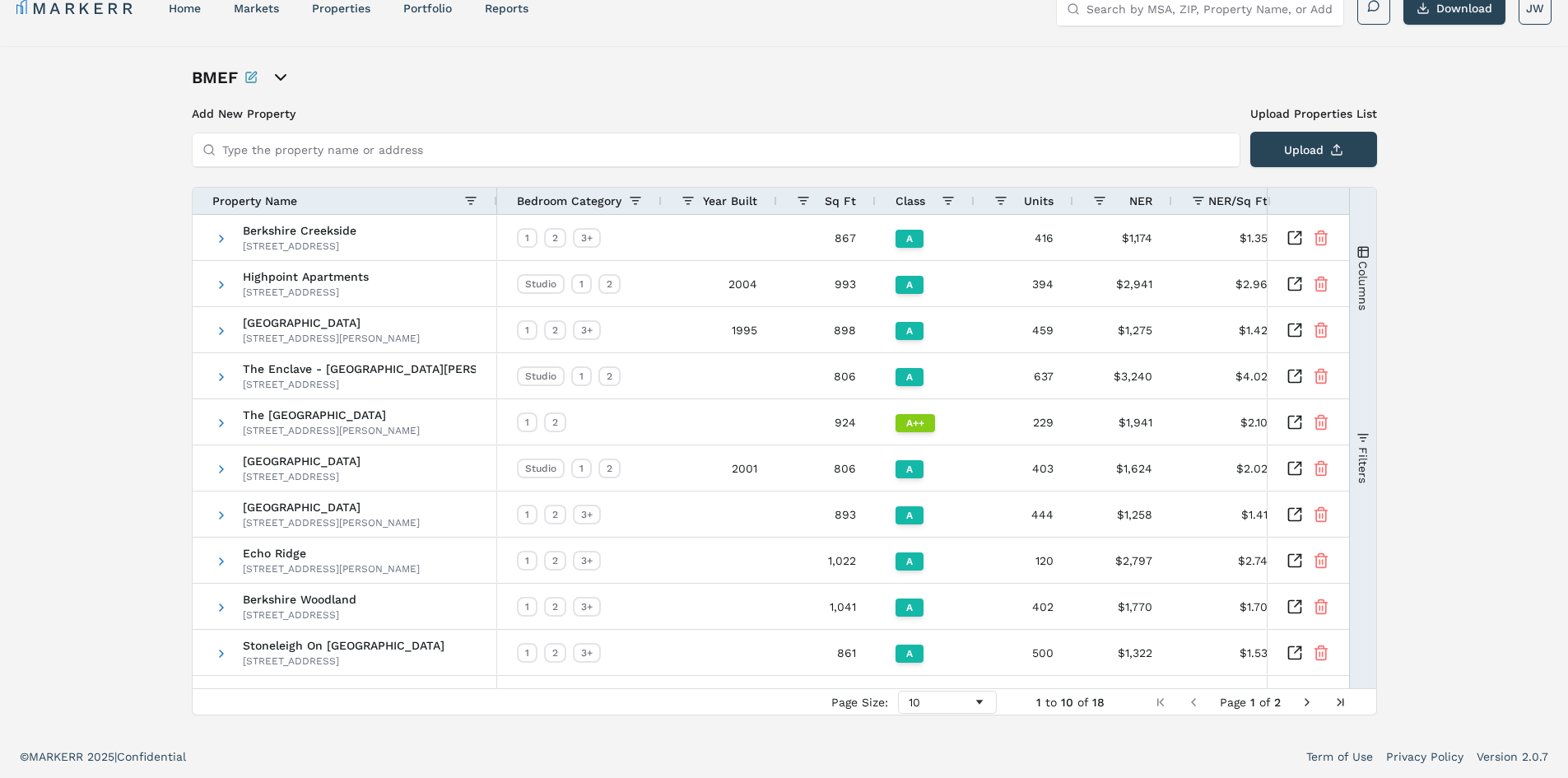
click at [1309, 707] on span "Next Page" at bounding box center [1306, 702] width 13 height 13
click at [1309, 707] on div "BMEF Add New Property Upload Properties List Type the property name or address …" at bounding box center [785, 389] width 1185 height 649
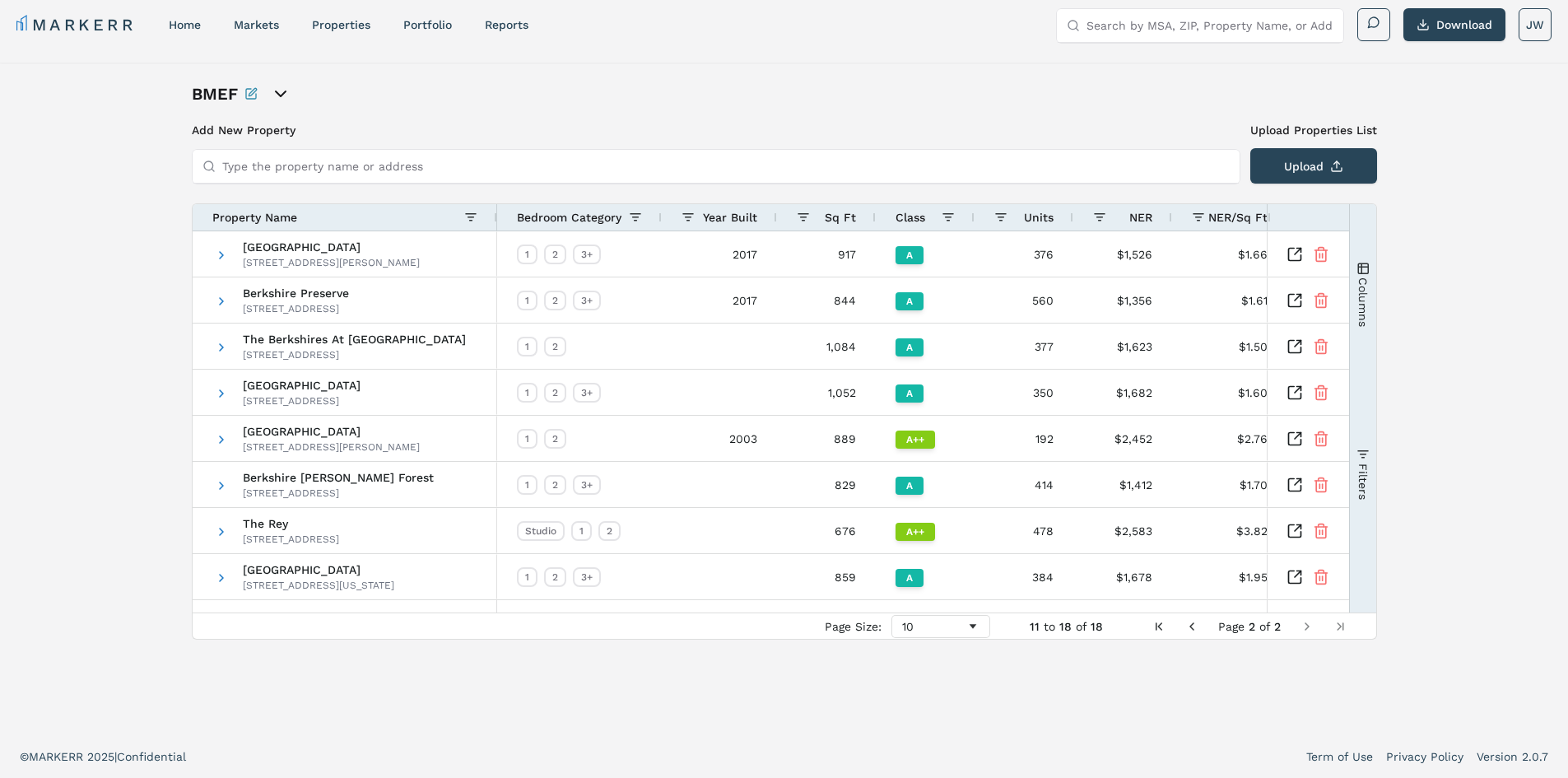
scroll to position [10, 0]
click at [945, 615] on div "10" at bounding box center [941, 625] width 99 height 23
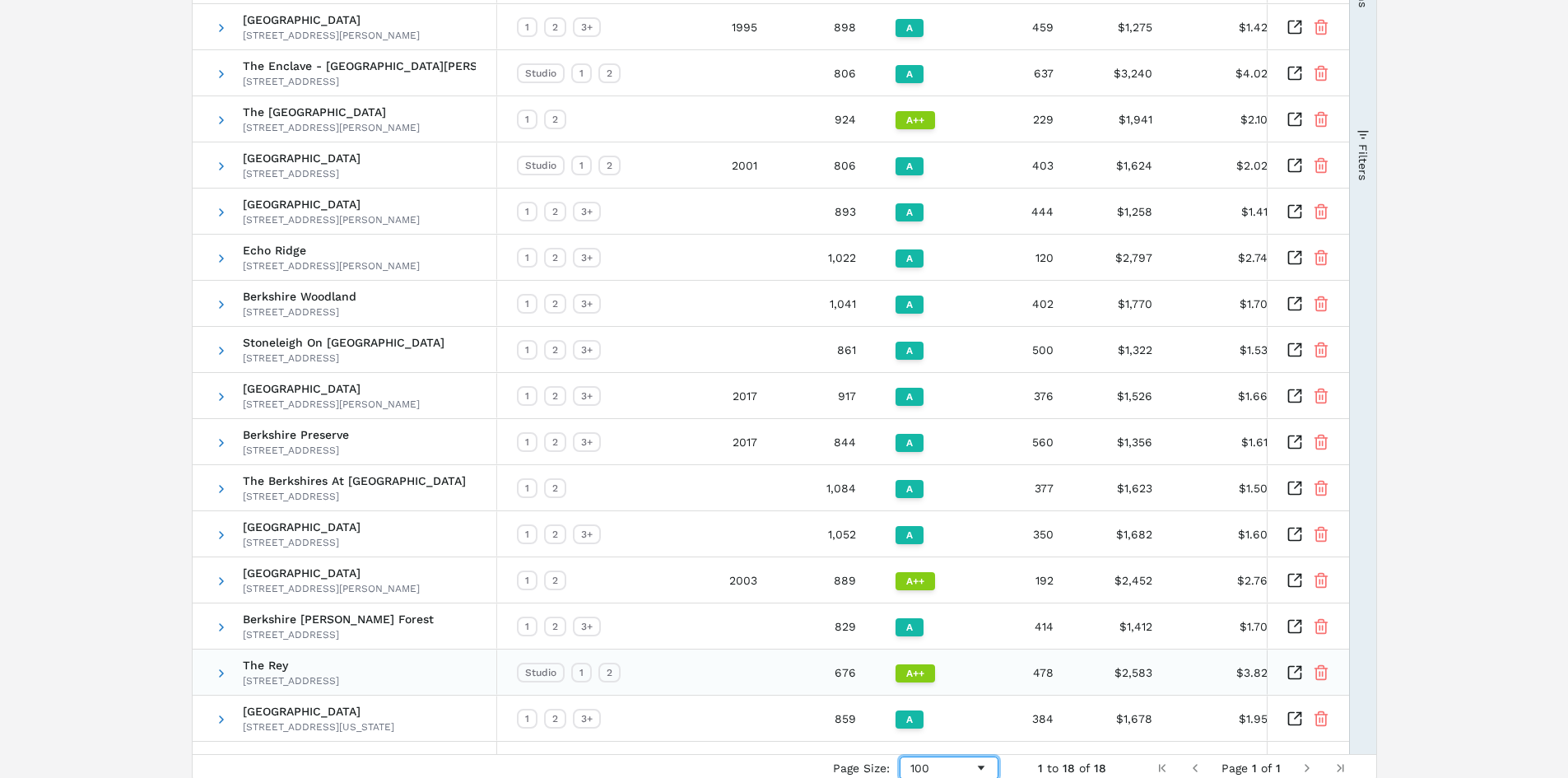
scroll to position [395, 0]
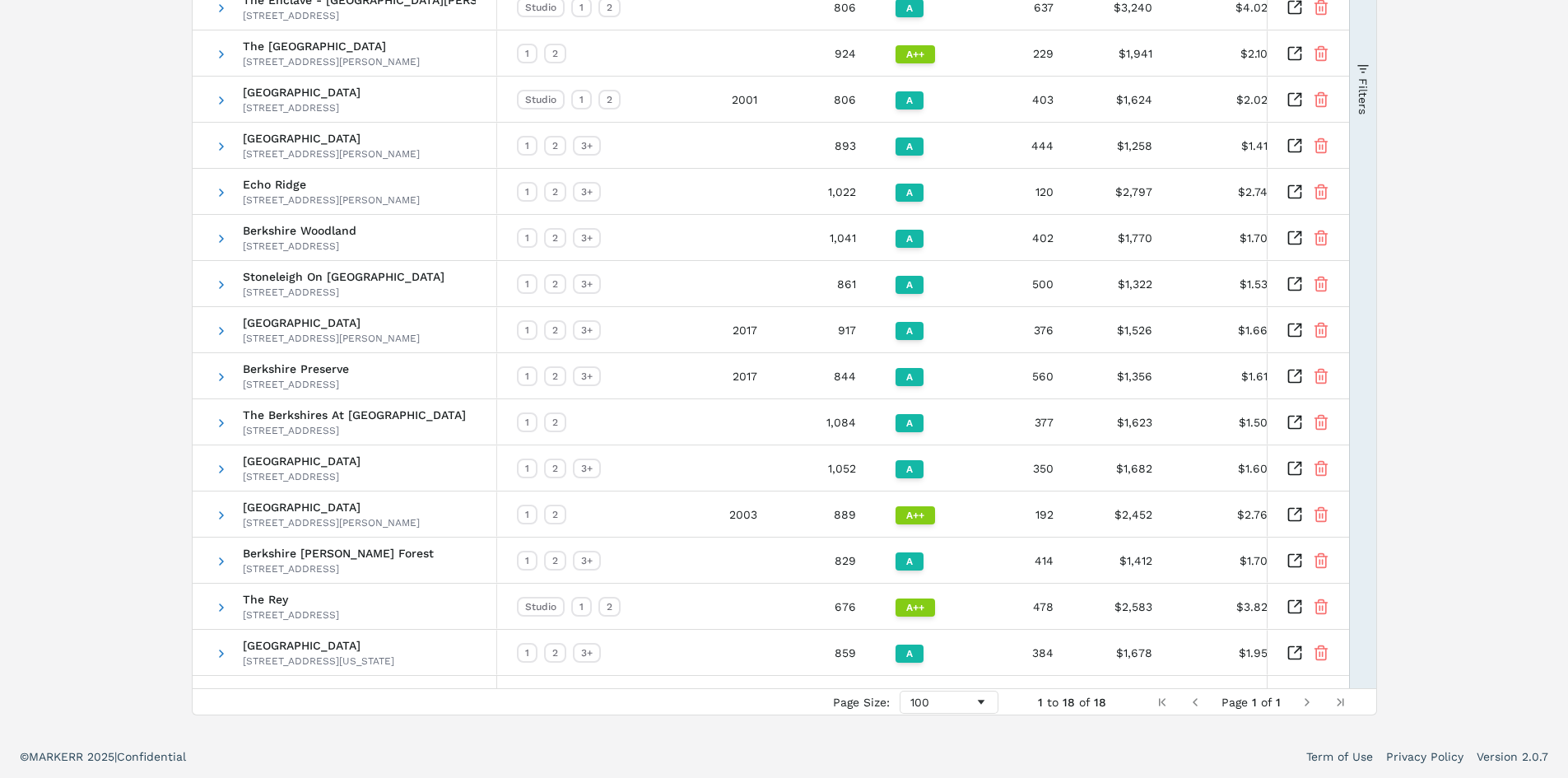
click at [1309, 701] on span "Next Page" at bounding box center [1306, 702] width 13 height 13
click at [1308, 704] on span "Next Page" at bounding box center [1306, 702] width 13 height 13
click at [964, 707] on div "100" at bounding box center [943, 702] width 64 height 13
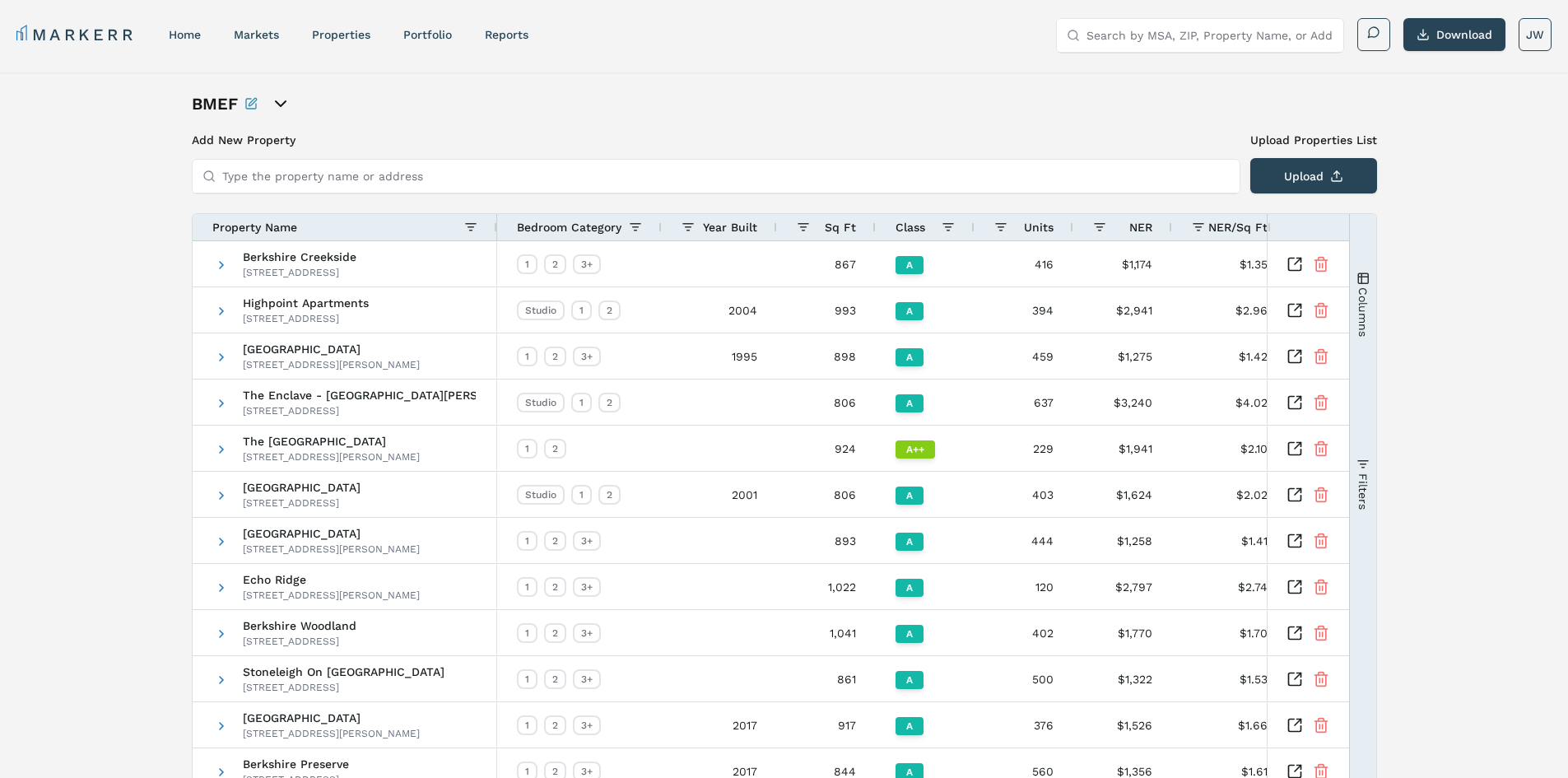
click at [274, 111] on icon "open portfolio options" at bounding box center [280, 104] width 20 height 20
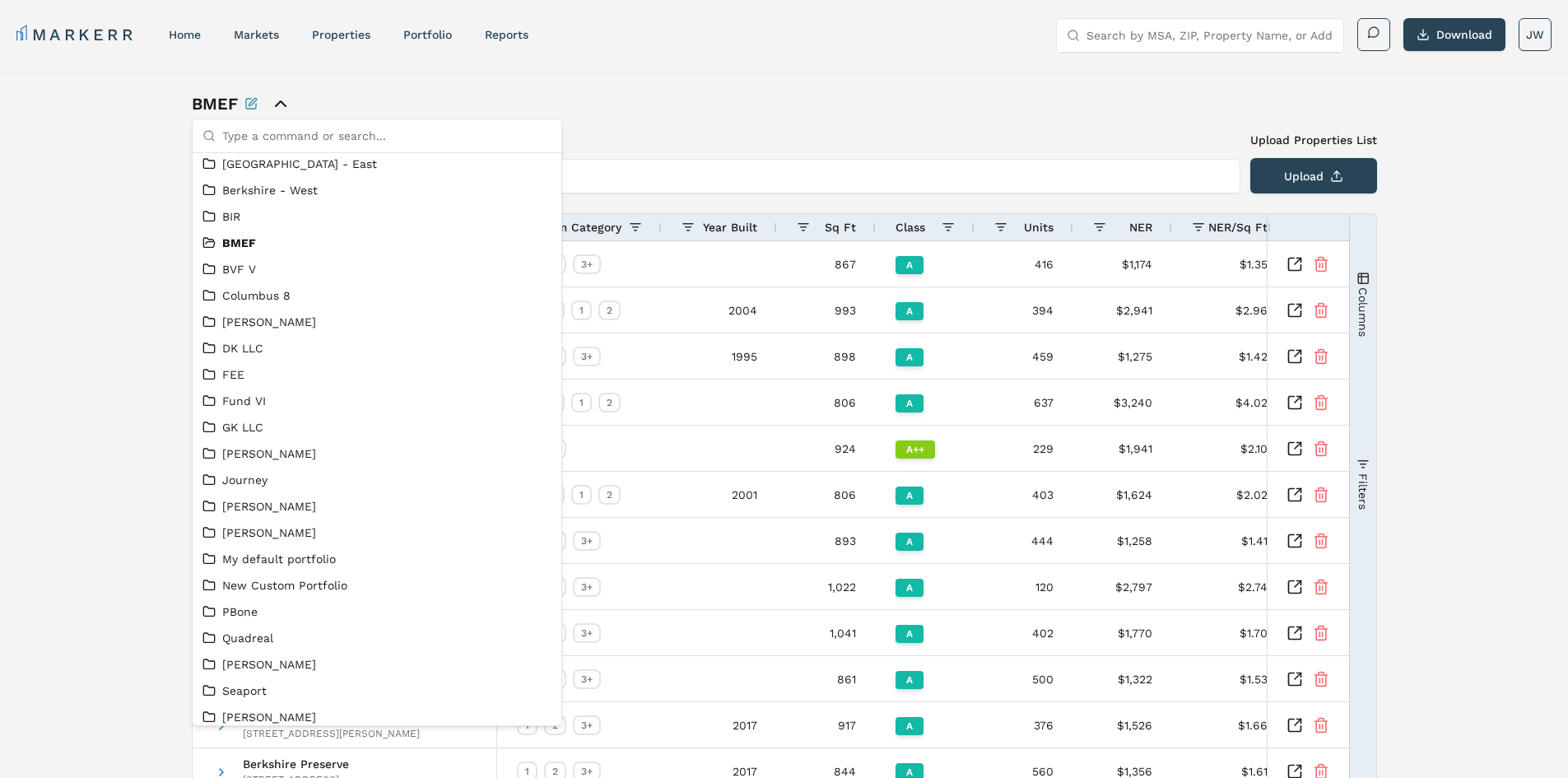
scroll to position [308, 0]
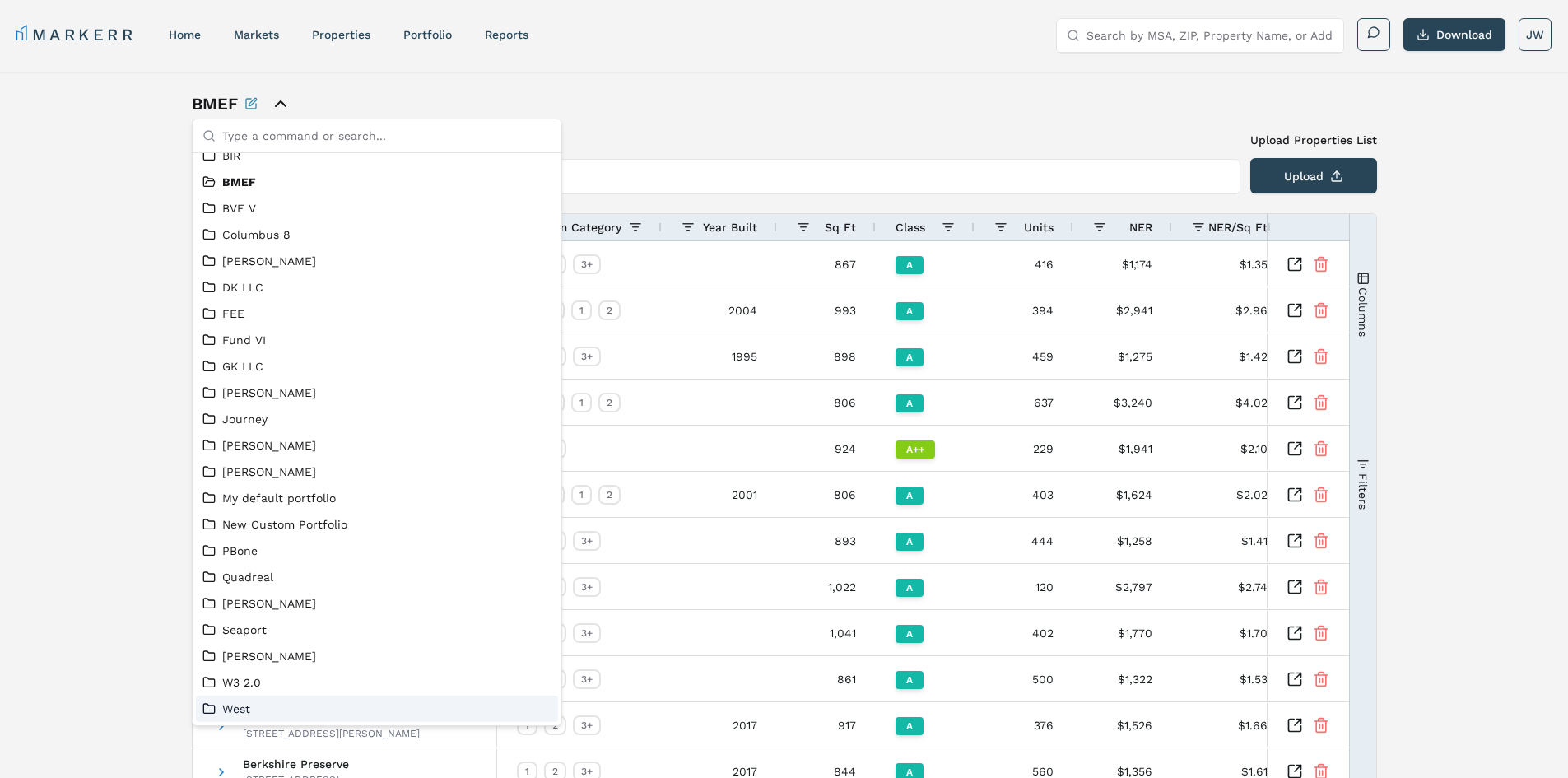
click at [238, 704] on link "West" at bounding box center [377, 709] width 349 height 17
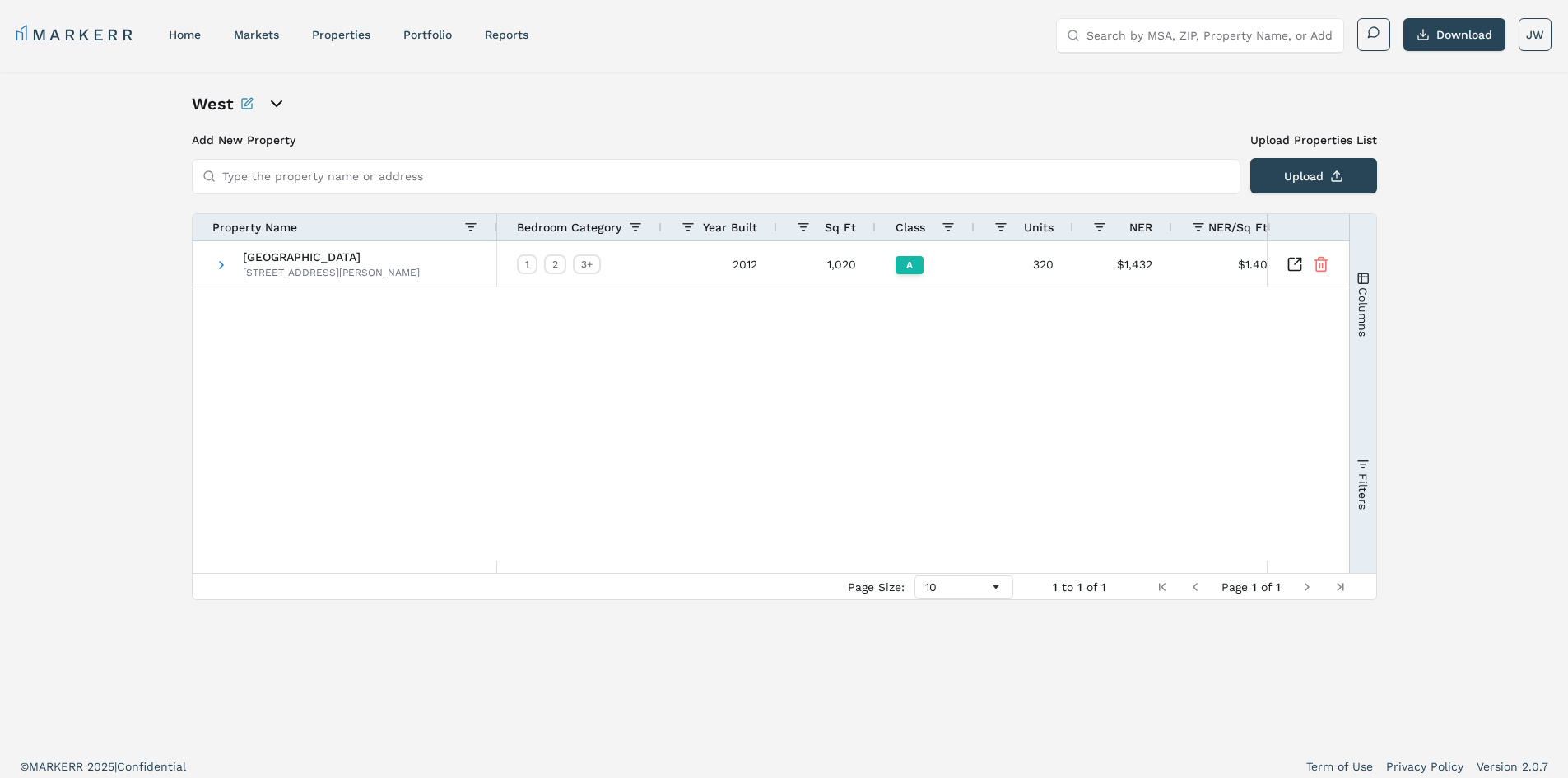
click at [272, 103] on icon "open portfolio options" at bounding box center [277, 103] width 10 height 5
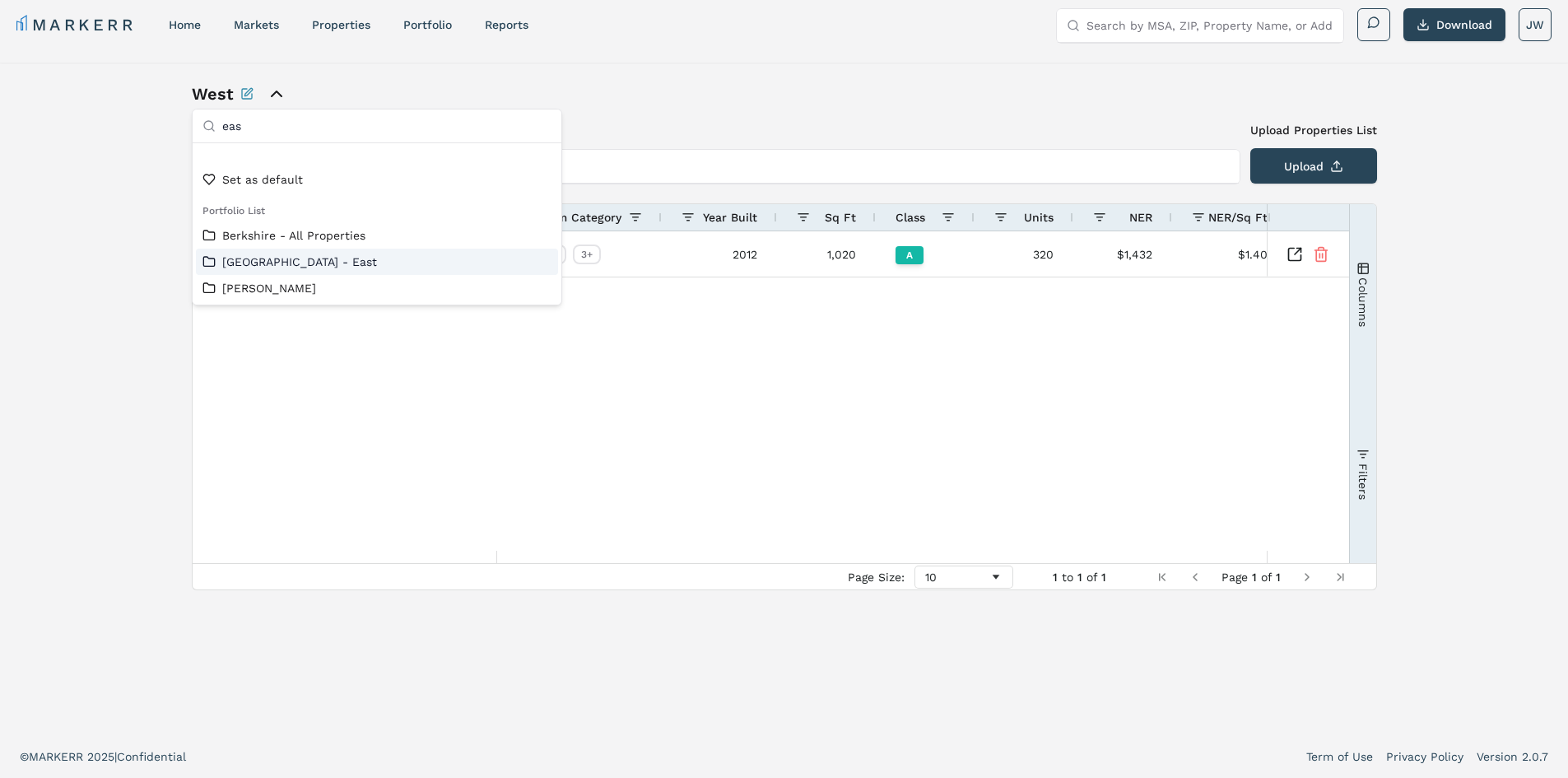
type input "eas"
click at [297, 261] on link "[GEOGRAPHIC_DATA] - East" at bounding box center [377, 262] width 349 height 17
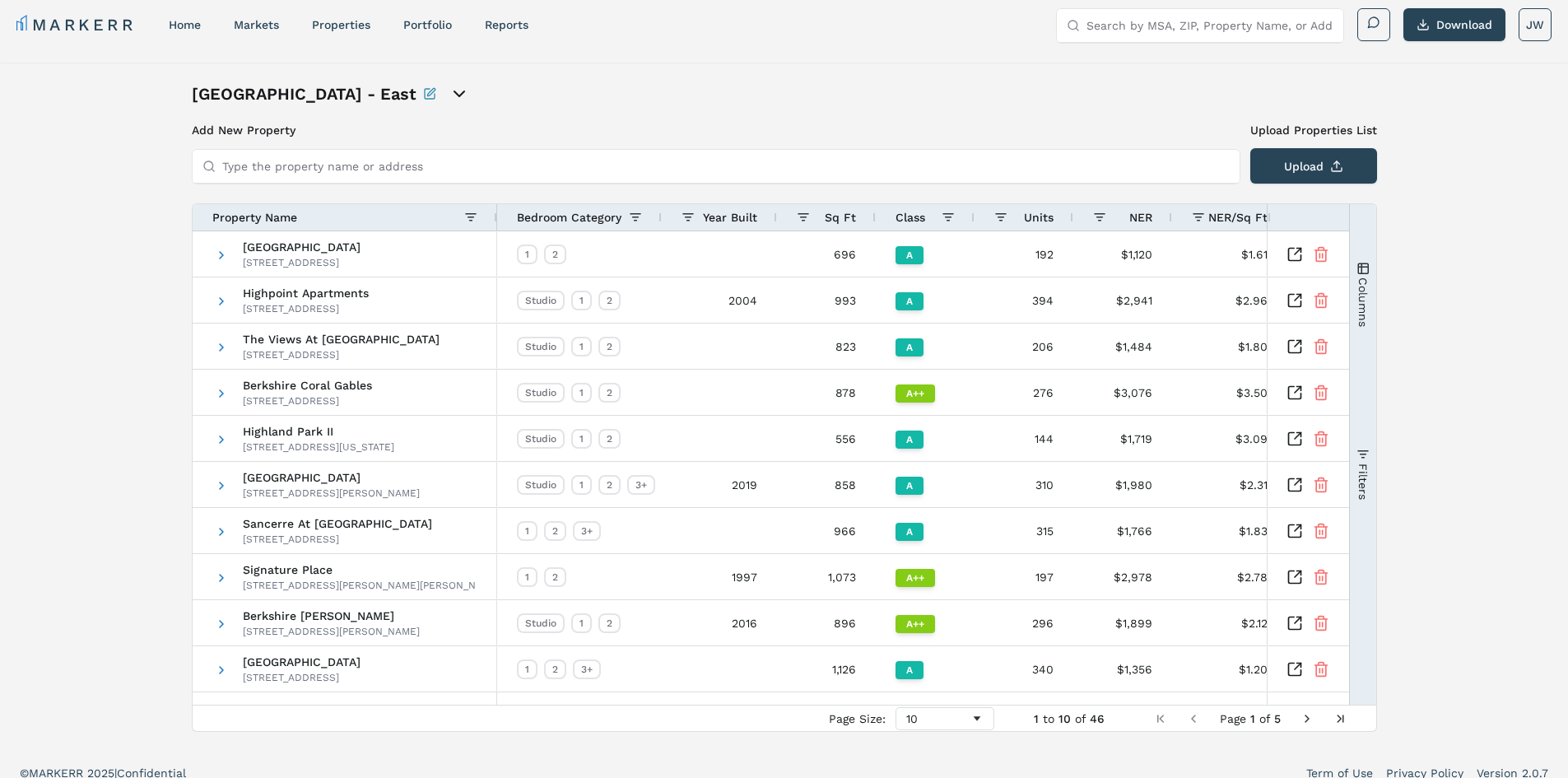
click at [267, 97] on h1 "[GEOGRAPHIC_DATA] - East" at bounding box center [304, 93] width 225 height 23
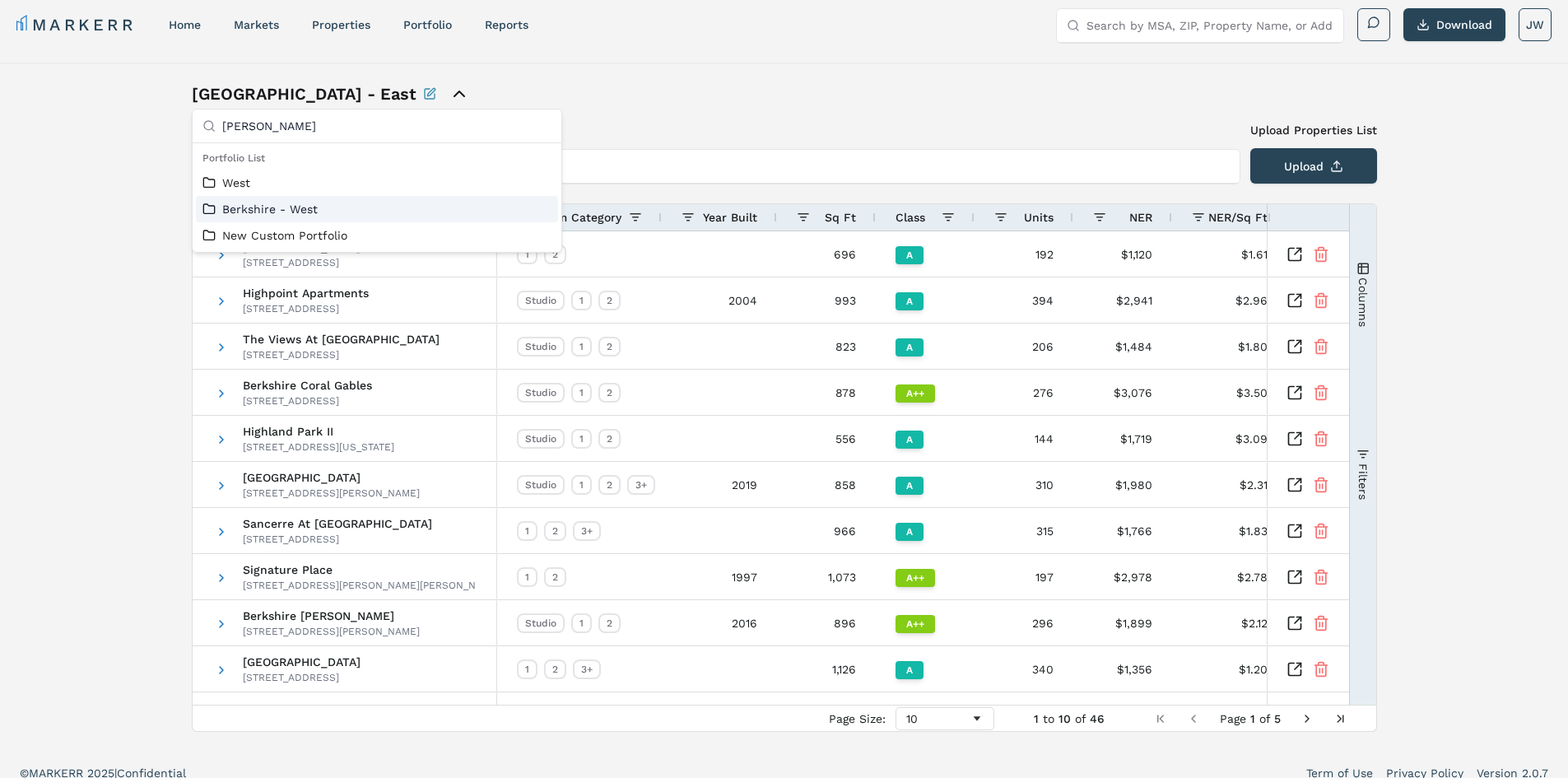
type input "[PERSON_NAME]"
click at [353, 220] on div "Berkshire - West" at bounding box center [377, 209] width 362 height 27
click at [332, 210] on link "Berkshire - West" at bounding box center [377, 209] width 349 height 17
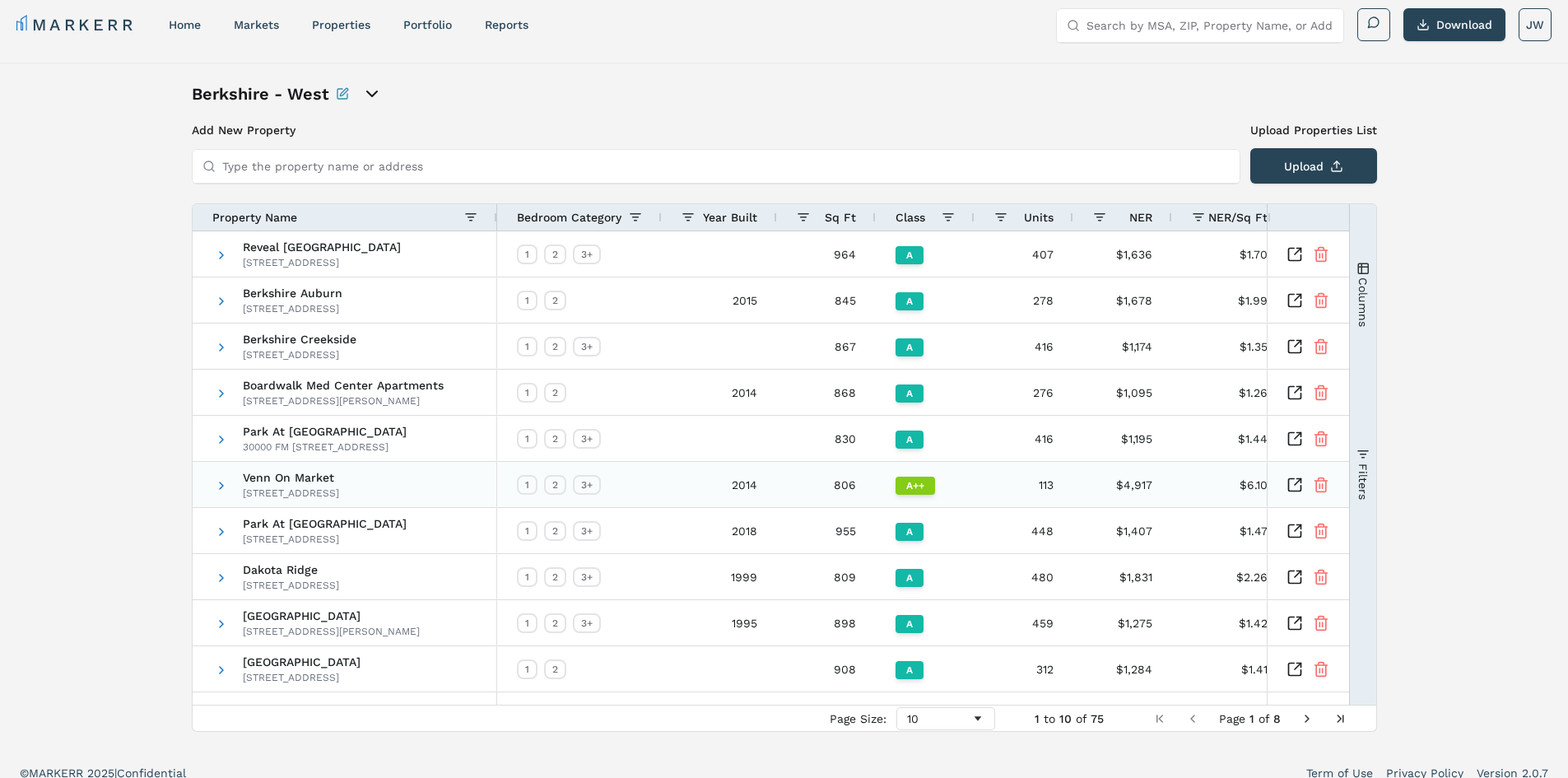
scroll to position [27, 0]
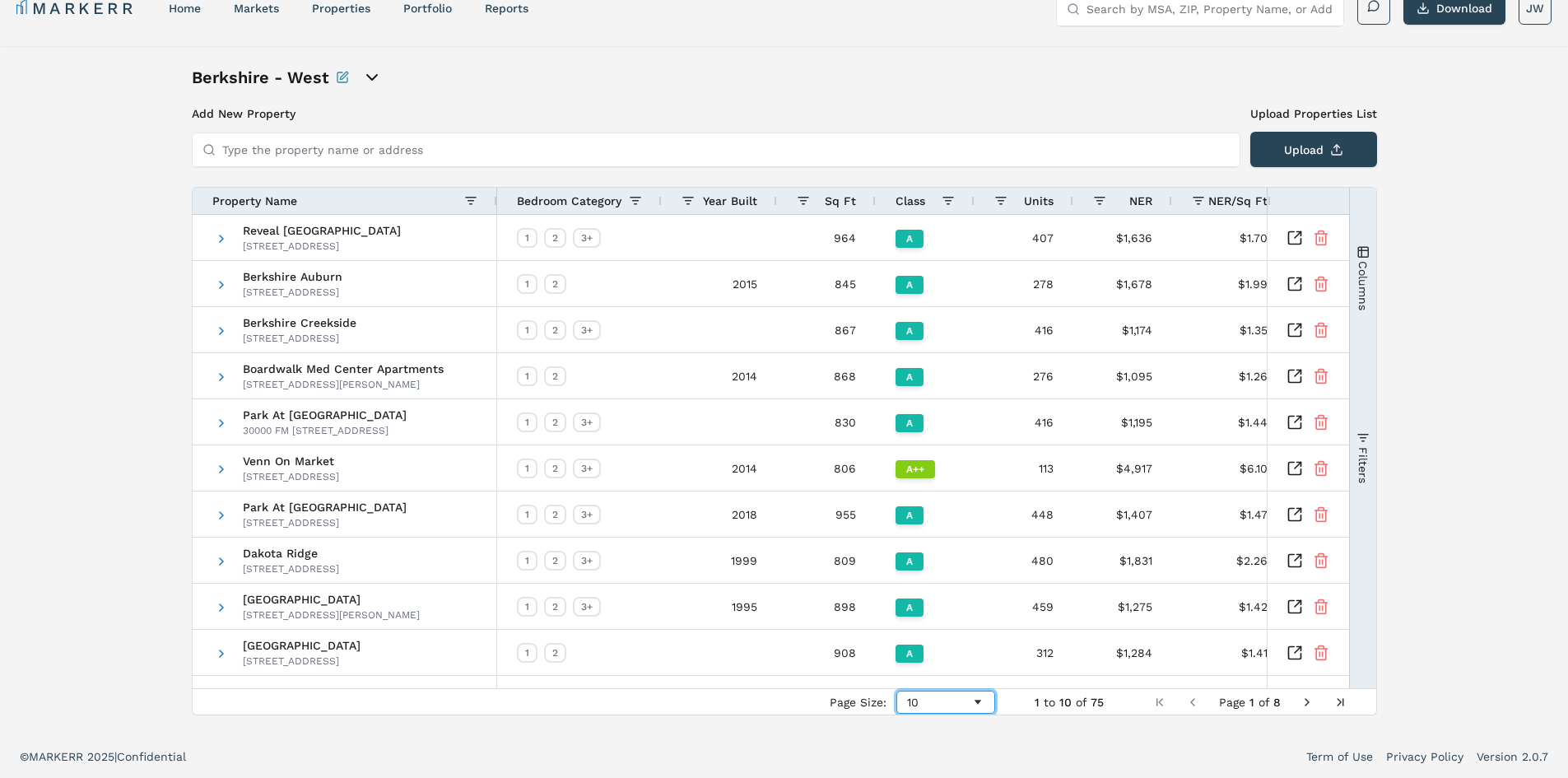
click at [962, 707] on div "10" at bounding box center [939, 702] width 64 height 13
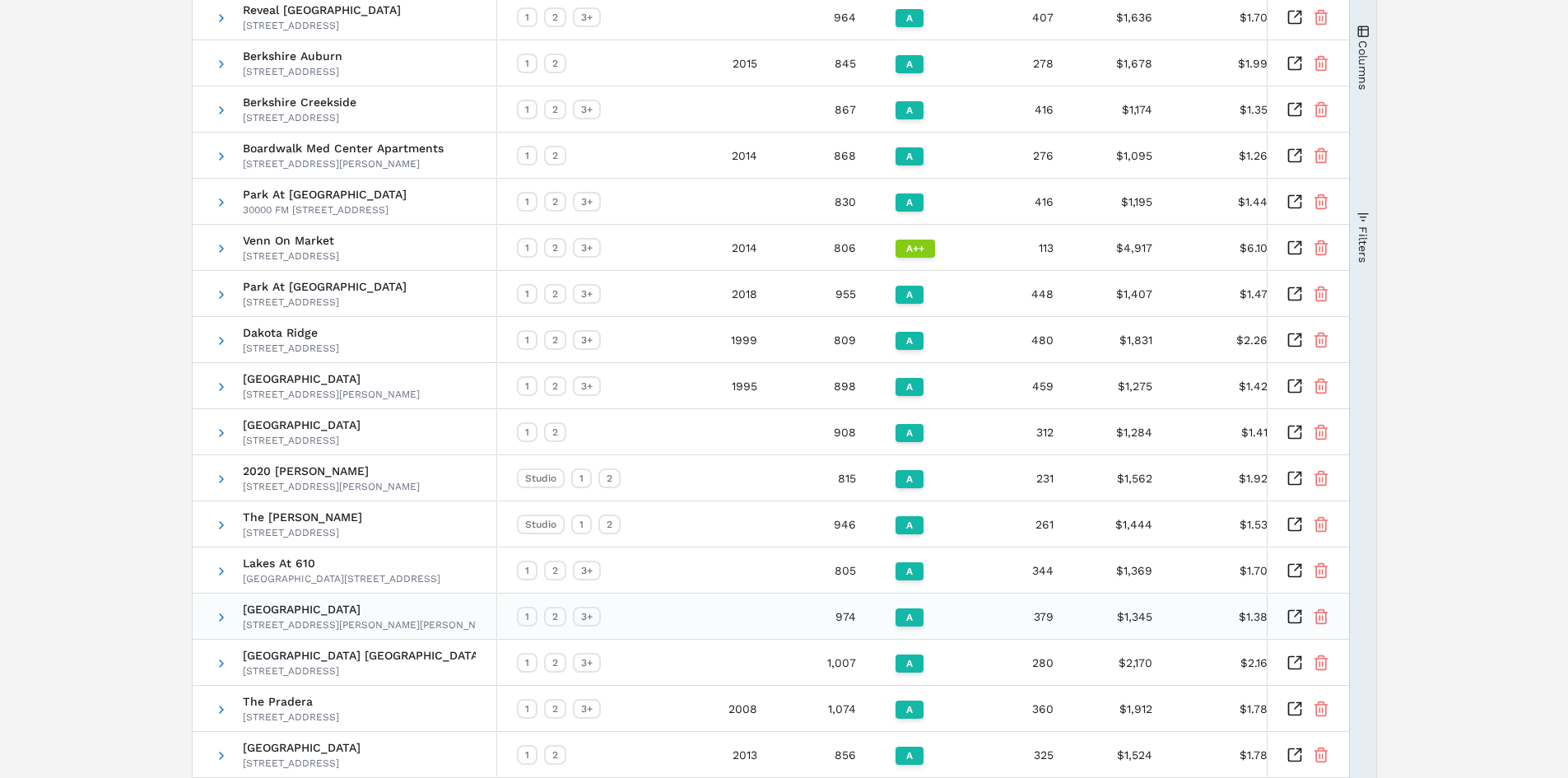
scroll to position [0, 0]
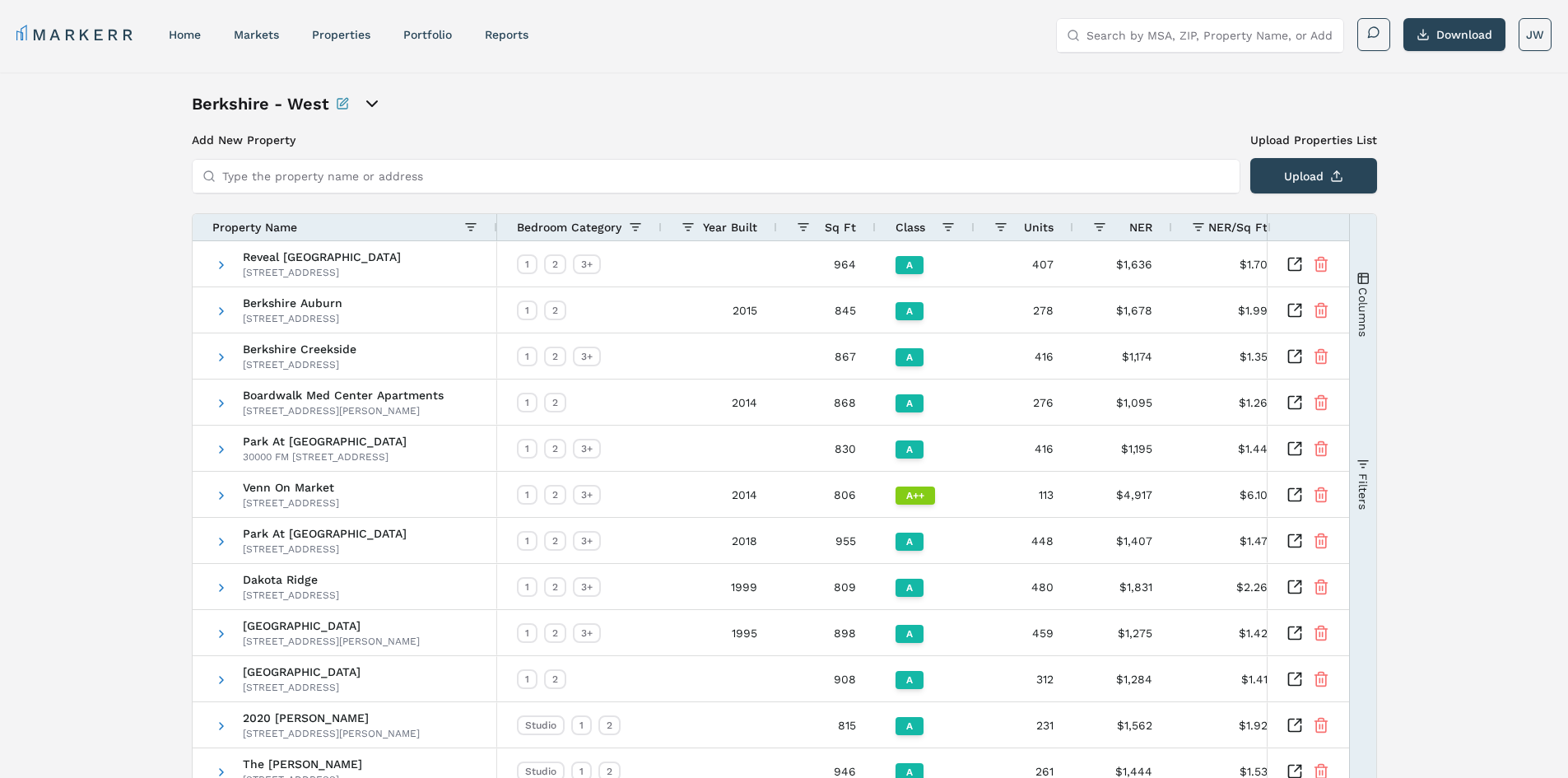
click at [382, 235] on div "Property Name" at bounding box center [338, 227] width 252 height 18
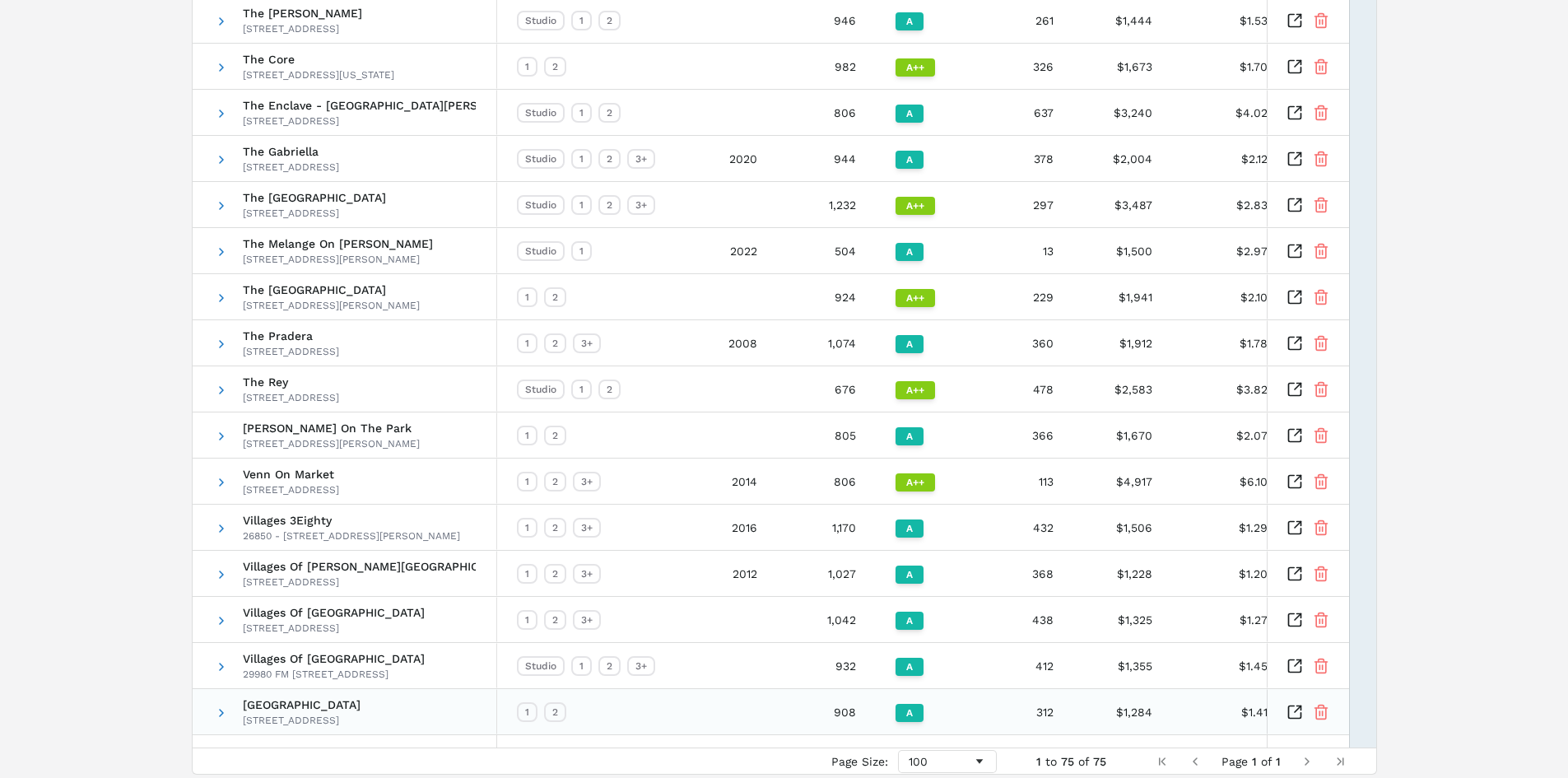
scroll to position [3023, 0]
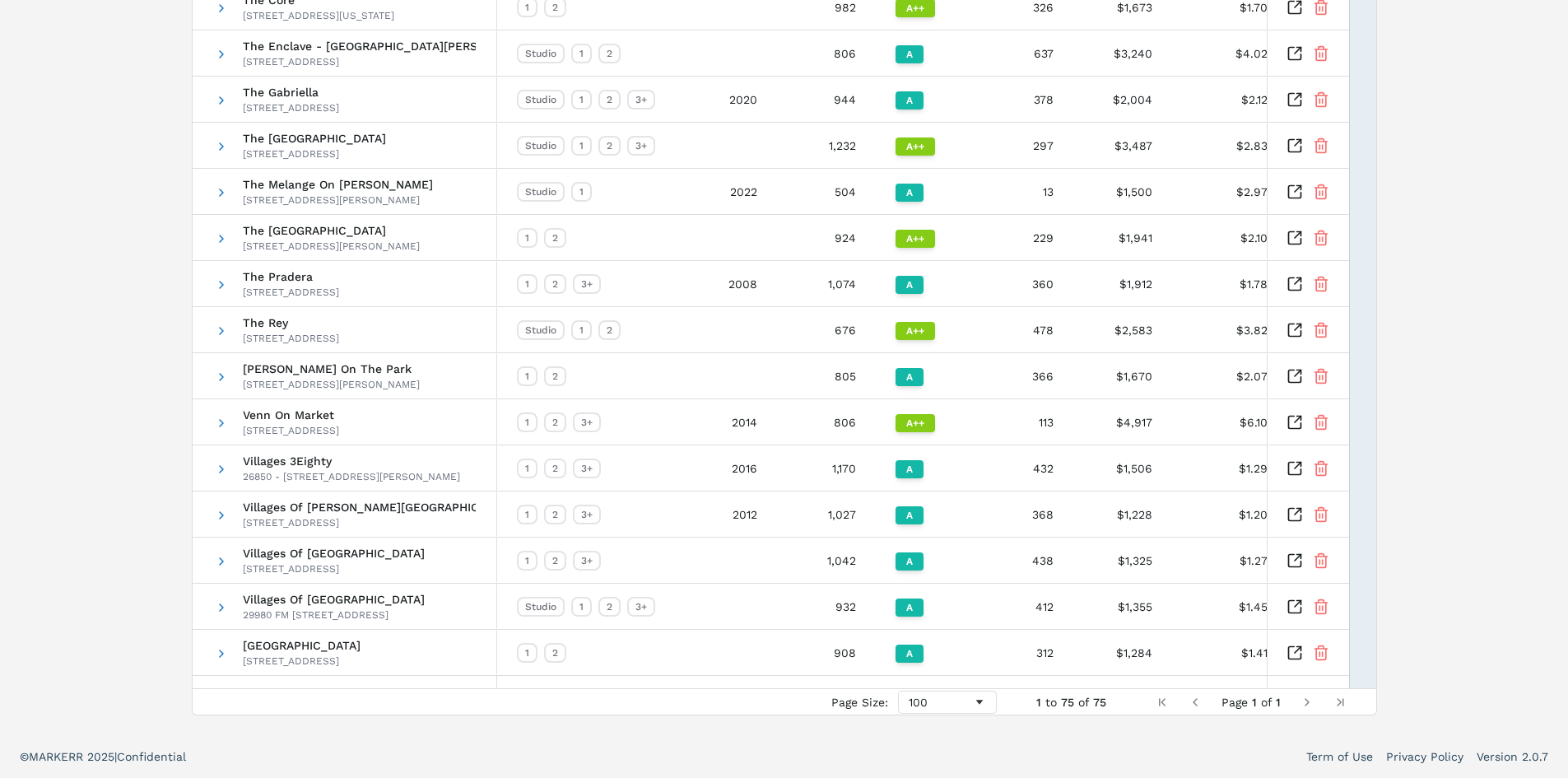
click at [1312, 698] on span "Next Page" at bounding box center [1306, 702] width 13 height 13
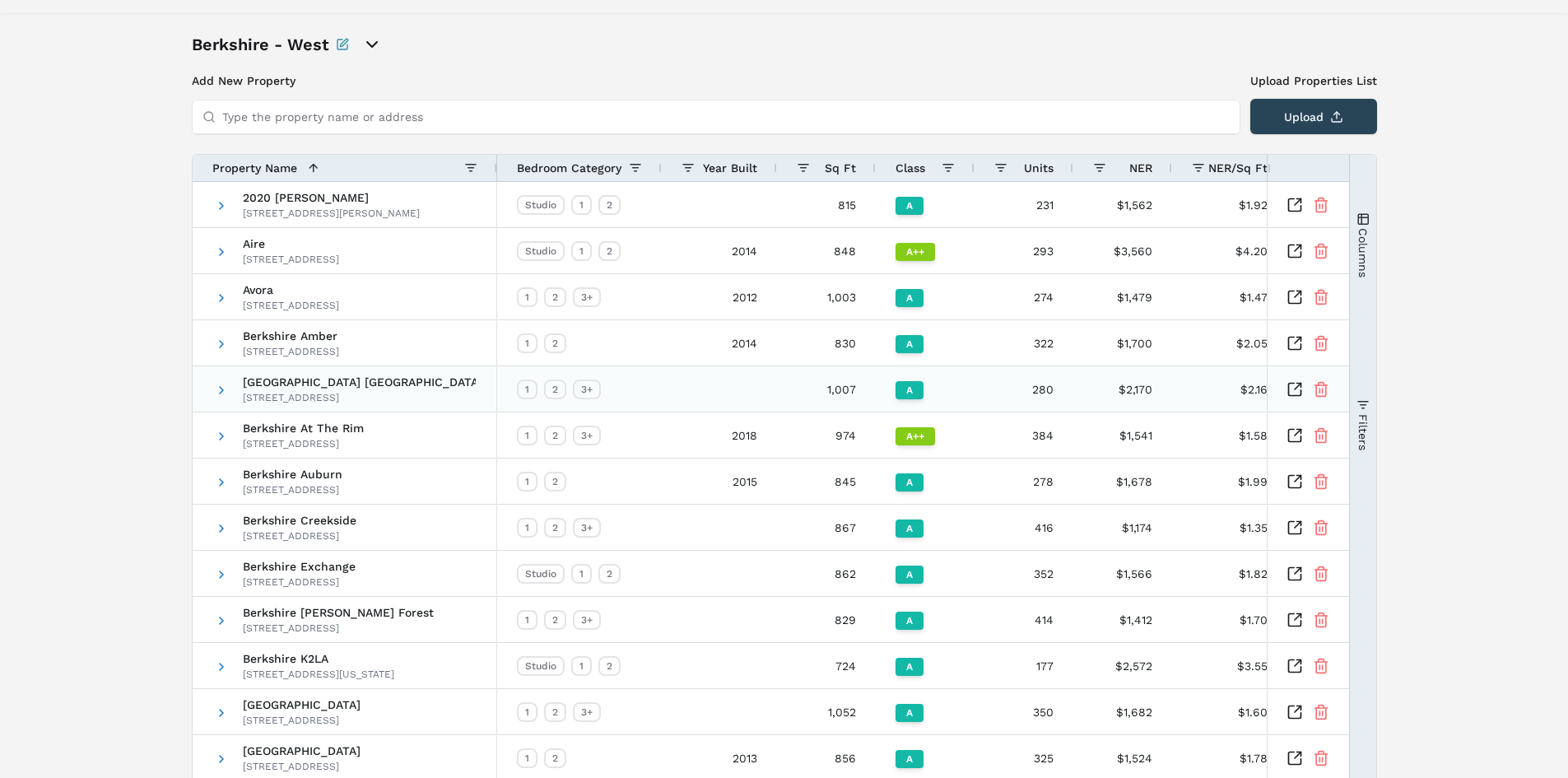
scroll to position [0, 0]
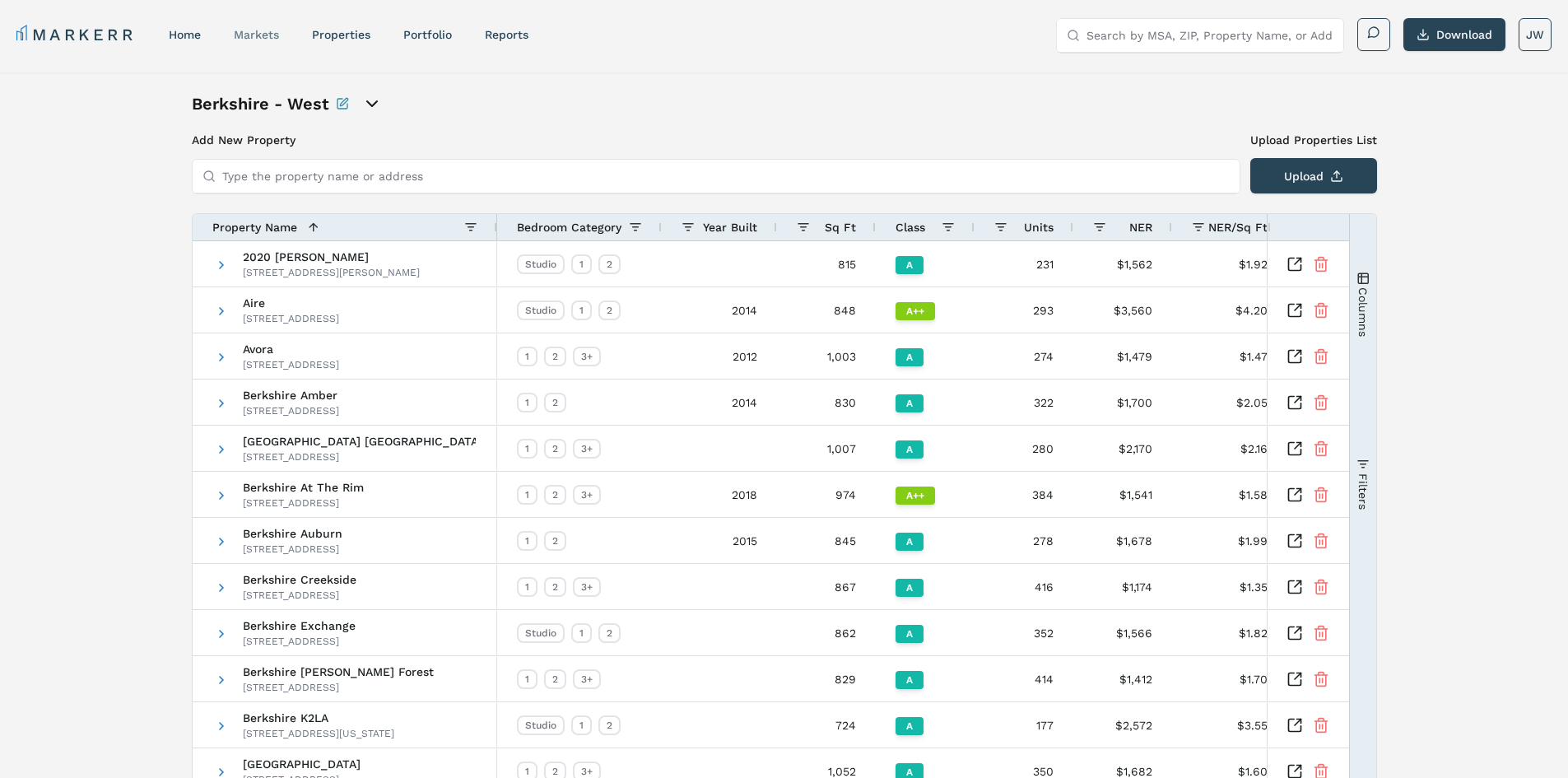
click at [251, 42] on div "markets" at bounding box center [257, 35] width 46 height 17
click at [253, 32] on link "markets" at bounding box center [257, 34] width 46 height 13
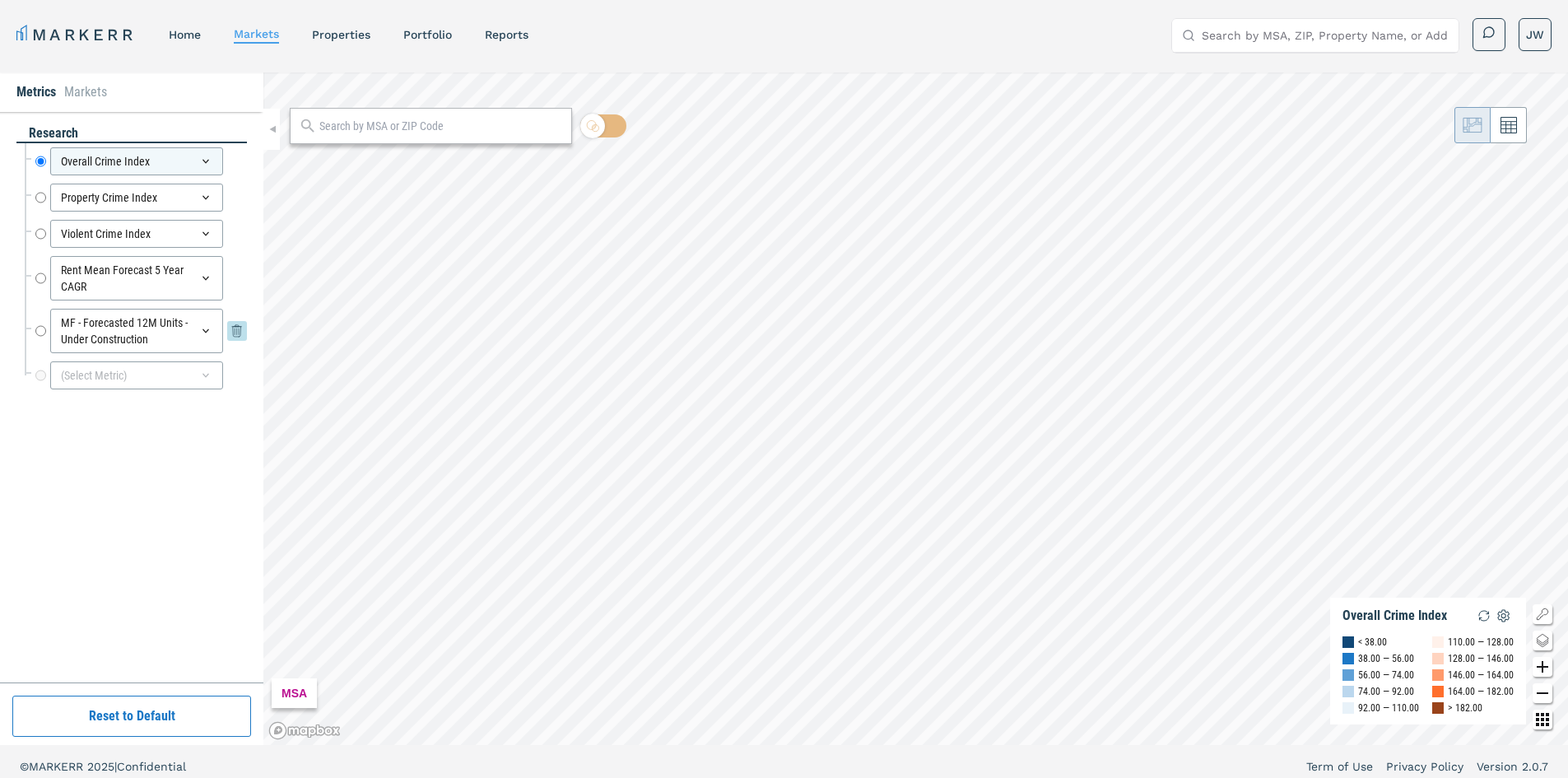
click at [37, 328] on input "MF - Forecasted 12M Units - Under Construction" at bounding box center [41, 330] width 11 height 45
radio input "false"
radio input "true"
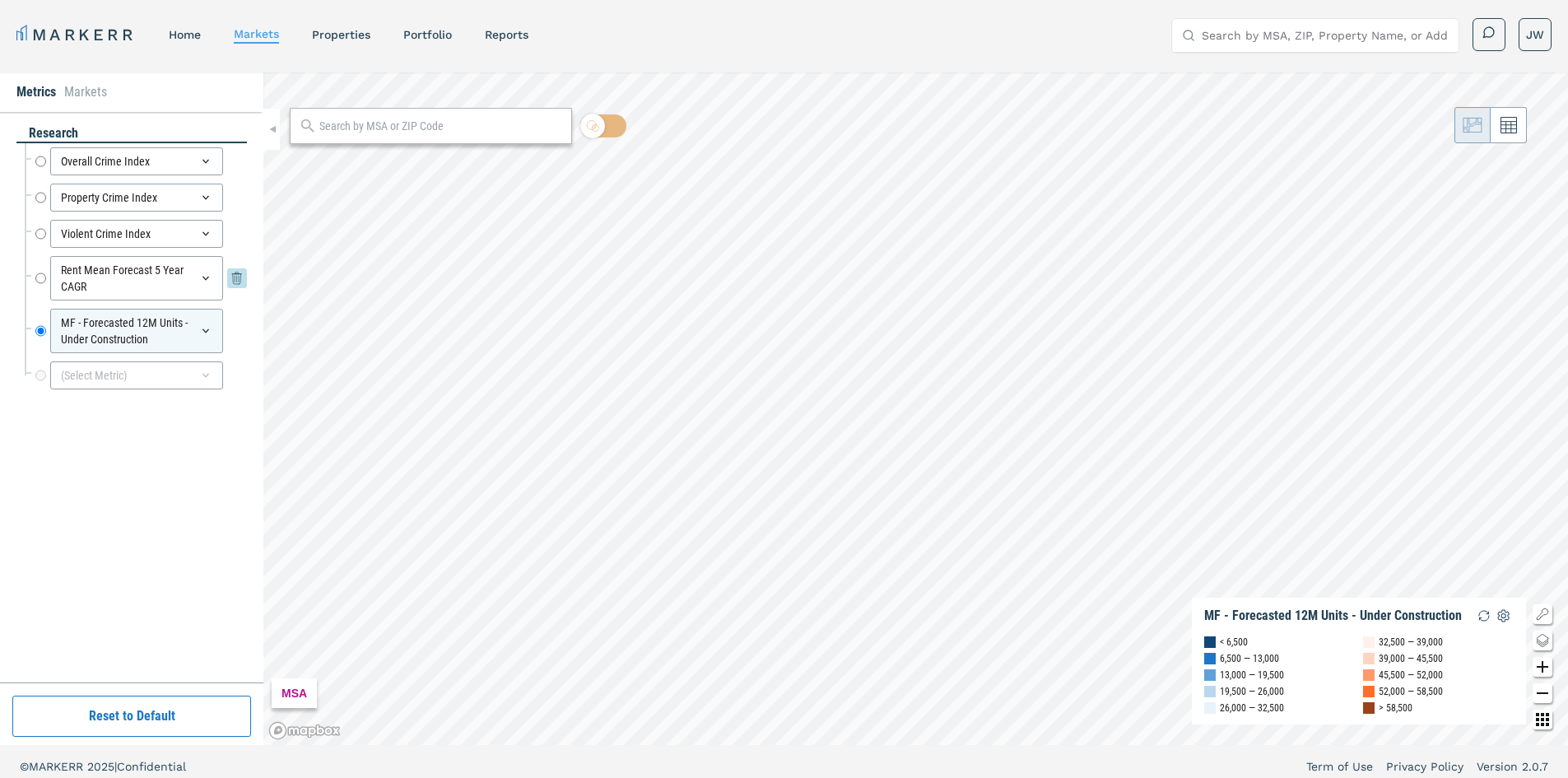
click at [38, 280] on input "Rent Mean Forecast 5 Year CAGR" at bounding box center [41, 278] width 11 height 45
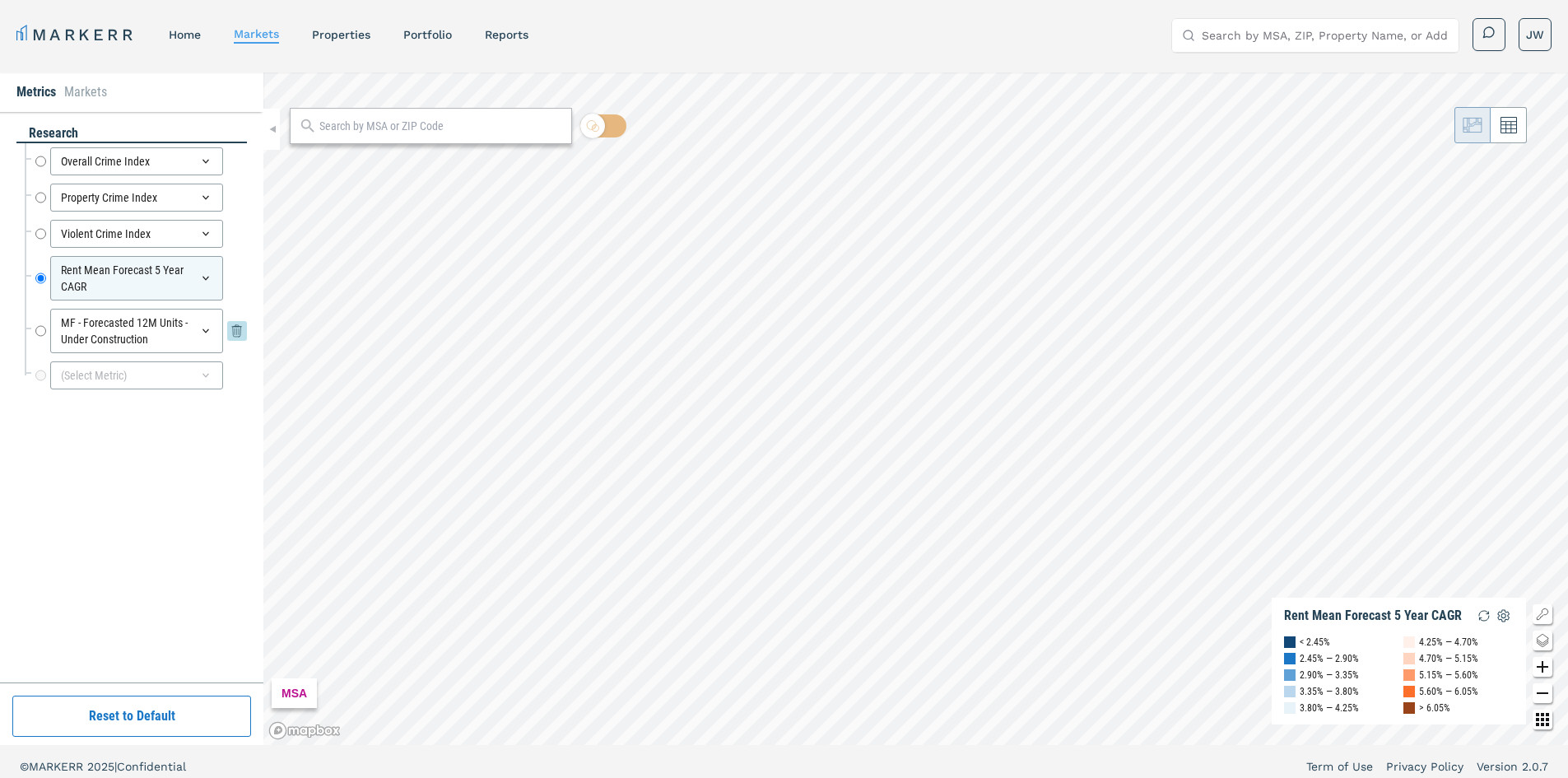
click at [40, 328] on input "MF - Forecasted 12M Units - Under Construction" at bounding box center [41, 330] width 11 height 45
radio input "false"
radio input "true"
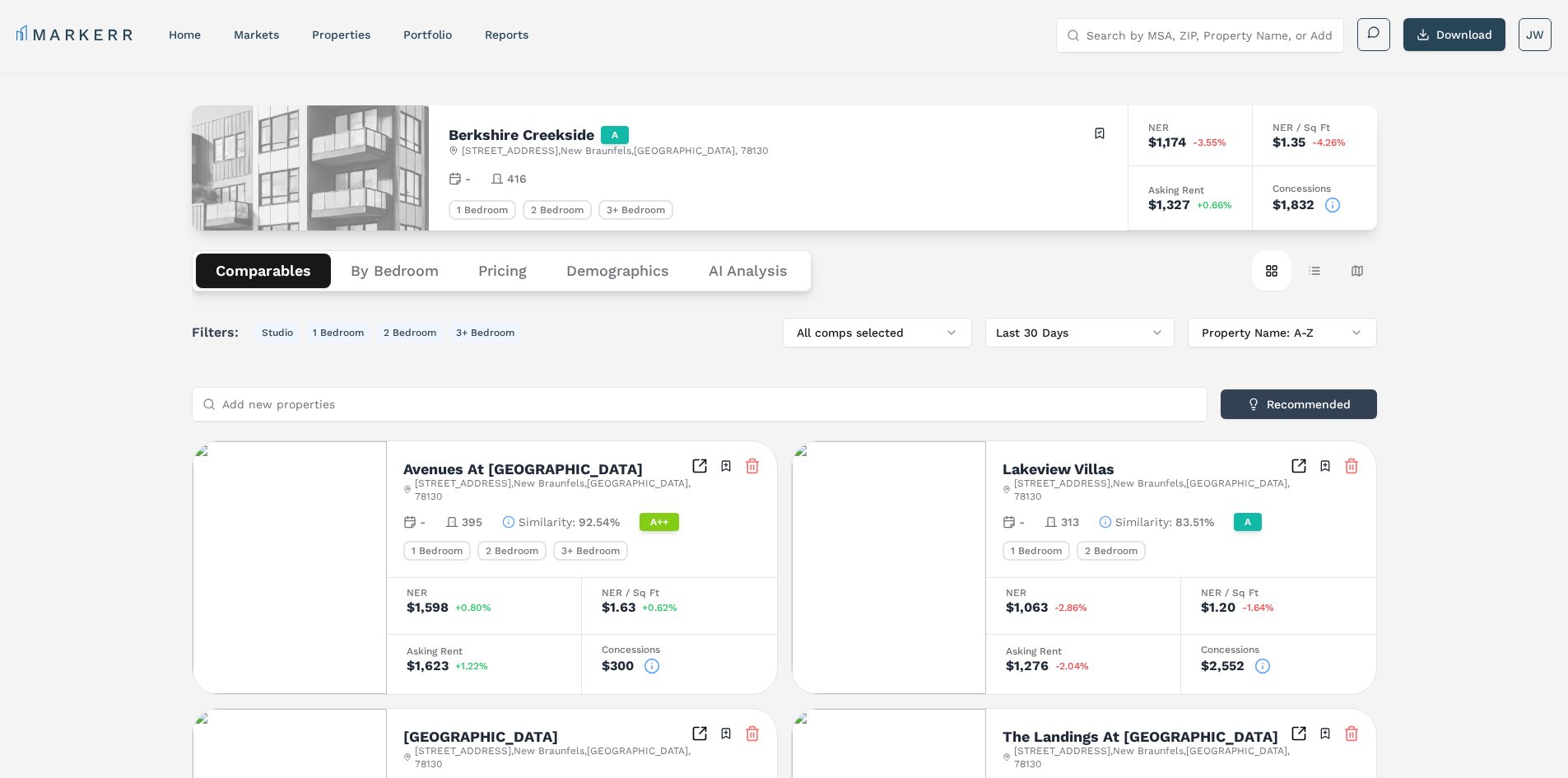
click at [405, 276] on button "By Bedroom" at bounding box center [394, 271] width 128 height 35
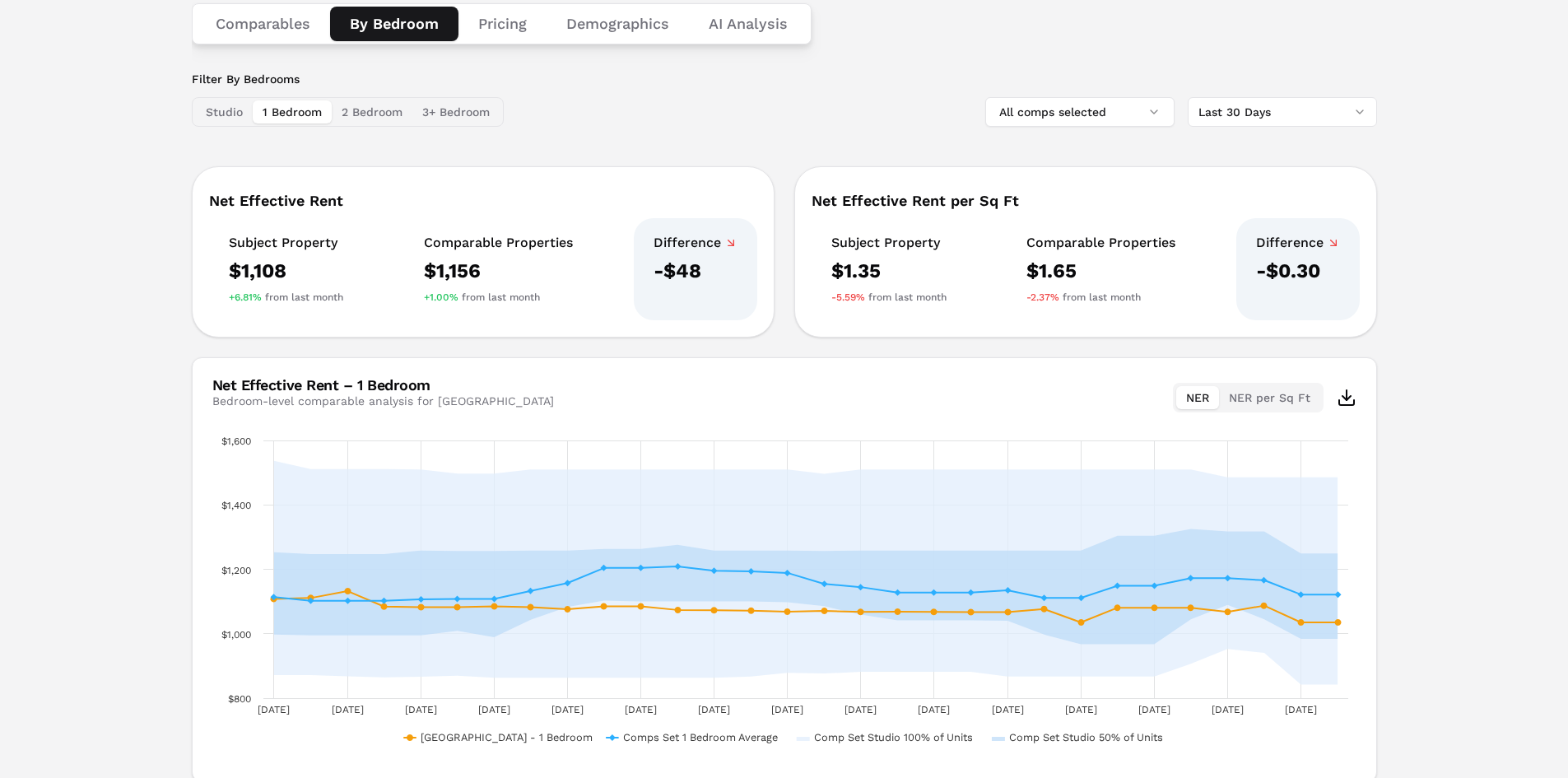
scroll to position [313, 0]
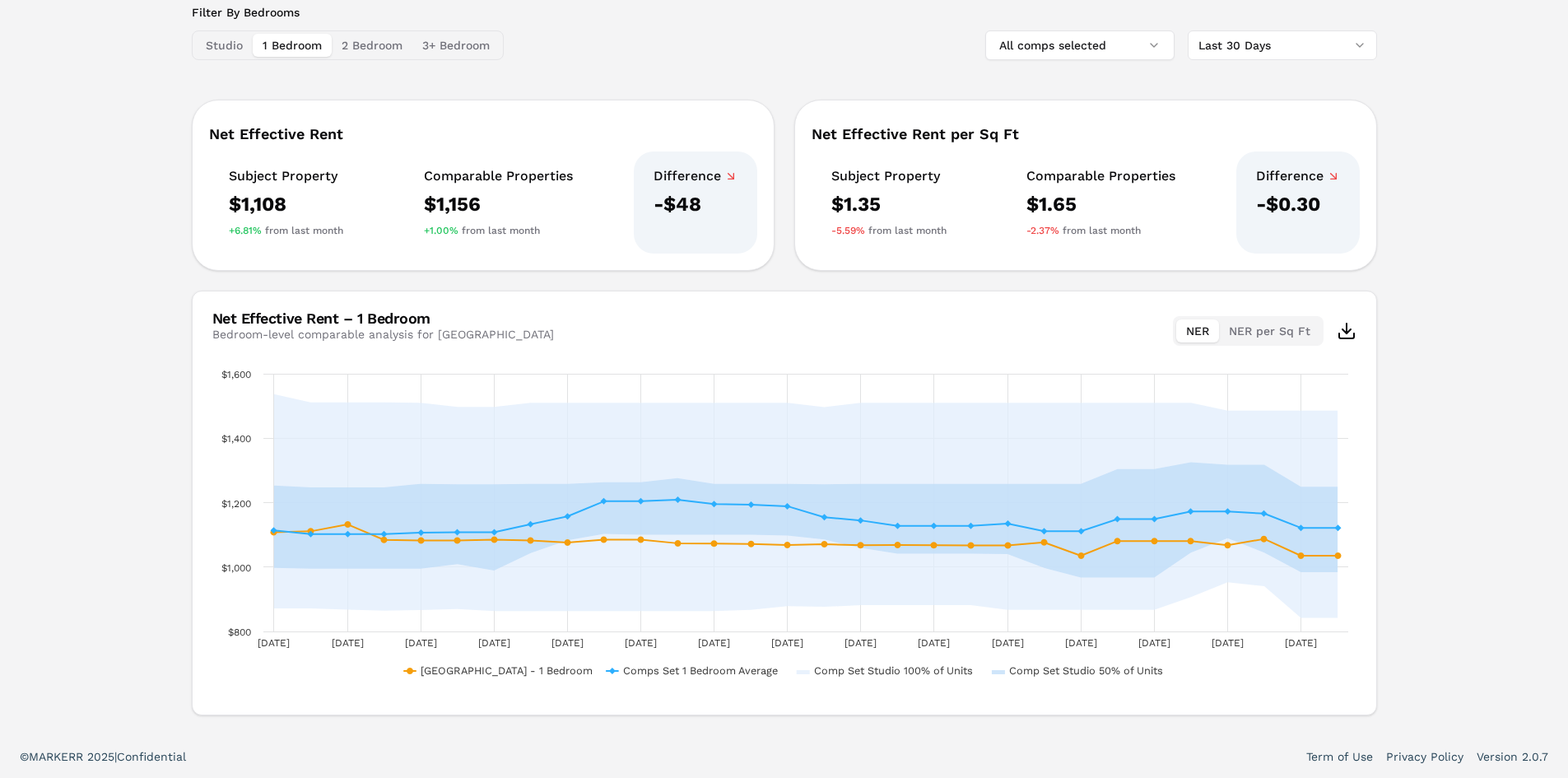
click at [374, 50] on button "2 Bedroom" at bounding box center [372, 45] width 80 height 23
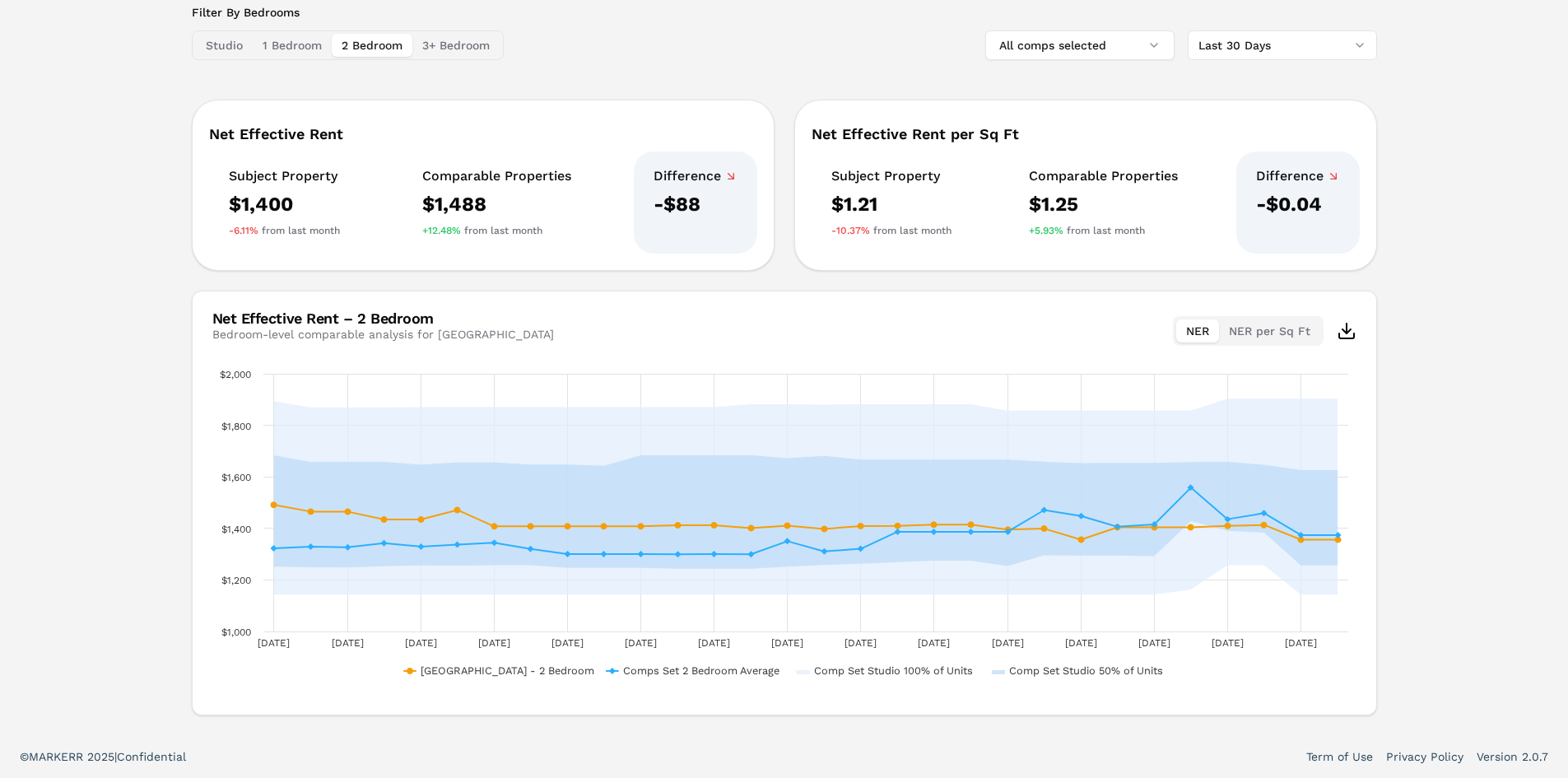
click at [472, 39] on button "3+ Bedroom" at bounding box center [456, 45] width 87 height 23
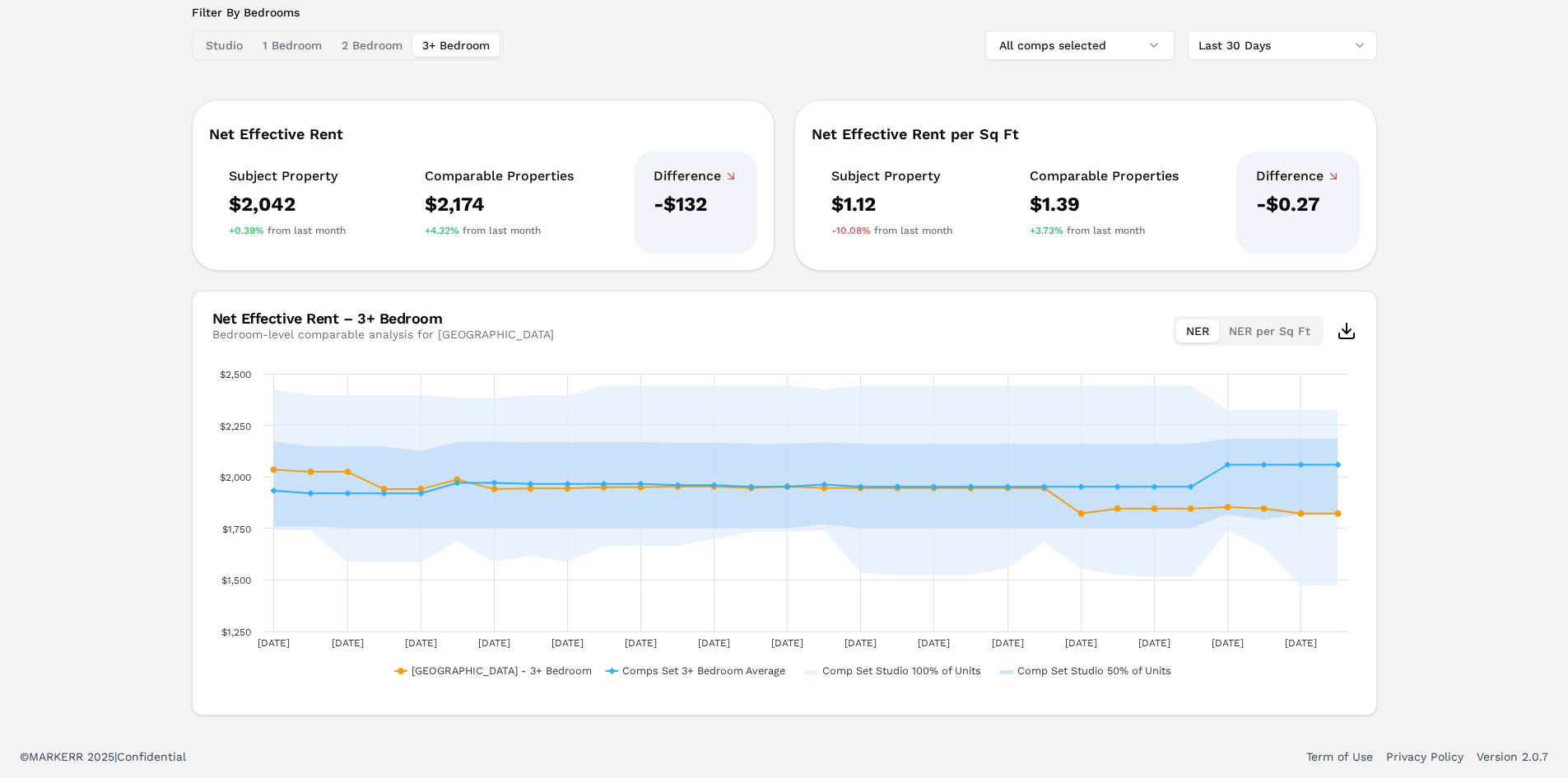
click at [395, 54] on button "2 Bedroom" at bounding box center [372, 45] width 80 height 23
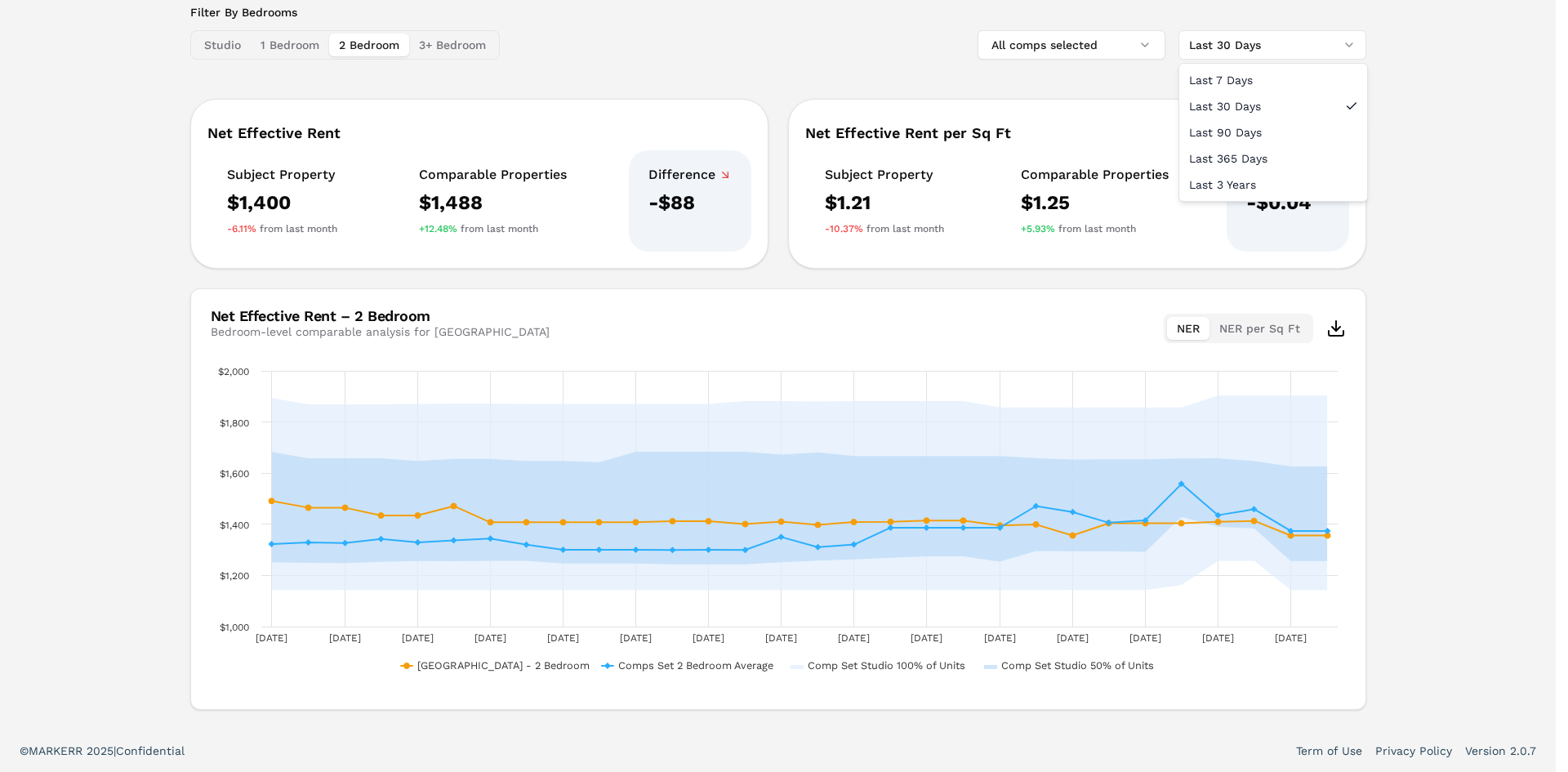
click at [1249, 48] on html "MARKERR home markets properties Portfolio reports Search by MSA, ZIP, Property …" at bounding box center [784, 230] width 1568 height 1083
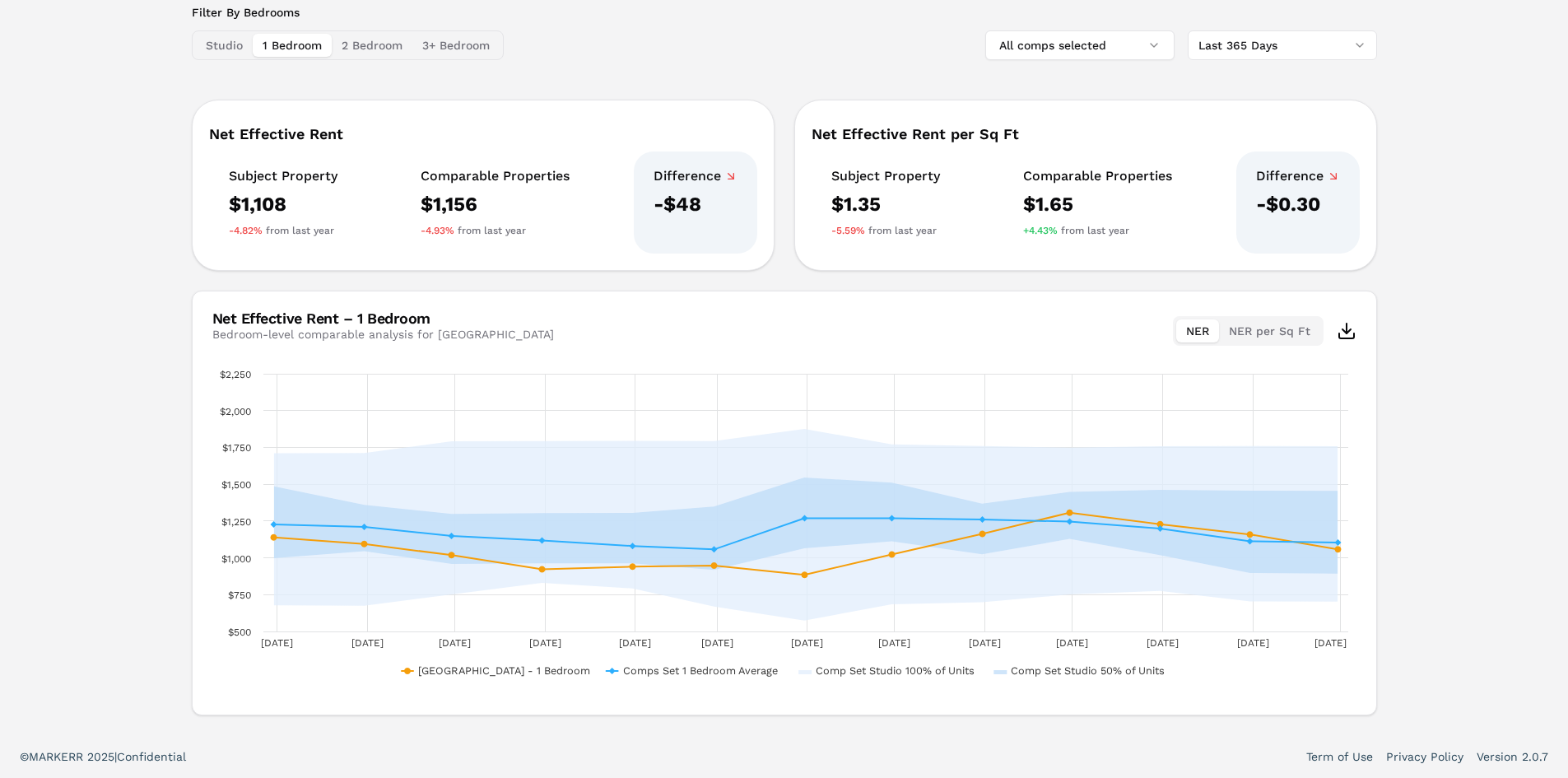
click at [276, 51] on button "1 Bedroom" at bounding box center [292, 45] width 79 height 23
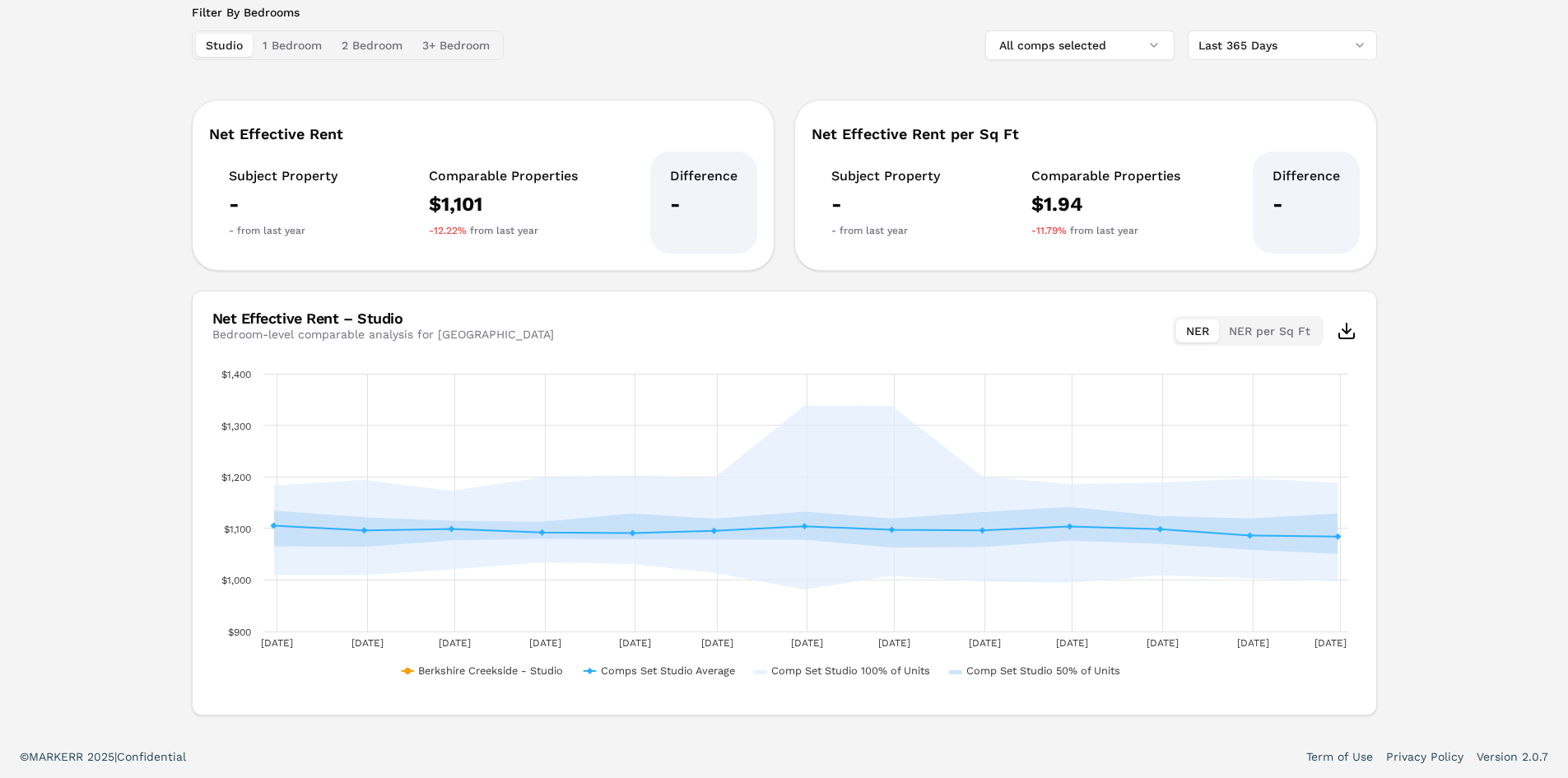
click at [216, 44] on button "Studio" at bounding box center [224, 45] width 56 height 23
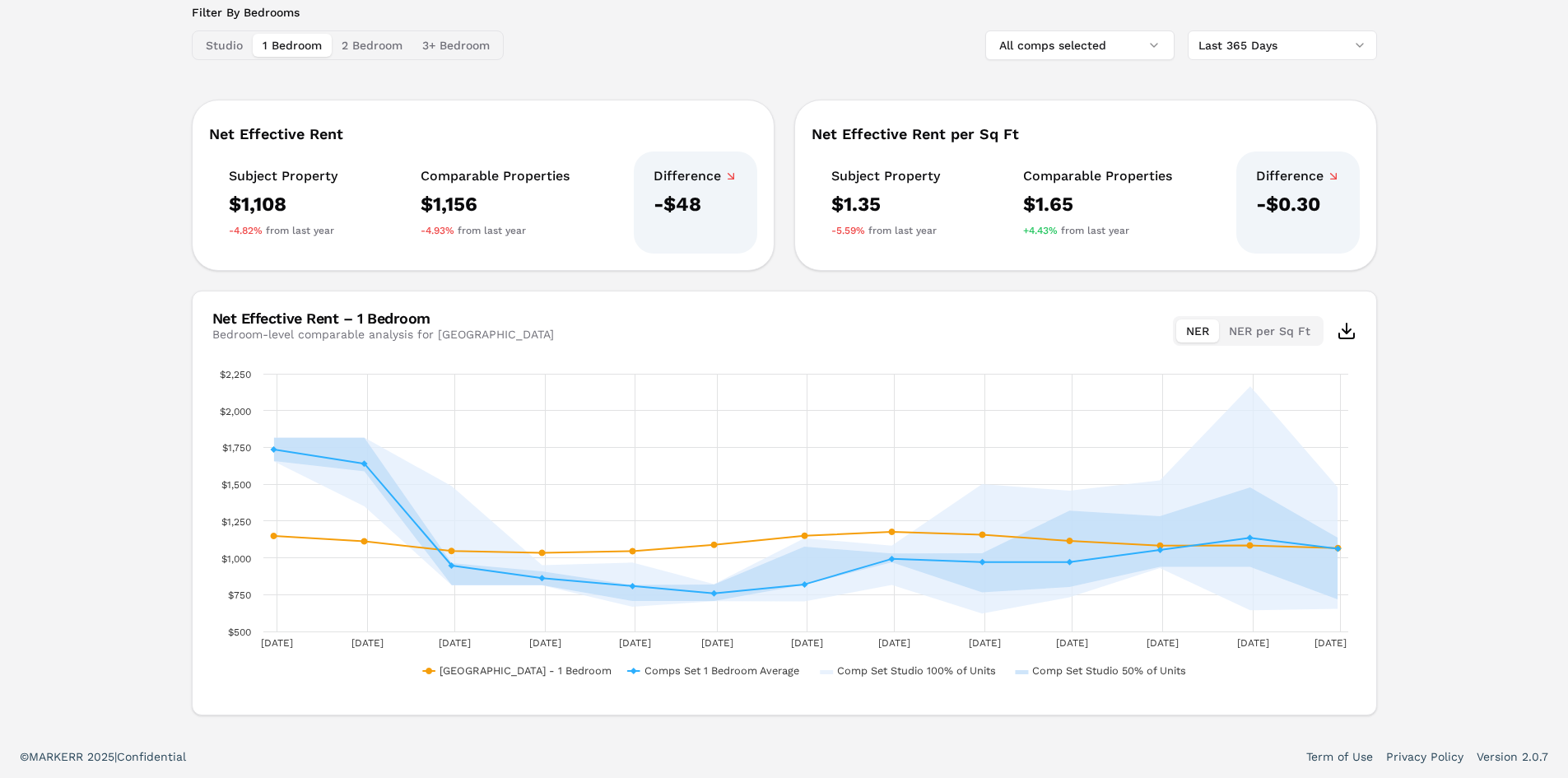
click at [264, 46] on button "1 Bedroom" at bounding box center [292, 45] width 79 height 23
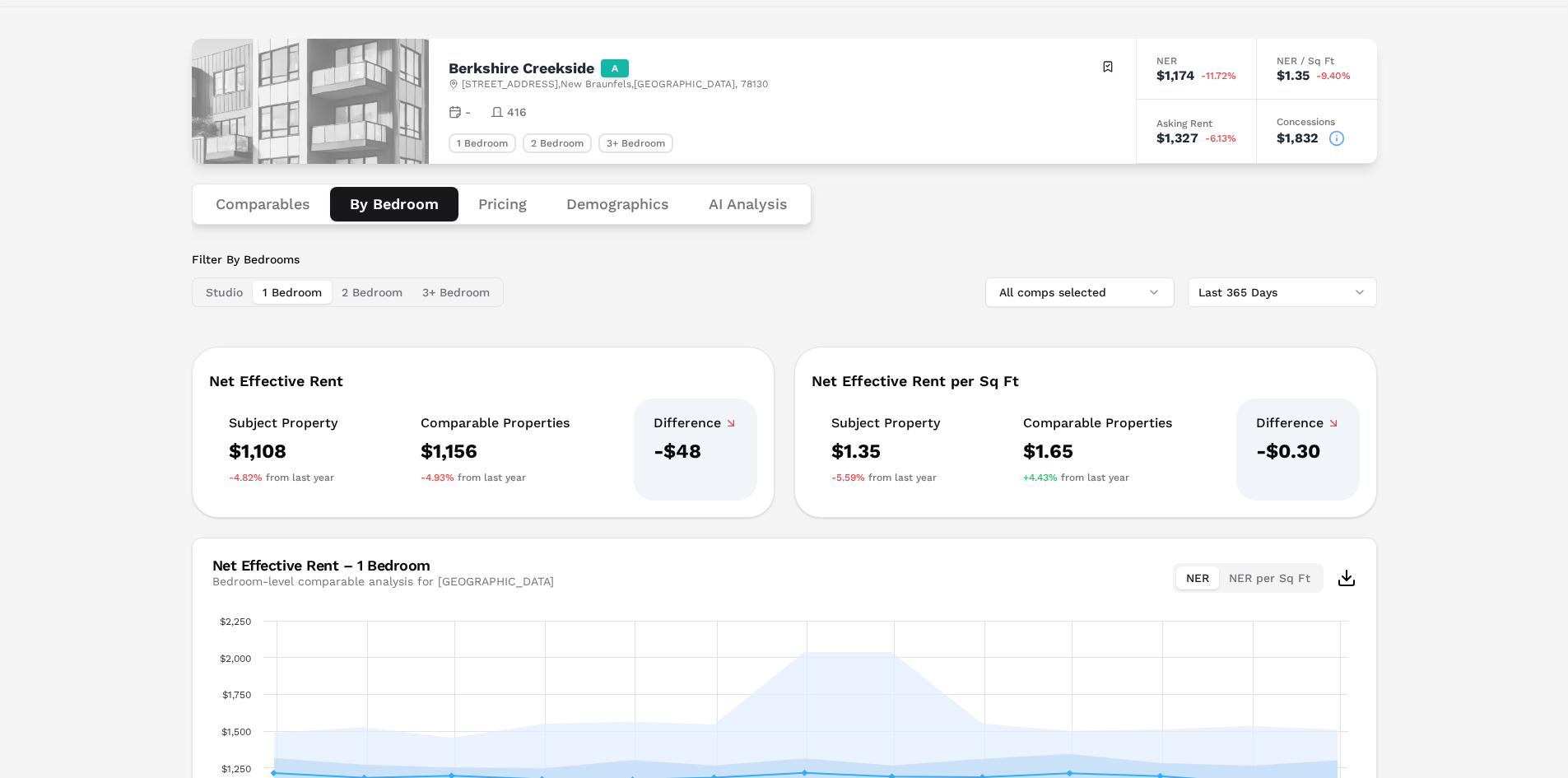
scroll to position [0, 0]
